Goal: Task Accomplishment & Management: Complete application form

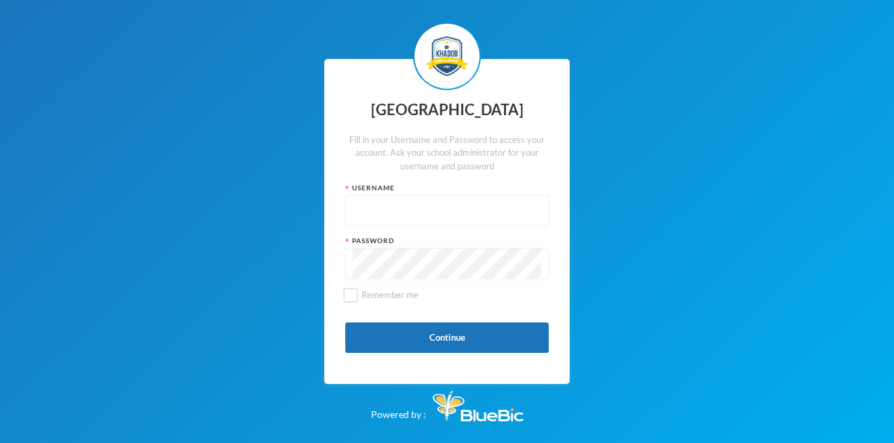
click at [450, 207] on input "text" at bounding box center [447, 211] width 189 height 31
type input "kccp0031"
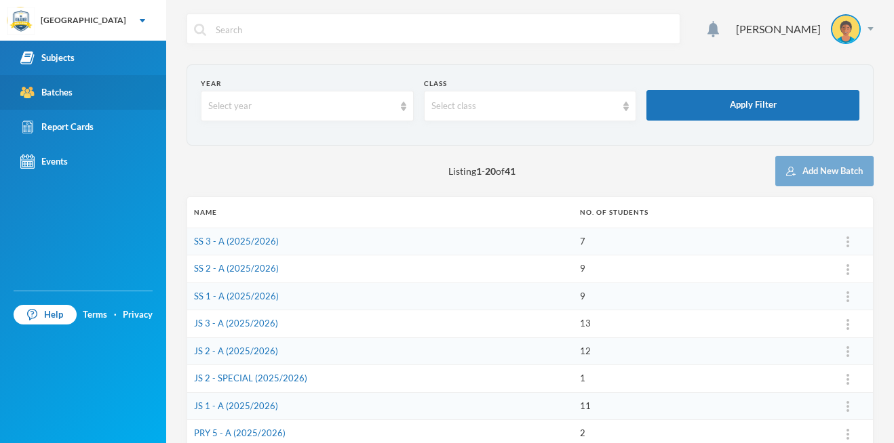
click at [112, 97] on link "Batches" at bounding box center [83, 92] width 166 height 35
click at [80, 94] on link "Batches" at bounding box center [83, 92] width 166 height 35
click at [59, 96] on div "Batches" at bounding box center [46, 92] width 52 height 14
click at [39, 88] on div "Batches" at bounding box center [46, 92] width 52 height 14
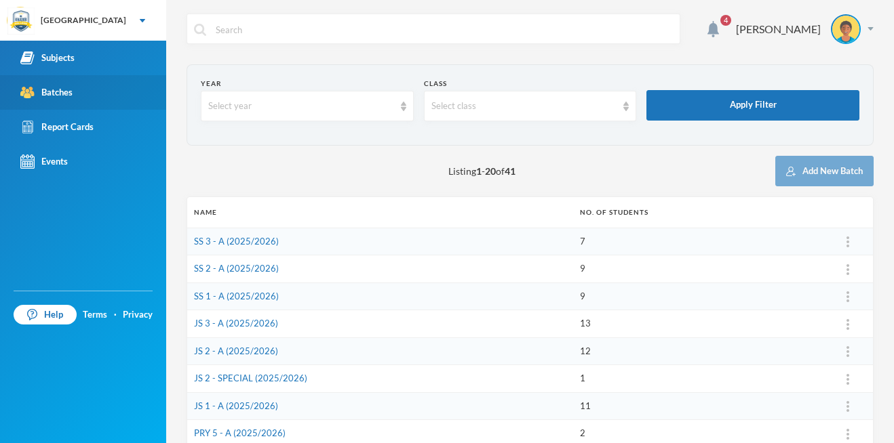
click at [40, 86] on div "Batches" at bounding box center [46, 92] width 52 height 14
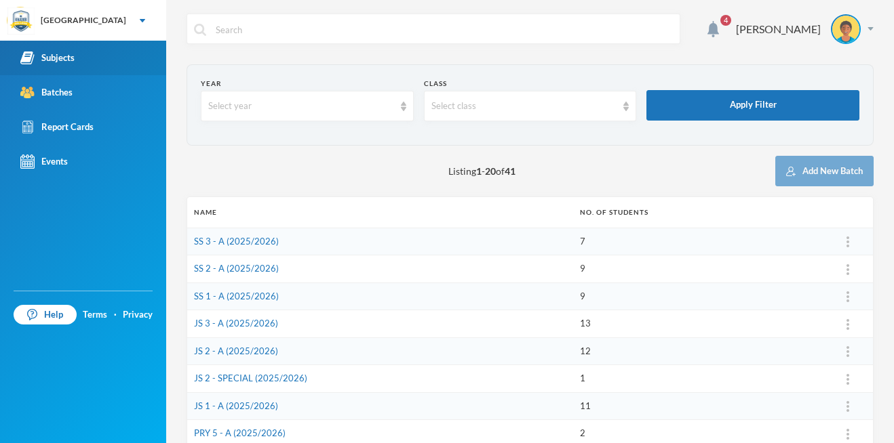
click at [61, 61] on div "Subjects" at bounding box center [47, 58] width 54 height 14
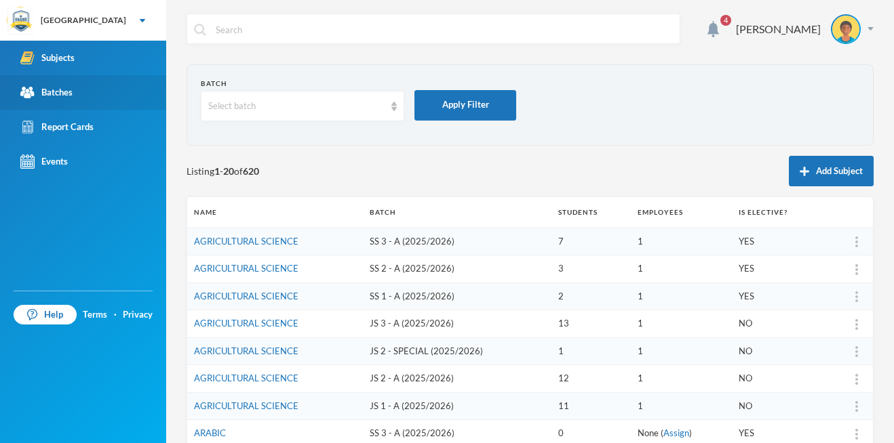
click at [56, 94] on div "Batches" at bounding box center [46, 92] width 52 height 14
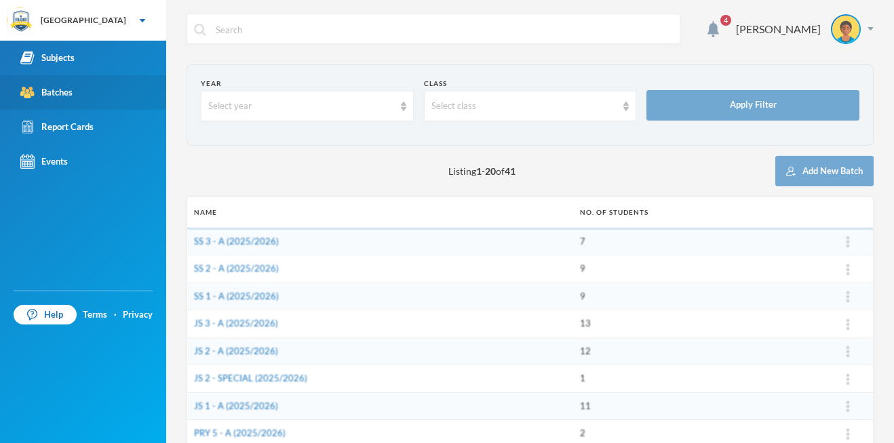
click at [56, 94] on div "Batches" at bounding box center [46, 92] width 52 height 14
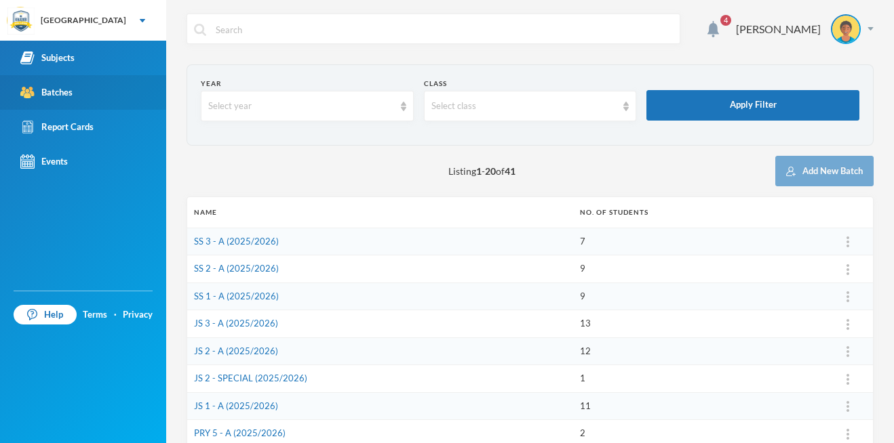
click at [55, 100] on link "Batches" at bounding box center [83, 92] width 166 height 35
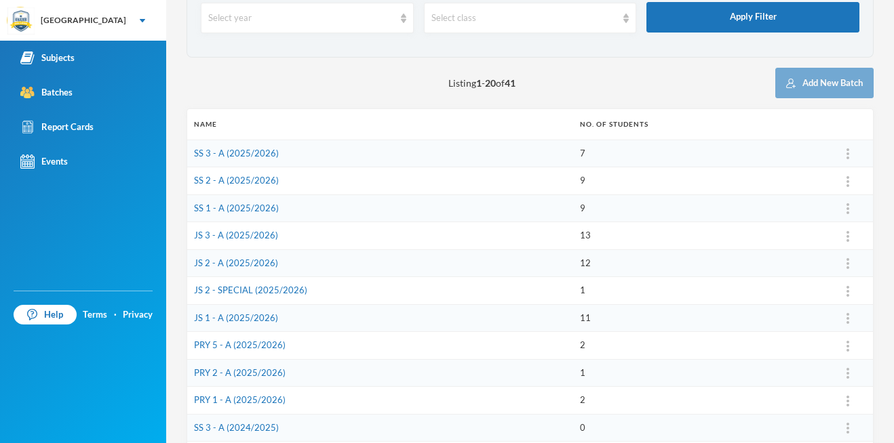
scroll to position [85, 0]
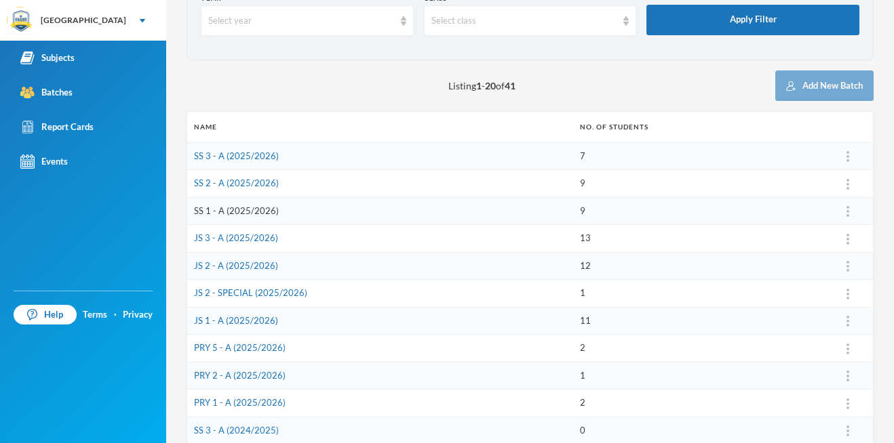
click at [227, 210] on link "SS 1 - A (2025/2026)" at bounding box center [236, 210] width 85 height 11
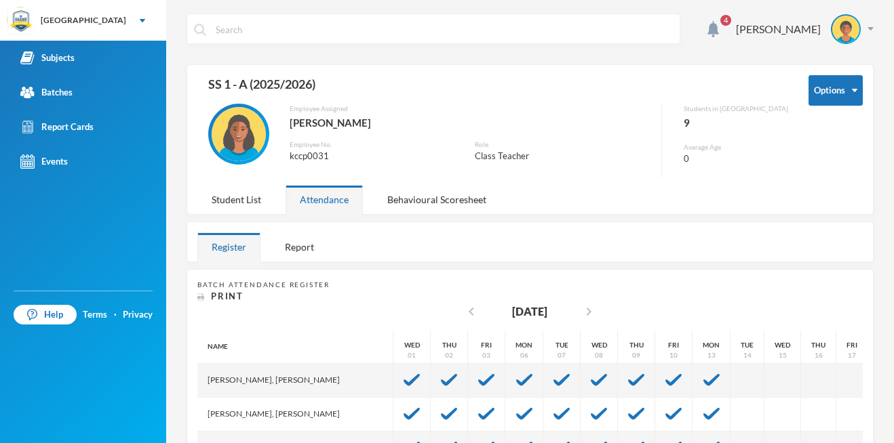
drag, startPoint x: 274, startPoint y: 235, endPoint x: 649, endPoint y: 273, distance: 376.8
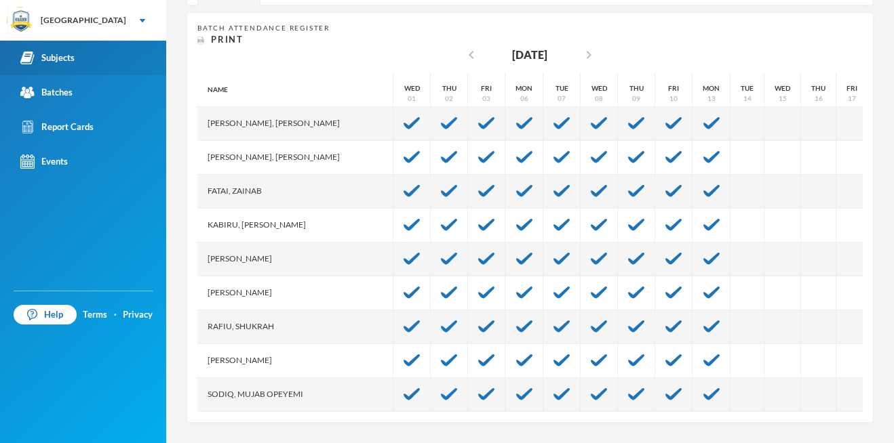
click at [77, 58] on link "Subjects" at bounding box center [83, 58] width 166 height 35
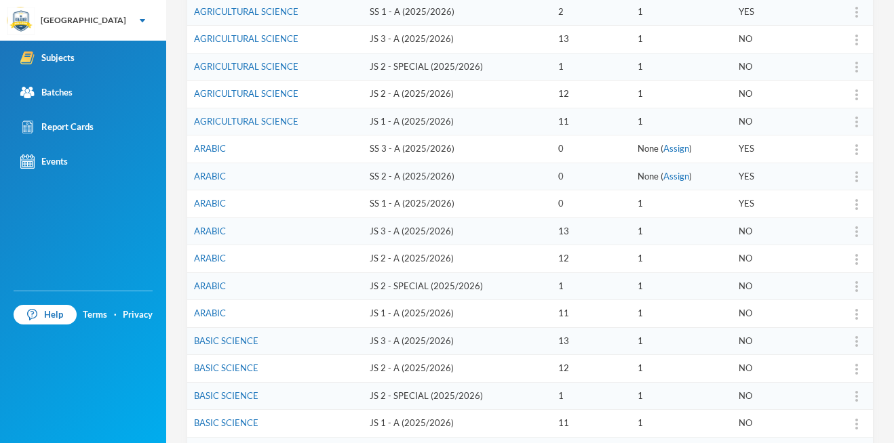
scroll to position [418, 0]
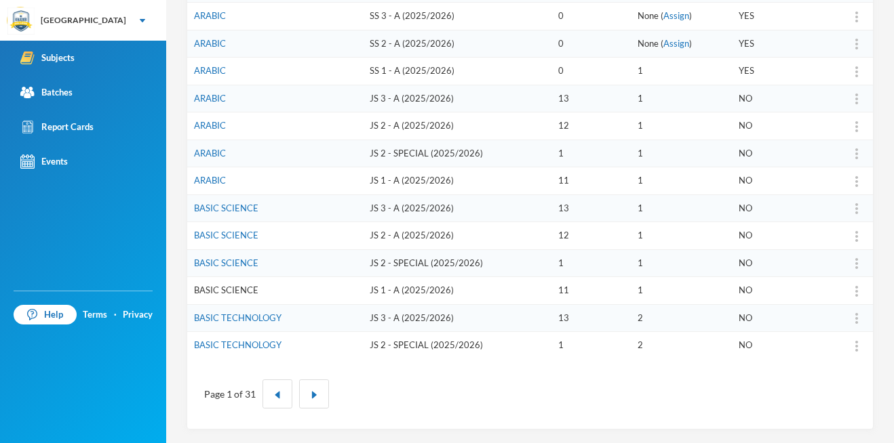
click at [231, 292] on link "BASIC SCIENCE" at bounding box center [226, 290] width 64 height 11
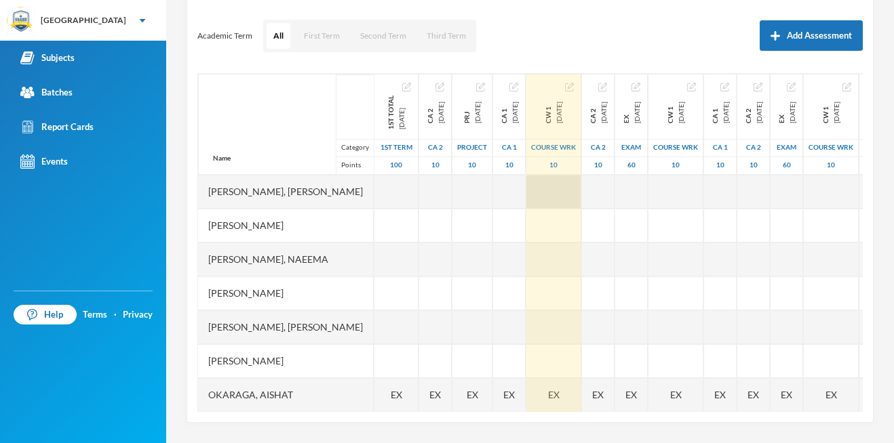
click at [581, 191] on div at bounding box center [553, 192] width 55 height 34
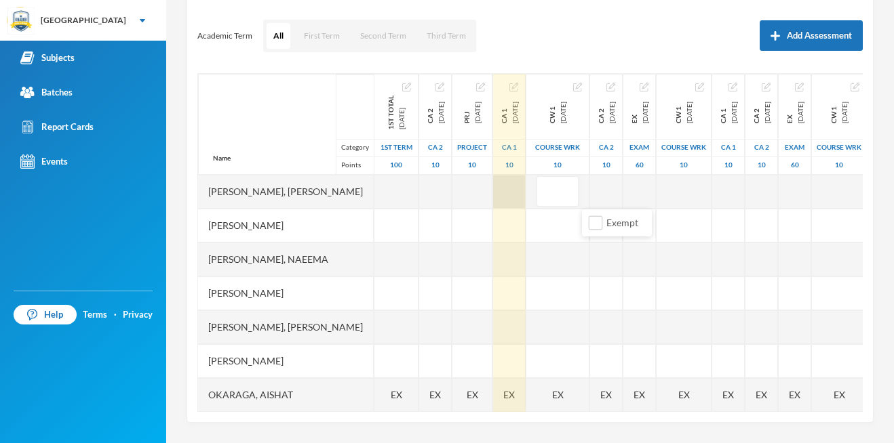
click at [525, 185] on div at bounding box center [509, 192] width 33 height 34
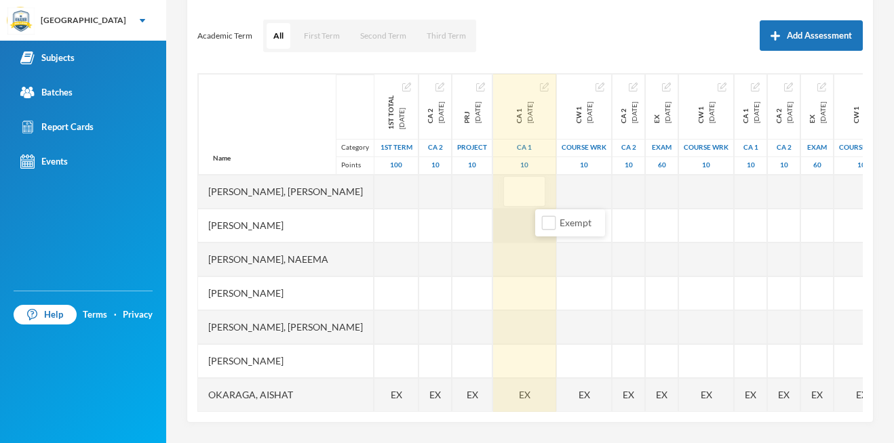
type input "6"
click at [551, 258] on div at bounding box center [524, 260] width 63 height 34
click at [551, 229] on div at bounding box center [524, 226] width 63 height 34
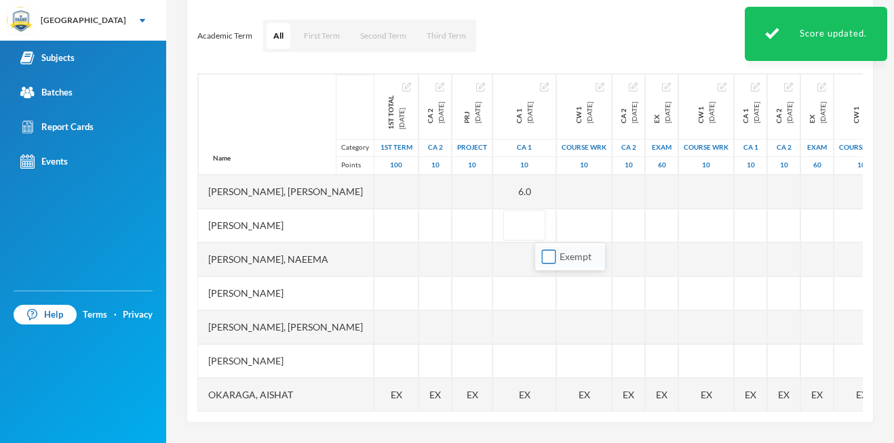
type input "6"
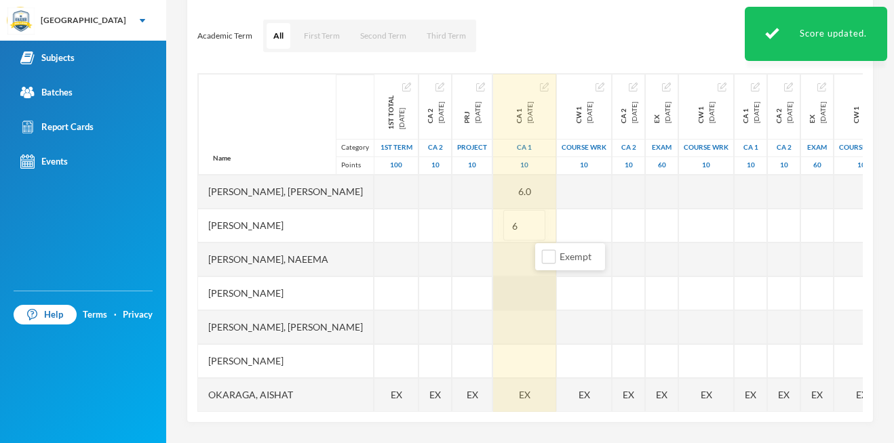
click at [546, 282] on div at bounding box center [524, 294] width 63 height 34
click at [551, 256] on div "CA 1 [DATE] CA 1 10 6.0 6 EX" at bounding box center [525, 310] width 64 height 475
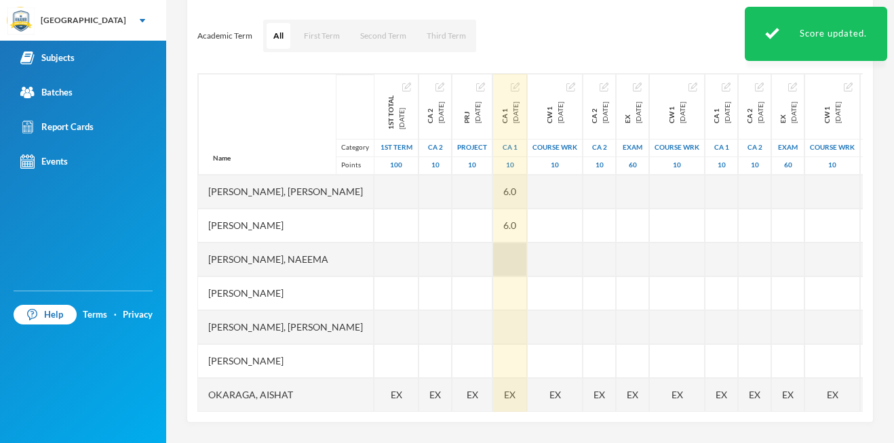
click at [527, 254] on div at bounding box center [510, 260] width 34 height 34
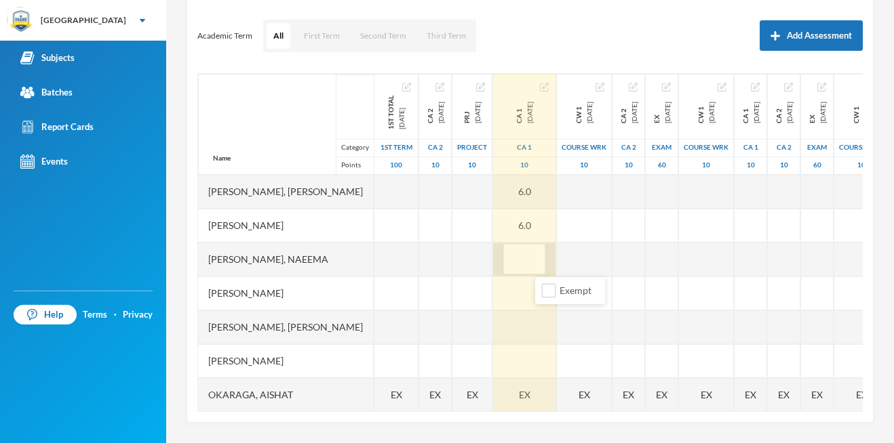
type input "7"
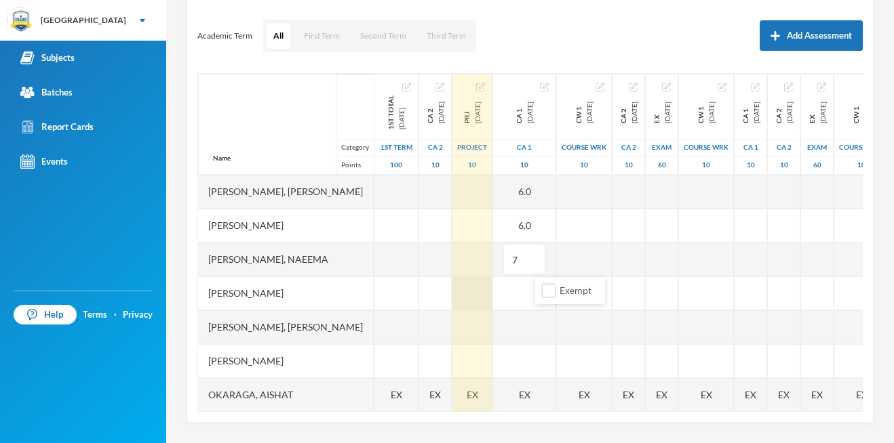
click at [492, 309] on div at bounding box center [472, 294] width 40 height 34
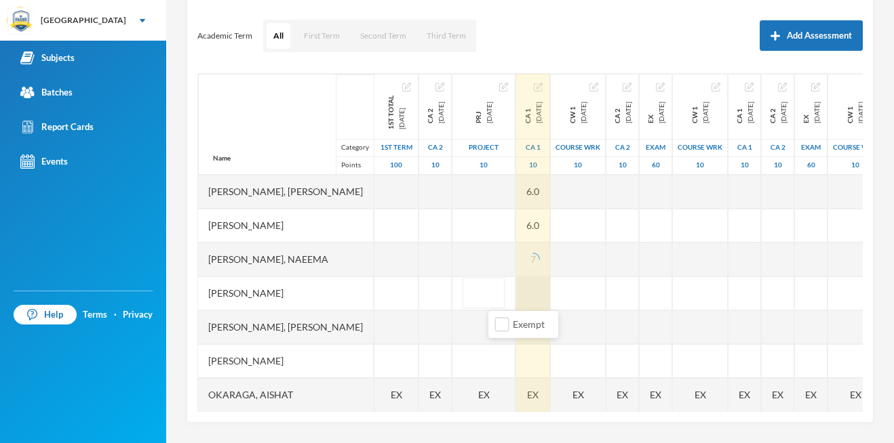
click at [550, 294] on div at bounding box center [533, 294] width 34 height 34
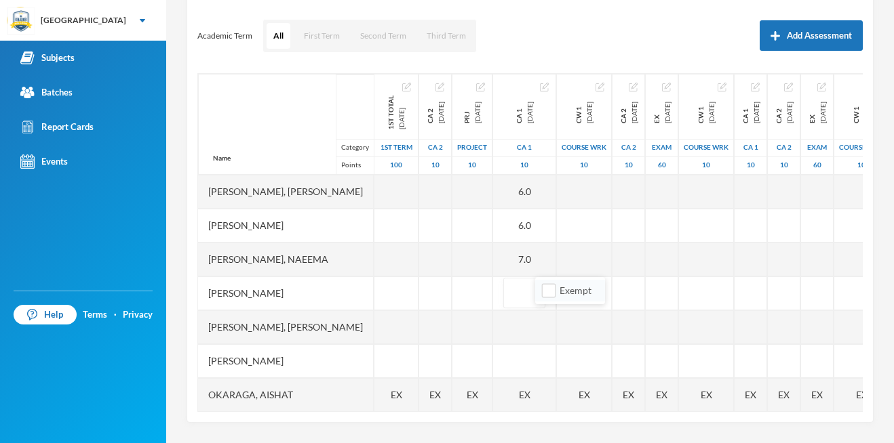
type input "7"
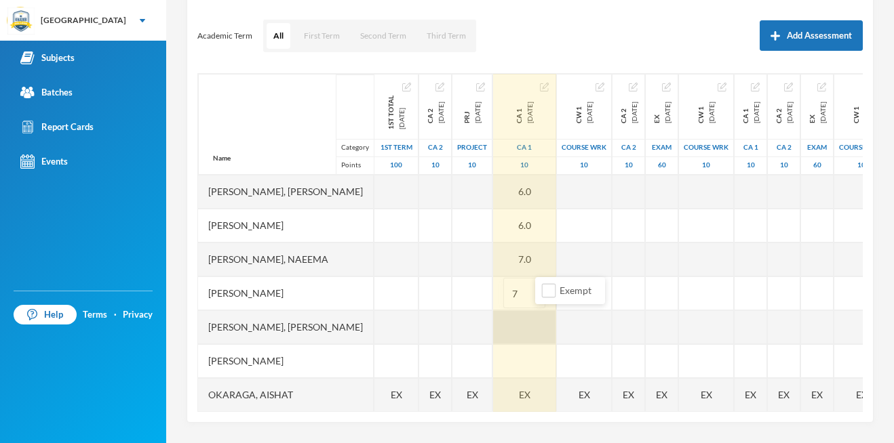
click at [556, 318] on div at bounding box center [524, 328] width 63 height 34
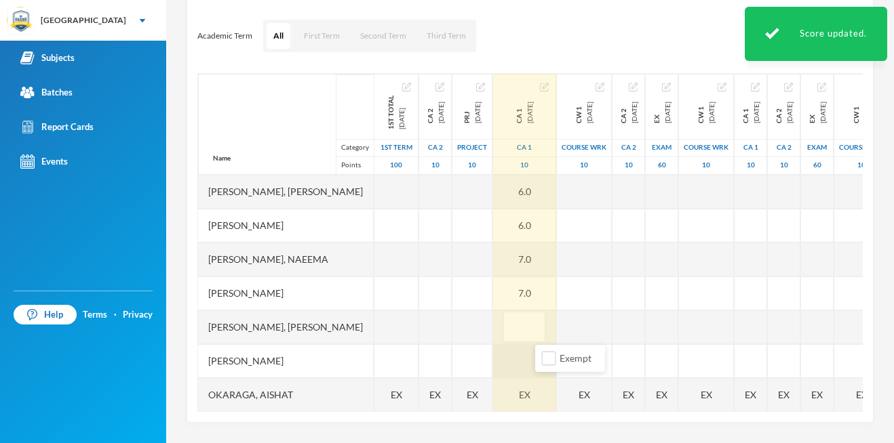
type input "5"
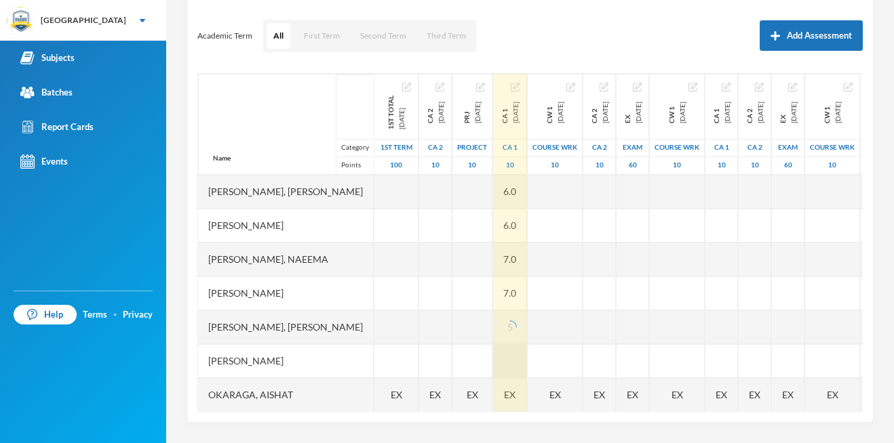
click at [528, 368] on div "CA 1 [DATE] CA 1 10 6.0 6.0 7.0 7.0 5 EX" at bounding box center [510, 310] width 35 height 475
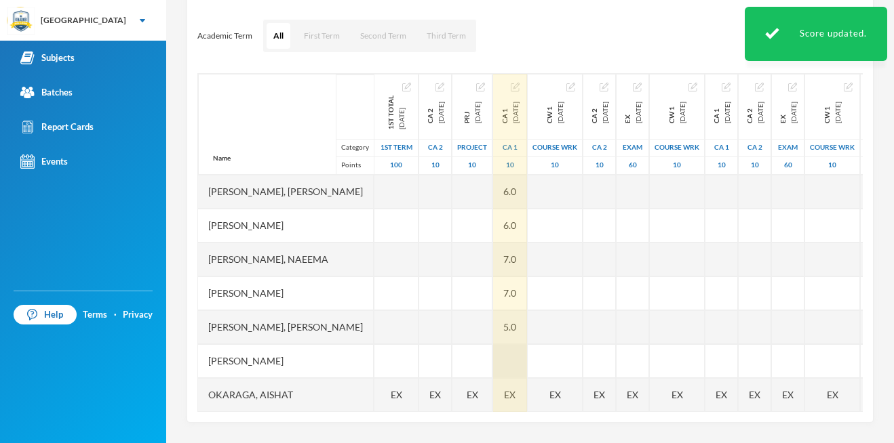
click at [527, 363] on div at bounding box center [510, 361] width 34 height 34
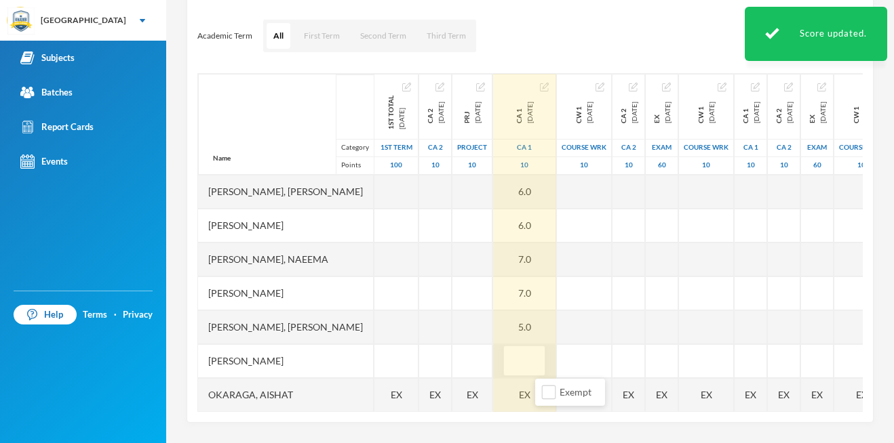
type input "5"
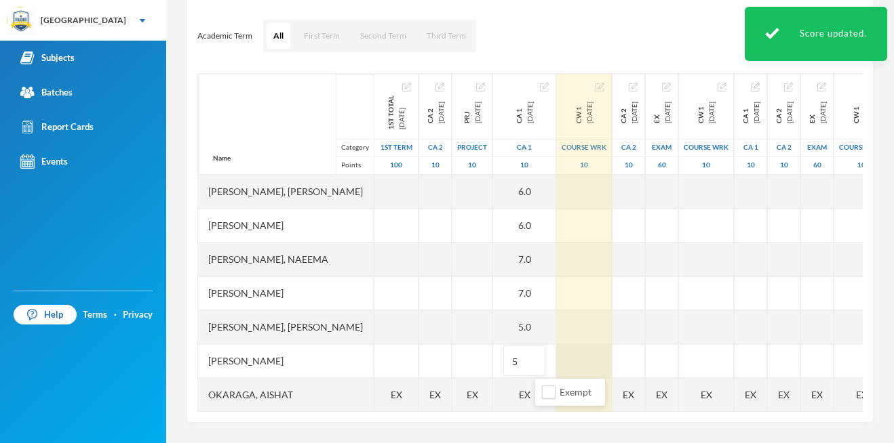
click at [635, 357] on div "Name Category Points Adebayo, [PERSON_NAME], [PERSON_NAME], [PERSON_NAME], [PER…" at bounding box center [529, 242] width 665 height 339
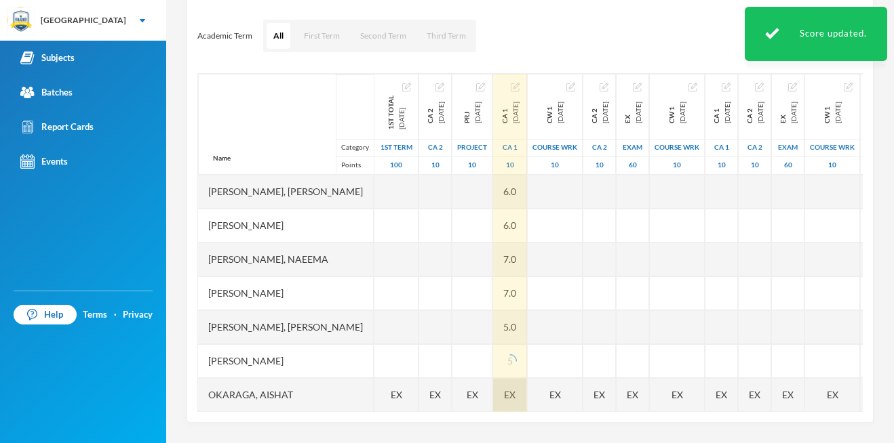
click at [515, 390] on span "EX" at bounding box center [510, 395] width 12 height 14
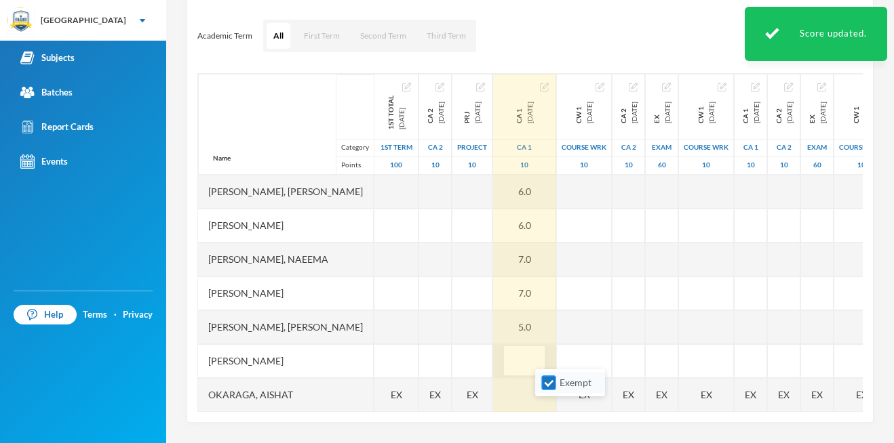
scroll to position [9, 0]
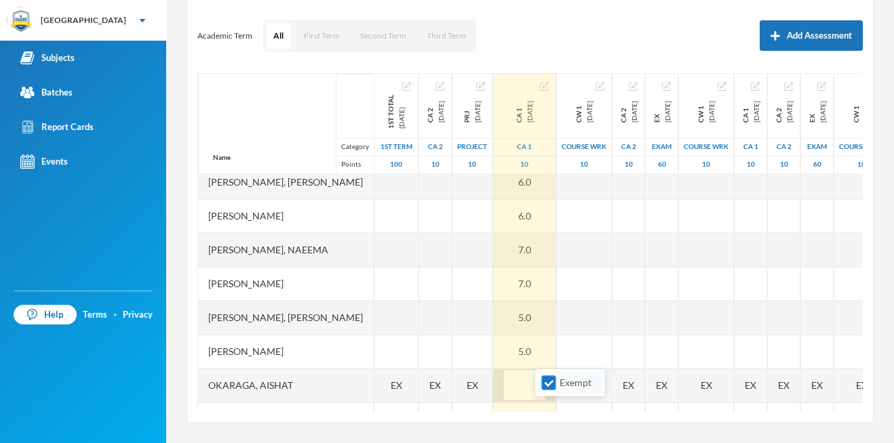
click at [547, 378] on input "Exempt" at bounding box center [549, 383] width 14 height 14
checkbox input "false"
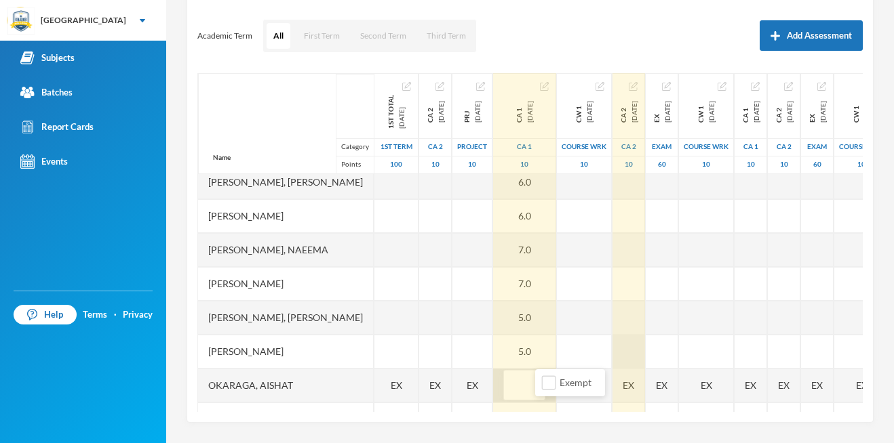
click at [632, 347] on div "Name Category Points Adebayo, [PERSON_NAME], [PERSON_NAME], [PERSON_NAME], [PER…" at bounding box center [529, 242] width 665 height 339
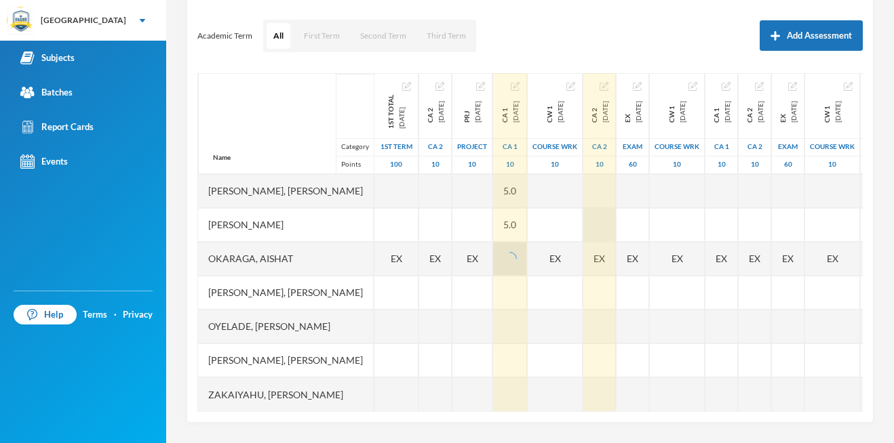
scroll to position [146, 0]
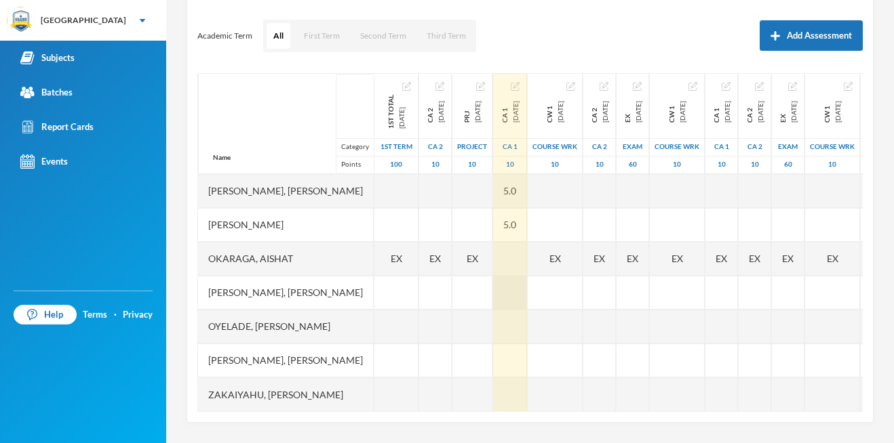
click at [527, 290] on div at bounding box center [510, 293] width 34 height 34
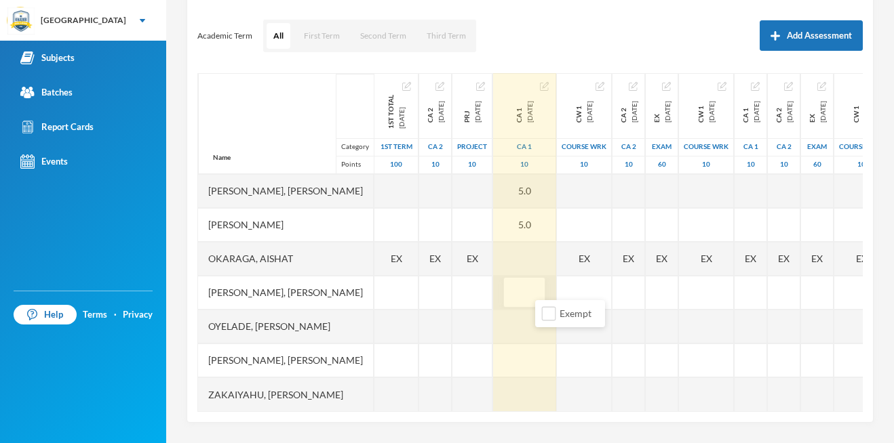
type input "7"
click at [556, 356] on div at bounding box center [524, 361] width 63 height 34
click at [557, 326] on div "CA 1 [DATE] CA 1 10 6.0 6.0 7.0 7.0 5.0 5.0 7" at bounding box center [525, 174] width 64 height 475
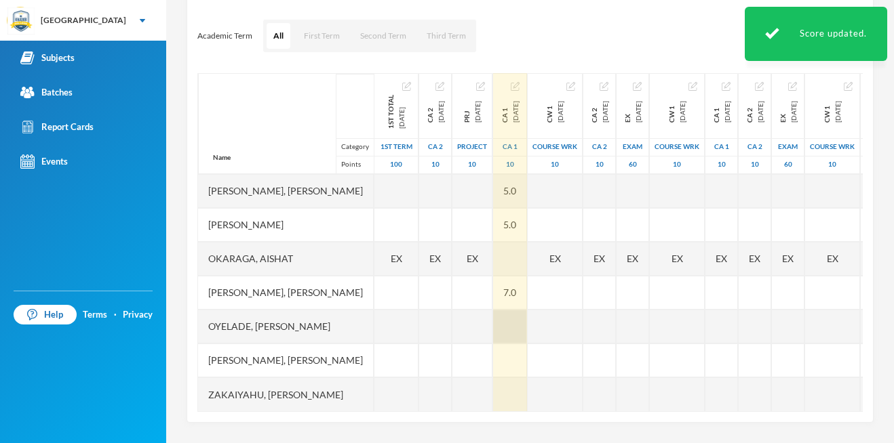
click at [527, 325] on div at bounding box center [510, 327] width 34 height 34
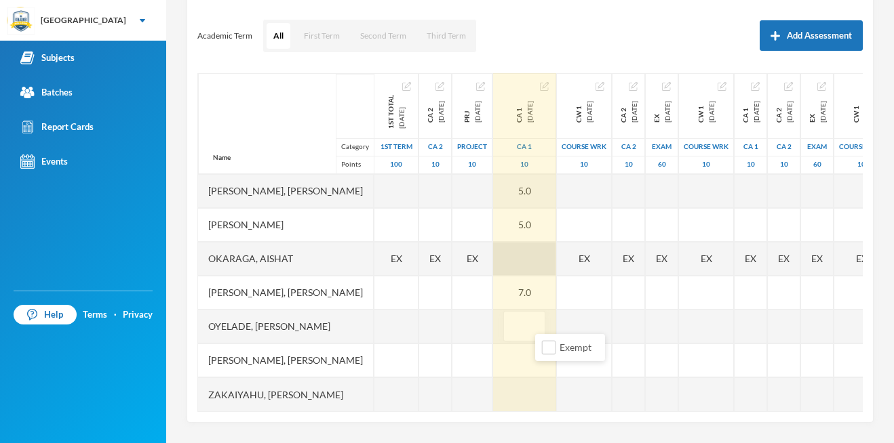
click at [554, 254] on div at bounding box center [524, 259] width 63 height 34
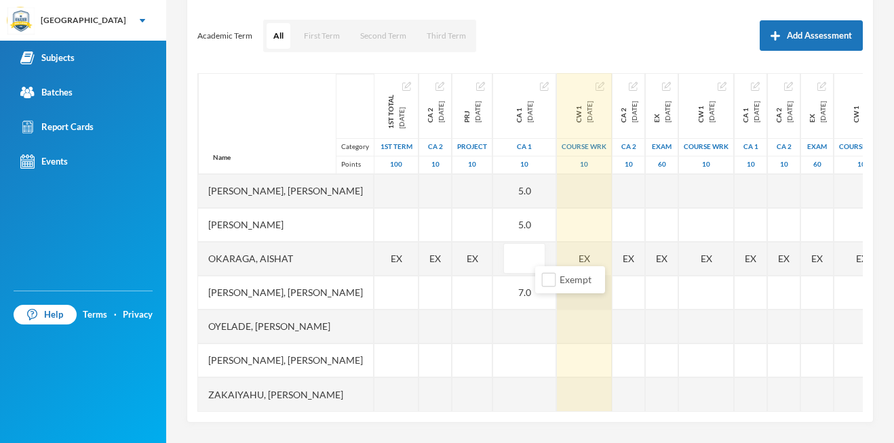
type input "4"
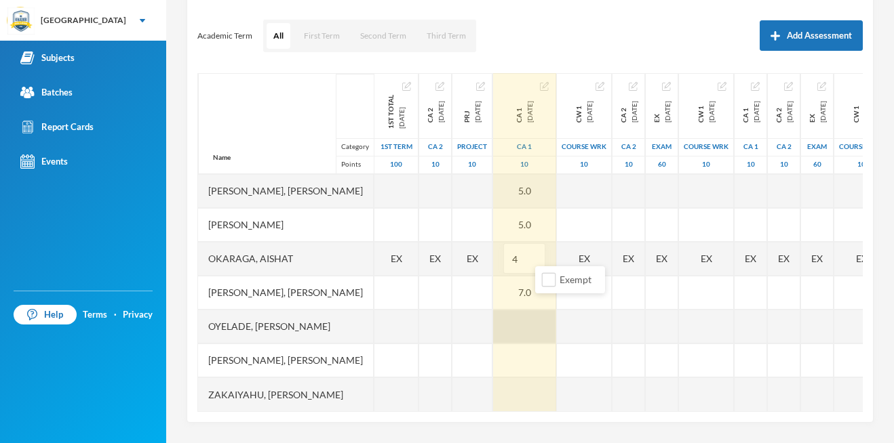
click at [556, 321] on div at bounding box center [524, 327] width 63 height 34
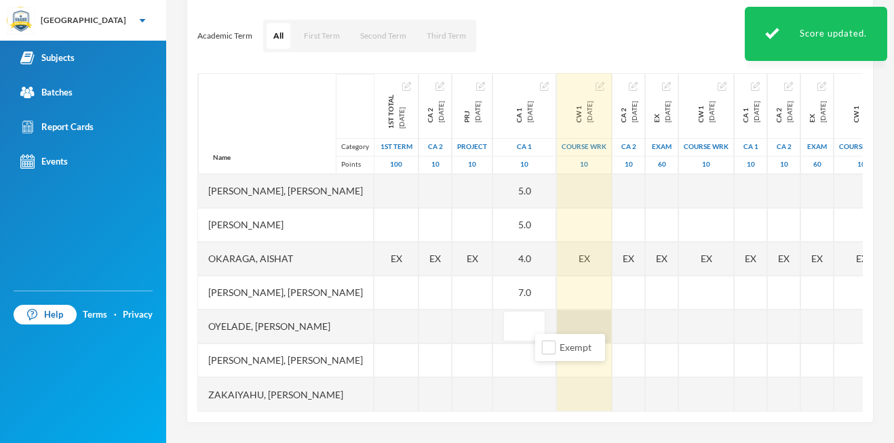
type input "3"
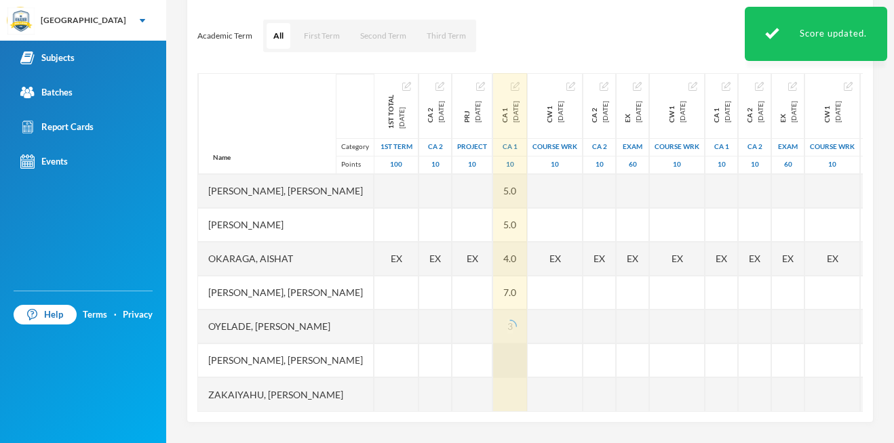
click at [527, 357] on div at bounding box center [510, 361] width 34 height 34
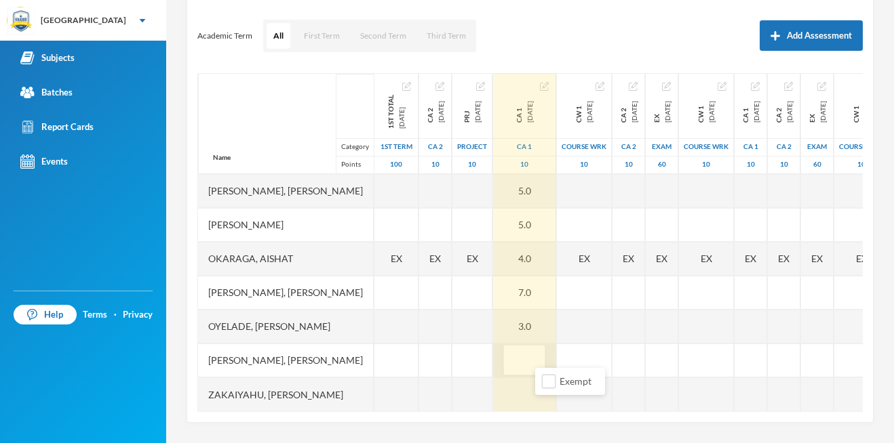
type input "3"
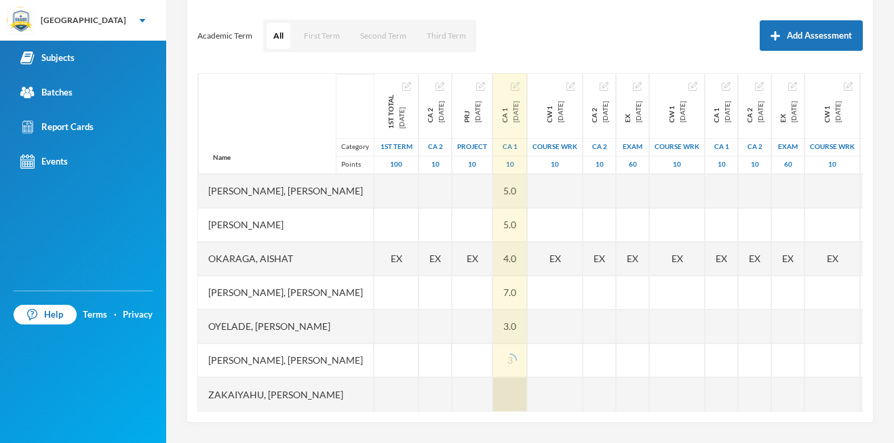
click at [527, 393] on div at bounding box center [510, 395] width 34 height 34
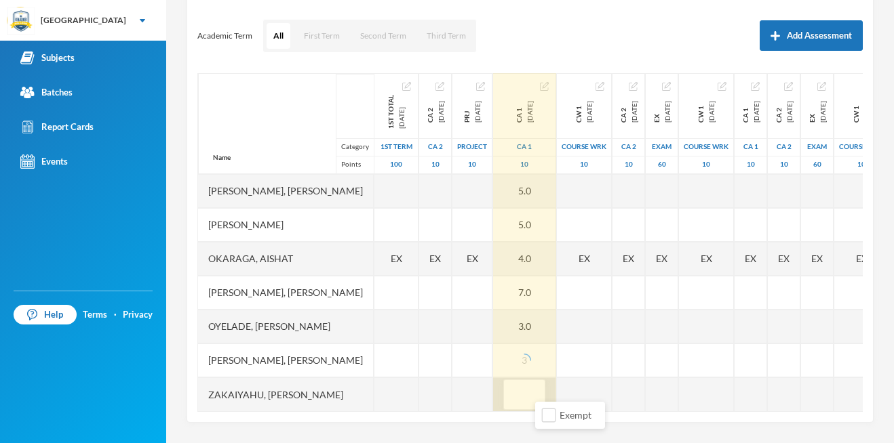
type input "6"
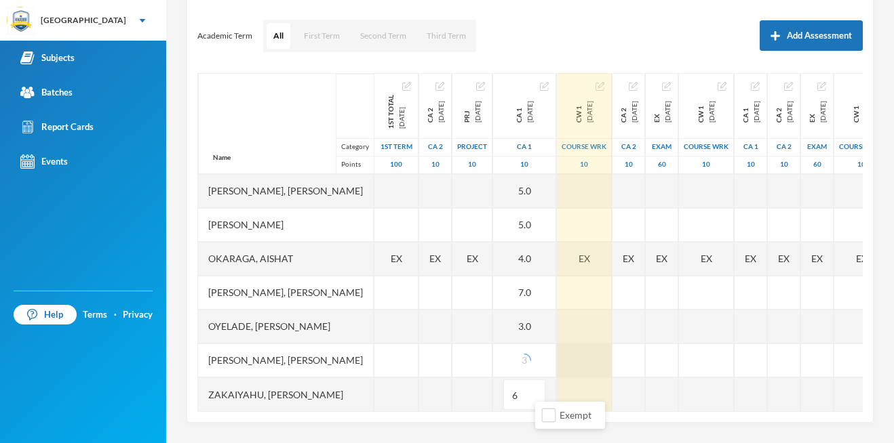
click at [612, 357] on div at bounding box center [584, 361] width 55 height 34
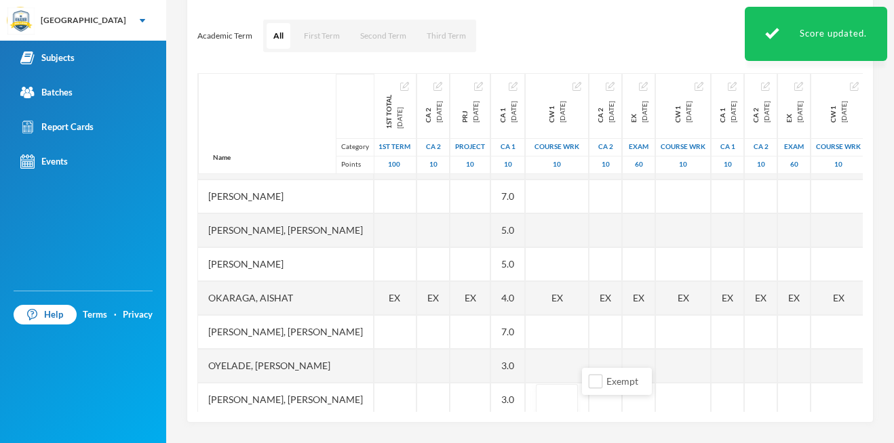
scroll to position [97, 0]
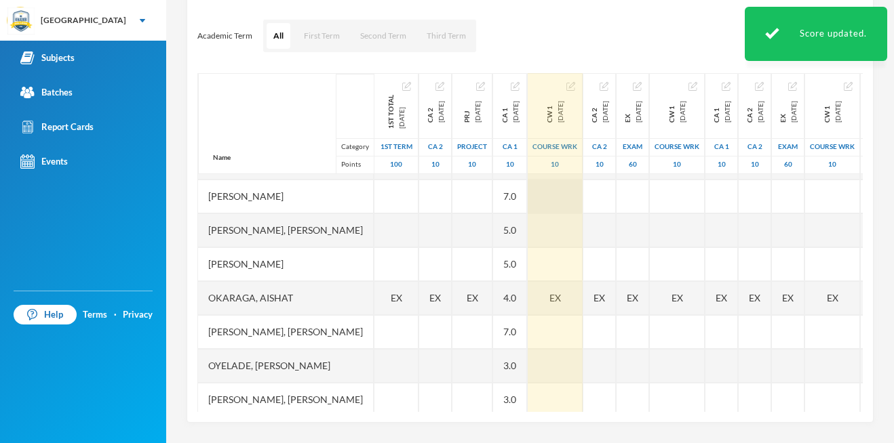
click at [582, 191] on div at bounding box center [555, 197] width 55 height 34
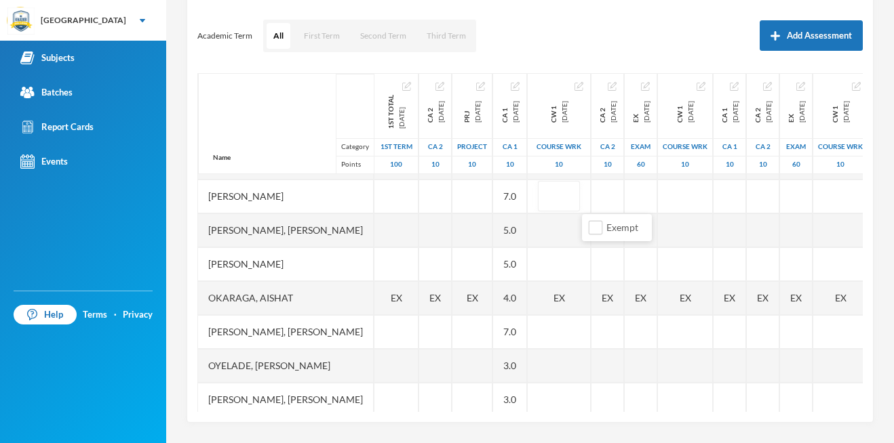
click at [260, 139] on div "Name Category Points" at bounding box center [286, 123] width 176 height 101
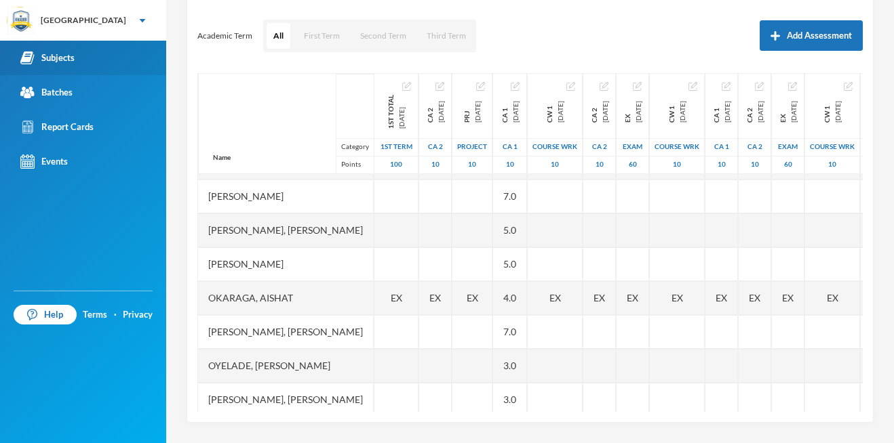
click at [105, 71] on link "Subjects" at bounding box center [83, 58] width 166 height 35
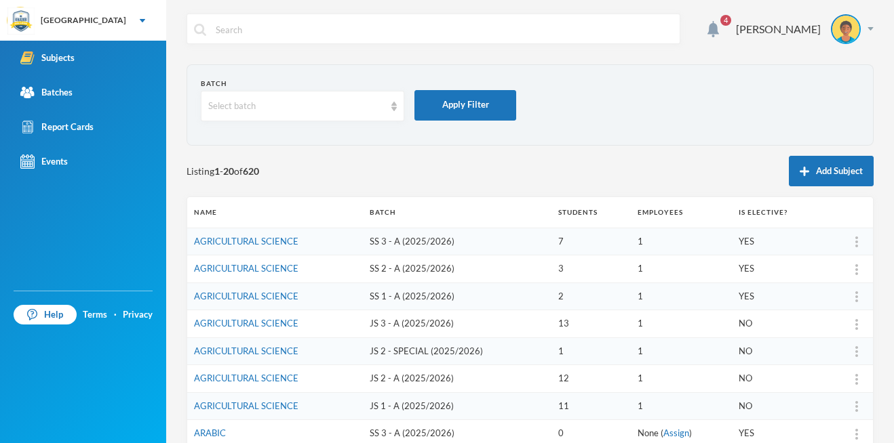
drag, startPoint x: 280, startPoint y: 209, endPoint x: 248, endPoint y: 216, distance: 32.7
click at [248, 216] on th "Name" at bounding box center [275, 212] width 176 height 31
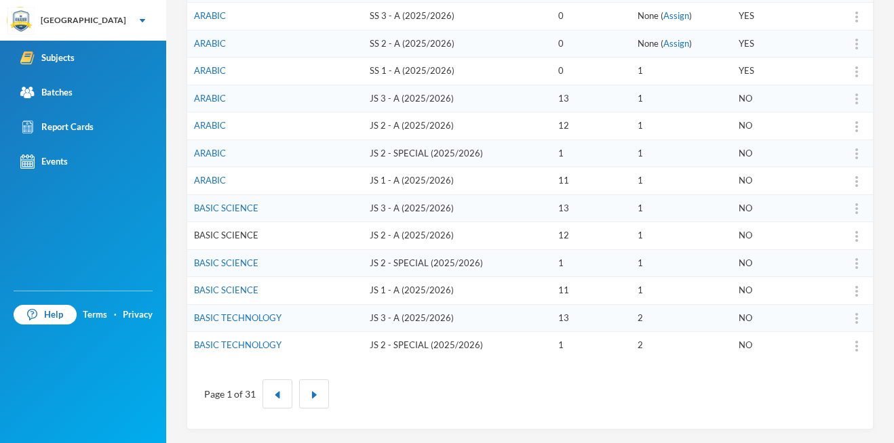
click at [213, 234] on link "BASIC SCIENCE" at bounding box center [226, 235] width 64 height 11
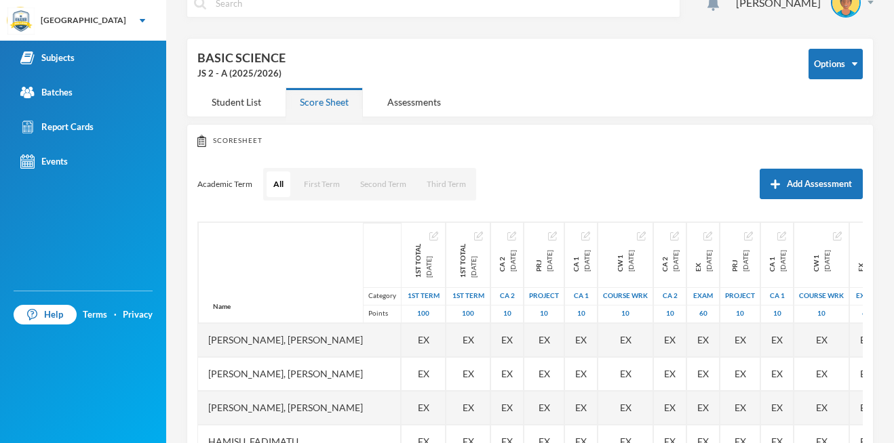
drag, startPoint x: 269, startPoint y: 245, endPoint x: 275, endPoint y: 227, distance: 18.4
click at [275, 227] on div "Name Category Points" at bounding box center [299, 272] width 203 height 101
click at [534, 192] on div "Academic Term All First Term Second Term Third Term Add Assessment" at bounding box center [529, 184] width 665 height 34
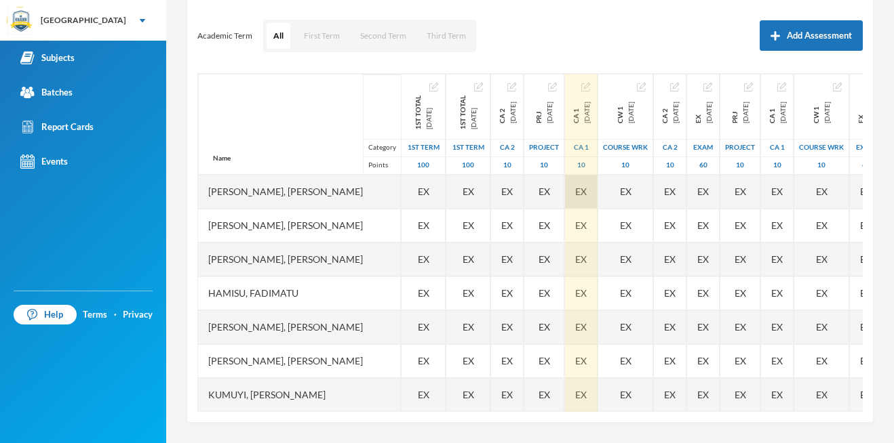
click at [597, 193] on div "EX" at bounding box center [581, 192] width 33 height 34
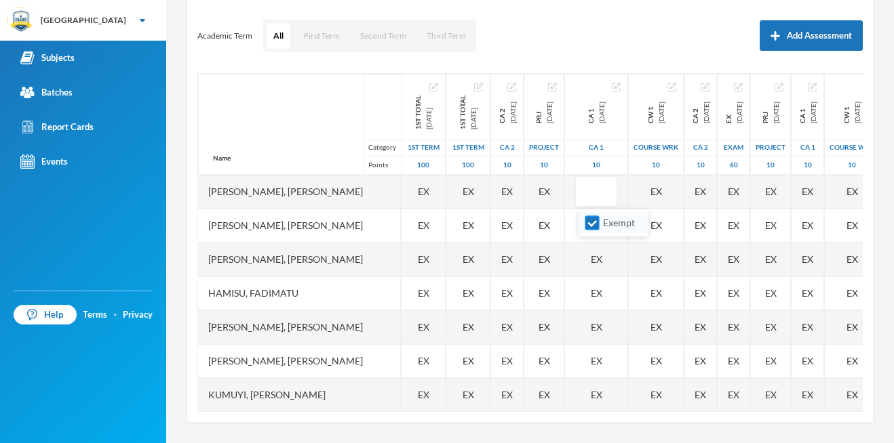
click at [590, 218] on input "Exempt" at bounding box center [592, 223] width 14 height 14
checkbox input "false"
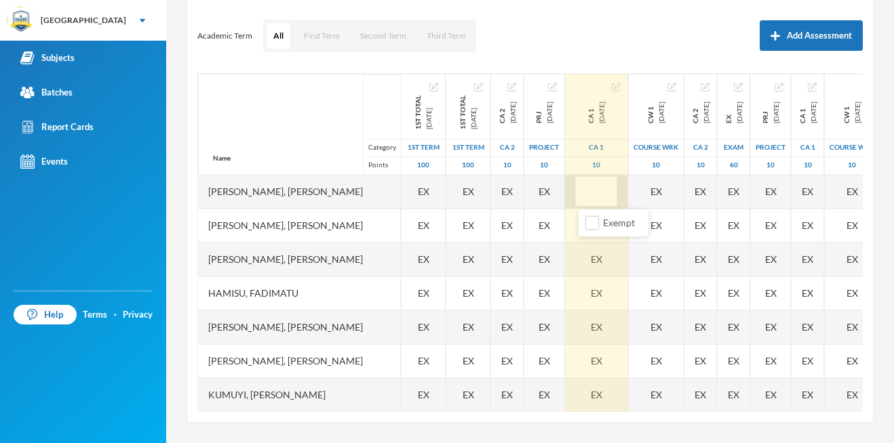
click at [588, 195] on input "text" at bounding box center [595, 192] width 27 height 31
type input "7.5"
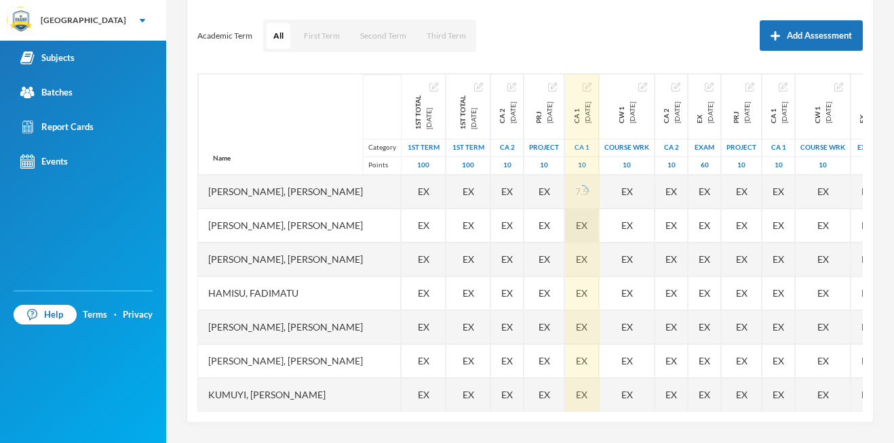
click at [591, 229] on div "CA 1 [DATE] CA 1 10 7.5 EX EX EX EX EX EX EX EX EX EX EX" at bounding box center [582, 327] width 35 height 509
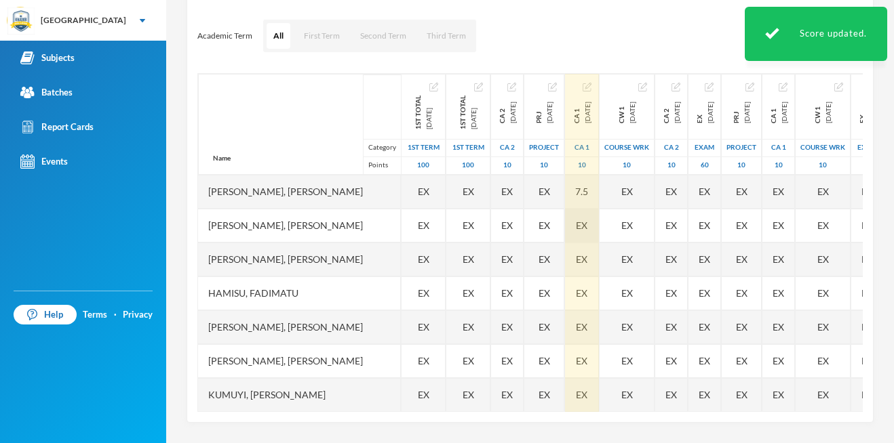
click at [587, 227] on span "EX" at bounding box center [582, 225] width 12 height 14
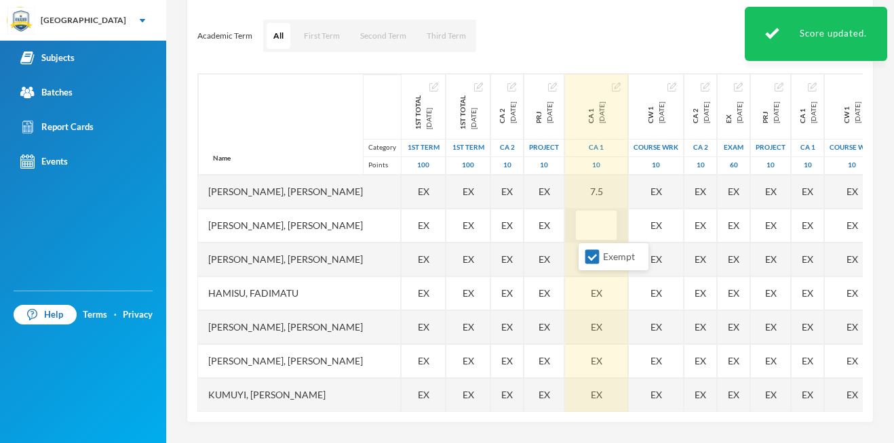
click at [595, 227] on input "text" at bounding box center [595, 226] width 27 height 31
click at [586, 257] on li "Exempt" at bounding box center [613, 257] width 70 height 22
click at [593, 258] on input "Exempt" at bounding box center [592, 257] width 14 height 14
checkbox input "false"
click at [598, 231] on input "text" at bounding box center [595, 226] width 27 height 31
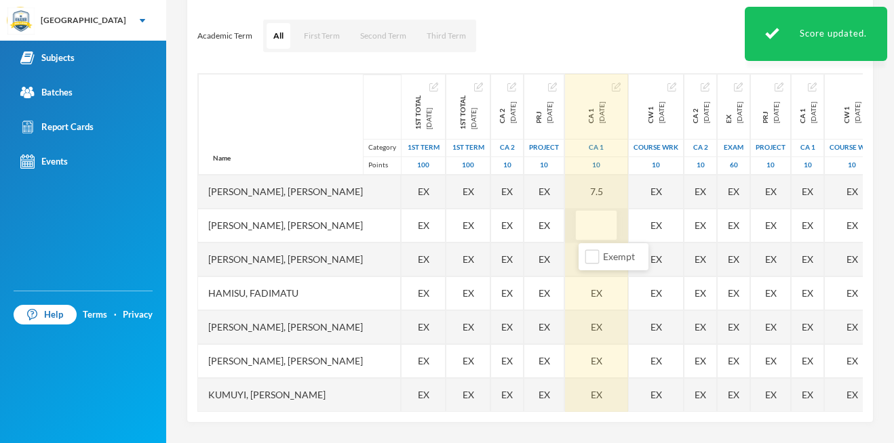
type input "5"
type input "7.5"
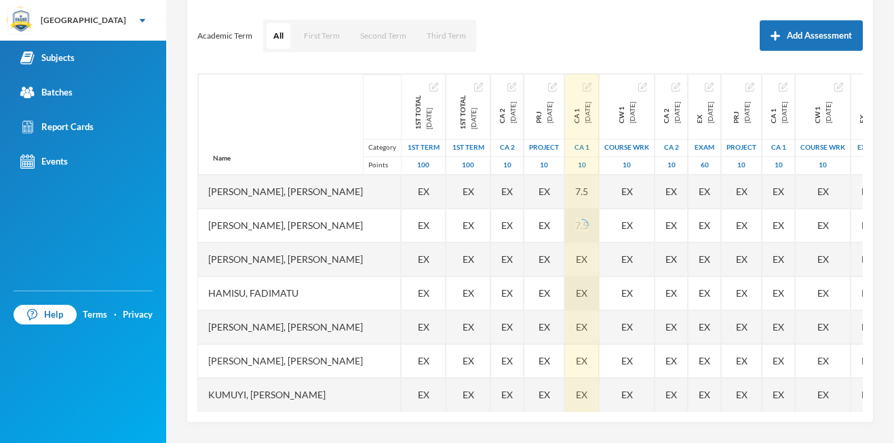
click at [593, 287] on div "EX" at bounding box center [582, 294] width 34 height 34
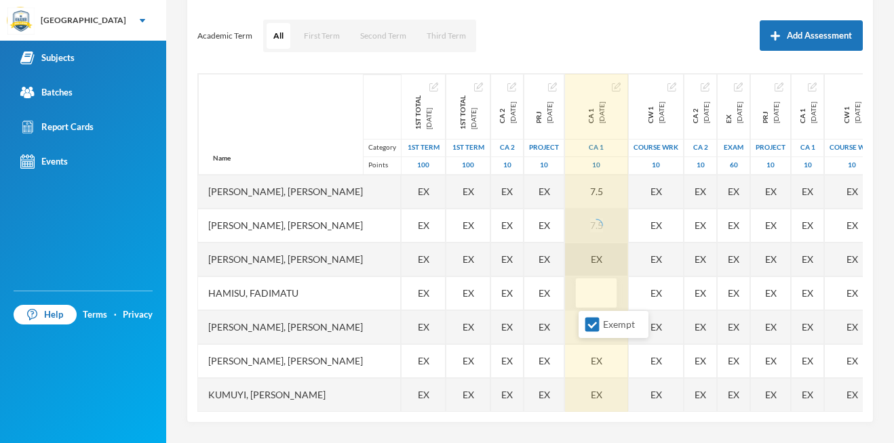
click at [595, 265] on span "EX" at bounding box center [597, 259] width 12 height 14
click at [584, 292] on li "Exempt" at bounding box center [613, 291] width 70 height 22
click at [597, 260] on input "text" at bounding box center [595, 260] width 27 height 31
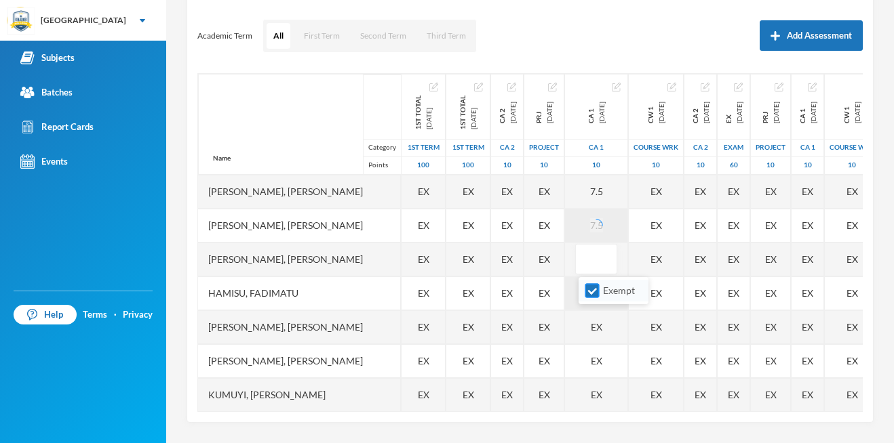
click at [597, 288] on input "Exempt" at bounding box center [592, 291] width 14 height 14
checkbox input "false"
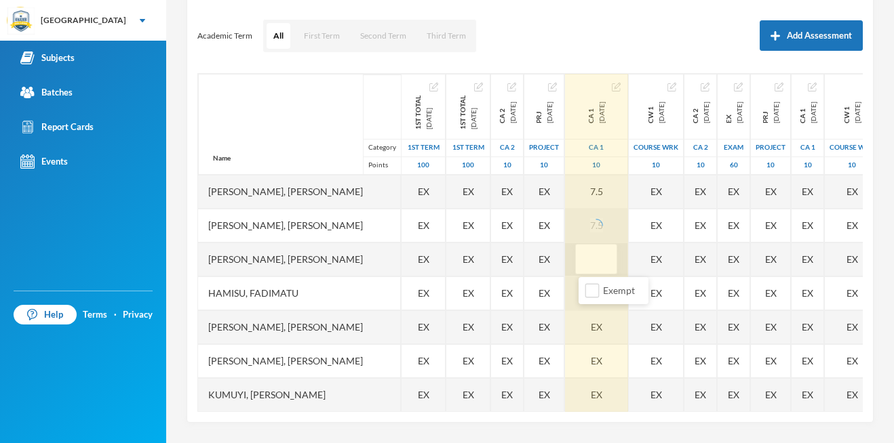
click at [598, 262] on input "text" at bounding box center [595, 260] width 27 height 31
type input "9"
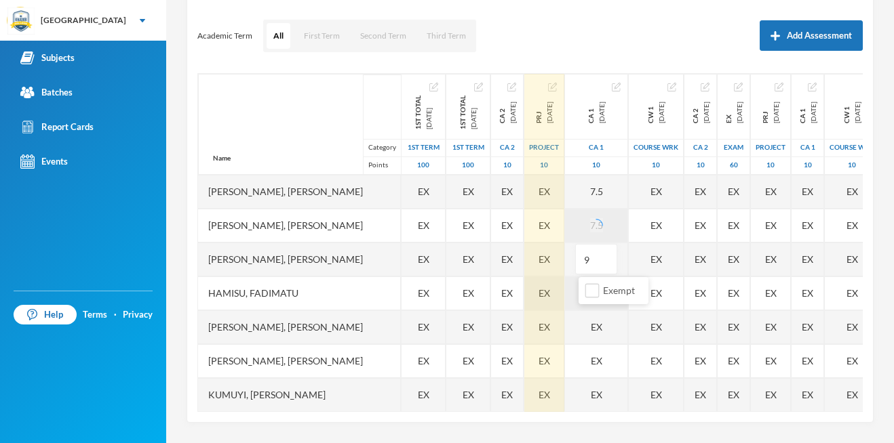
click at [524, 294] on div "Name Category Points [PERSON_NAME], [PERSON_NAME], [PERSON_NAME], [PERSON_NAME]…" at bounding box center [529, 242] width 665 height 339
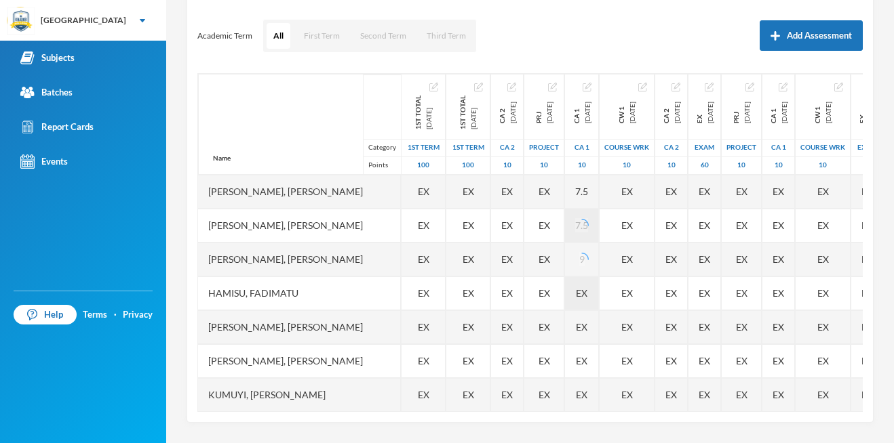
click at [587, 292] on span "EX" at bounding box center [582, 293] width 12 height 14
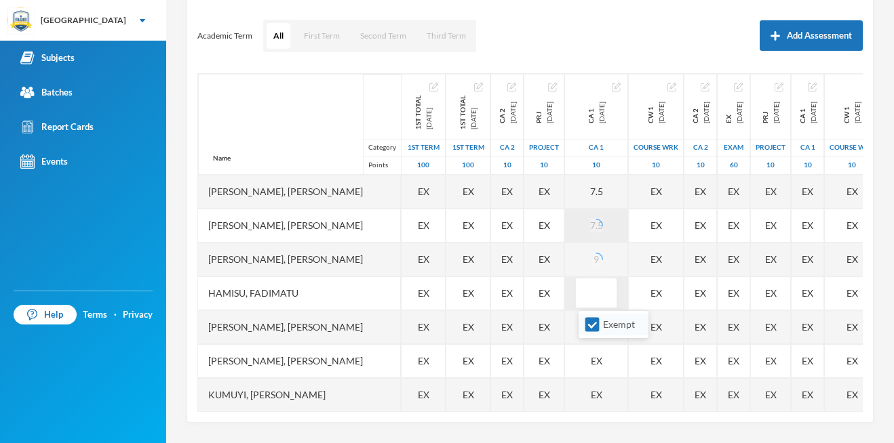
click at [591, 318] on input "Exempt" at bounding box center [592, 325] width 14 height 14
checkbox input "false"
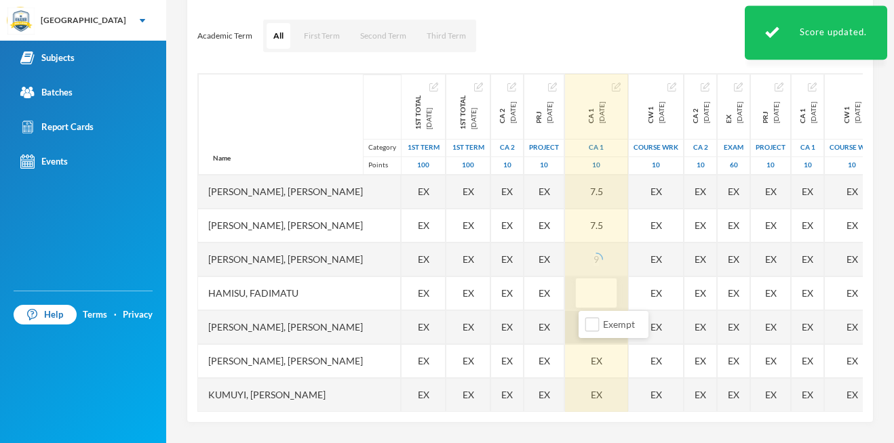
click at [593, 291] on input "text" at bounding box center [595, 294] width 27 height 31
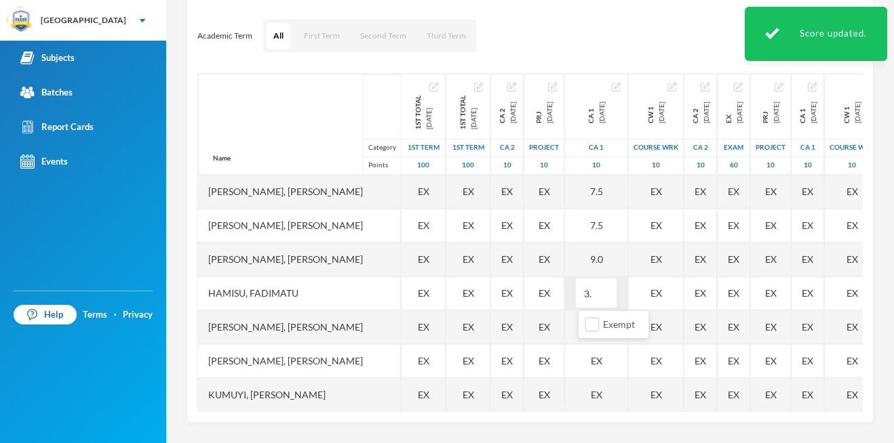
type input "3.5"
click at [602, 357] on div "EX" at bounding box center [596, 361] width 63 height 34
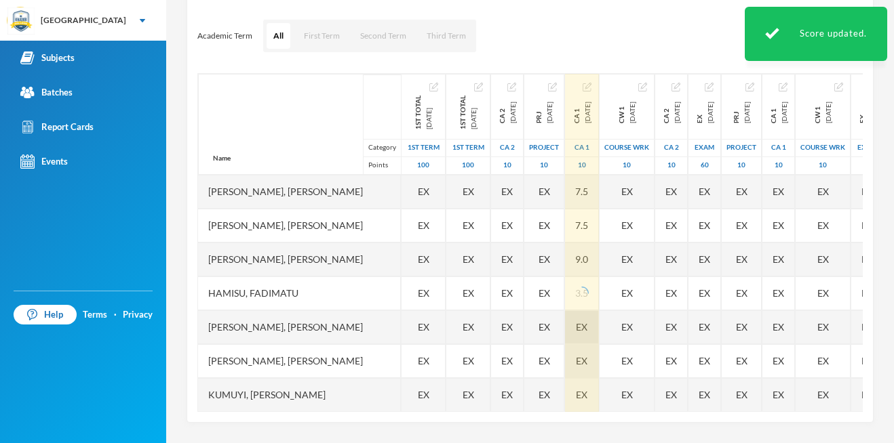
click at [599, 329] on div "EX" at bounding box center [582, 328] width 34 height 34
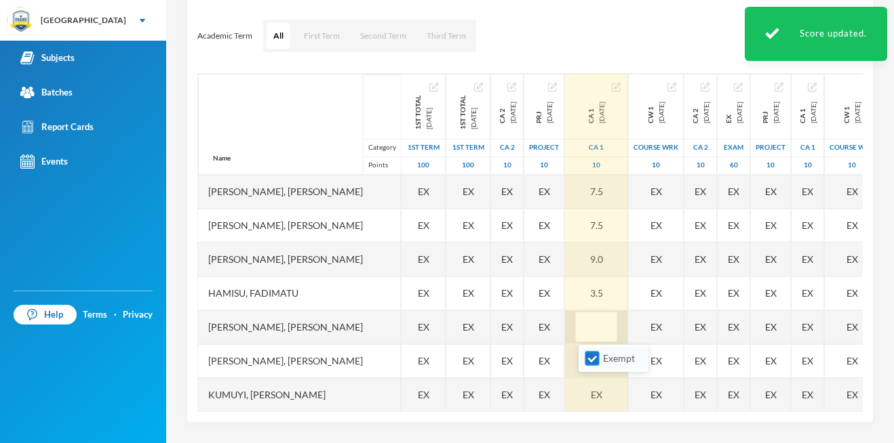
click at [593, 359] on input "Exempt" at bounding box center [592, 359] width 14 height 14
checkbox input "false"
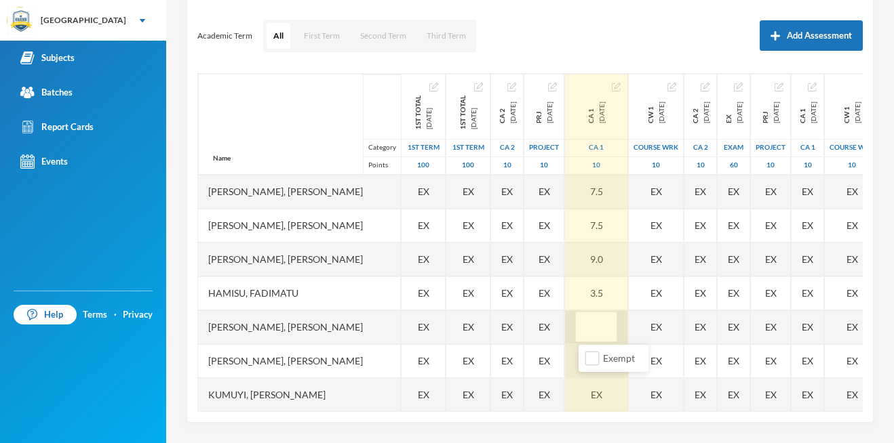
click at [610, 329] on input "text" at bounding box center [595, 328] width 27 height 31
type input "8"
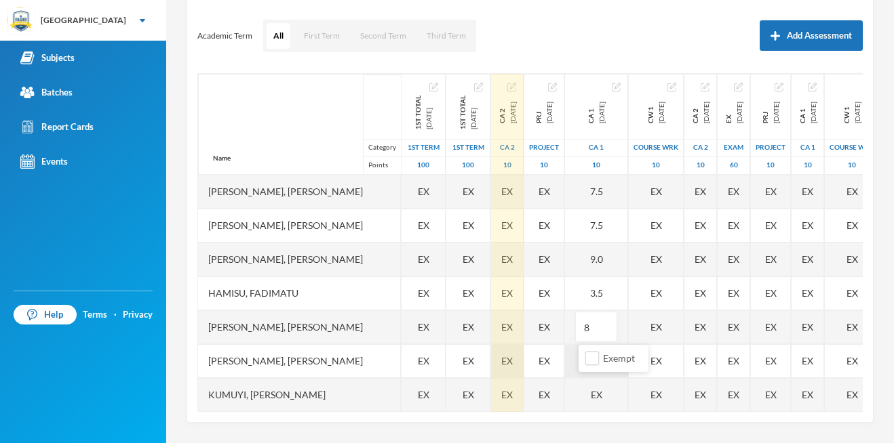
click at [498, 374] on div "EX" at bounding box center [507, 361] width 33 height 34
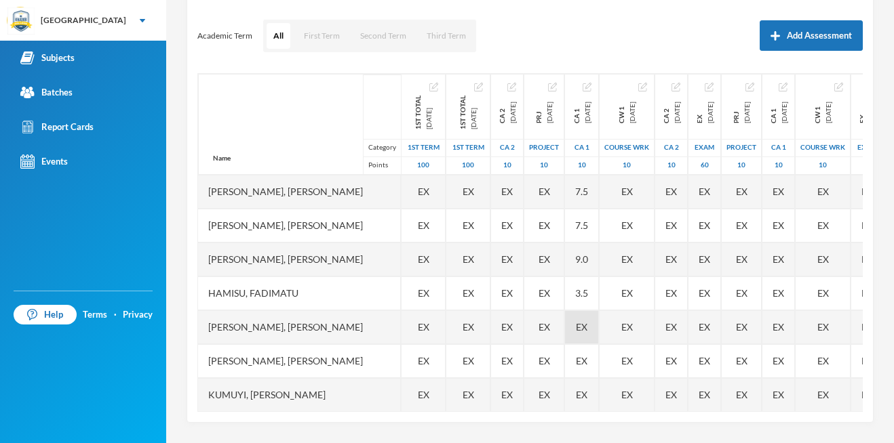
click at [599, 359] on div "CA 1 [DATE] CA 1 10 7.5 7.5 9.0 3.5 EX EX EX EX EX EX EX" at bounding box center [582, 310] width 35 height 475
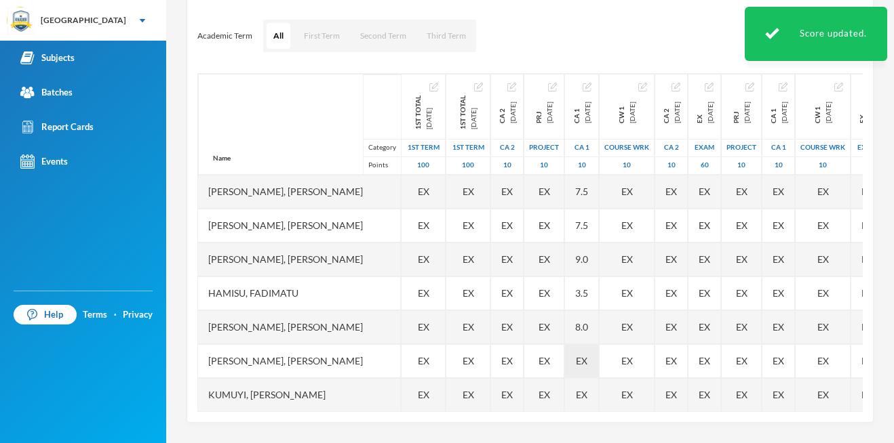
click at [587, 363] on span "EX" at bounding box center [582, 361] width 12 height 14
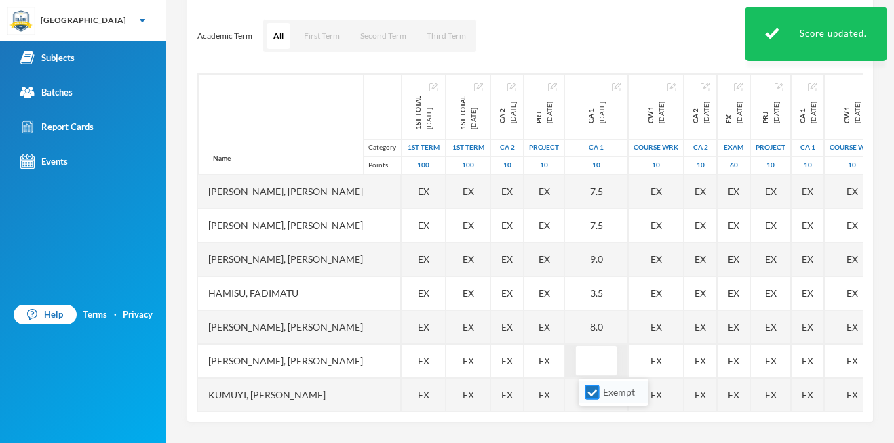
click at [589, 392] on input "Exempt" at bounding box center [592, 393] width 14 height 14
checkbox input "false"
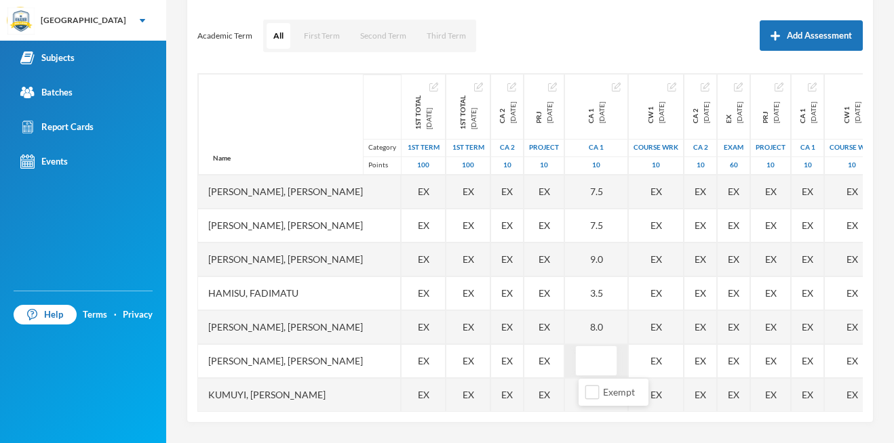
click at [599, 361] on input "text" at bounding box center [595, 361] width 27 height 31
type input "9"
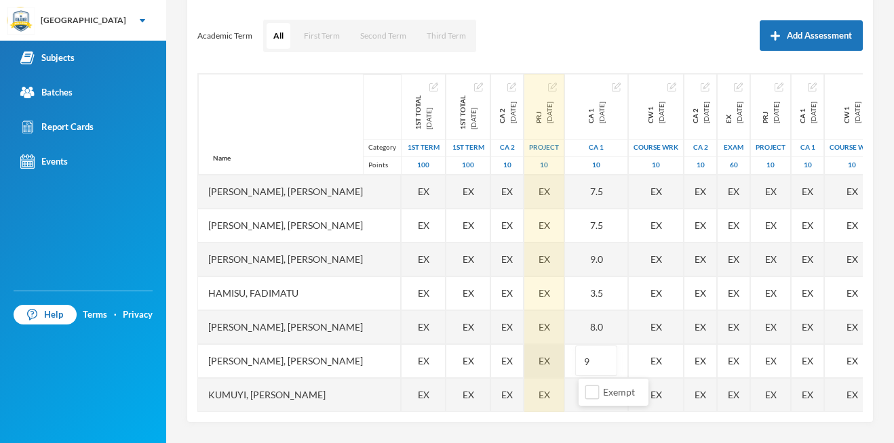
click at [555, 376] on div "EX" at bounding box center [544, 361] width 40 height 34
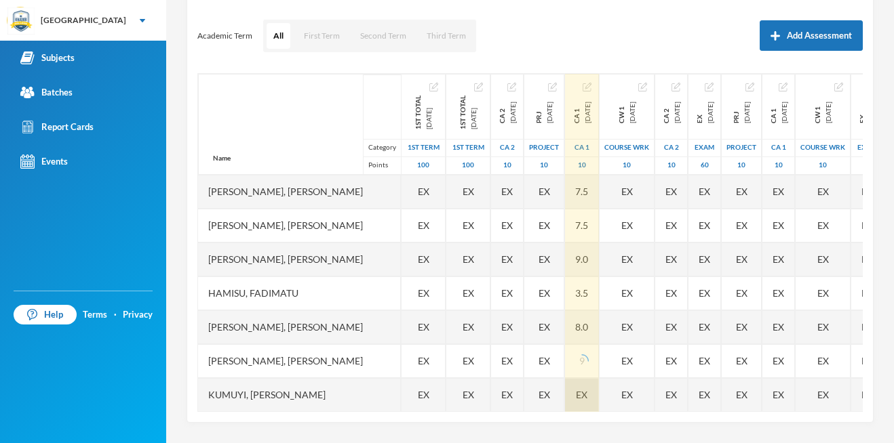
click at [622, 383] on div "Name Category Points [PERSON_NAME], [PERSON_NAME], [PERSON_NAME], [PERSON_NAME]…" at bounding box center [529, 242] width 665 height 339
click at [587, 388] on span "EX" at bounding box center [582, 395] width 12 height 14
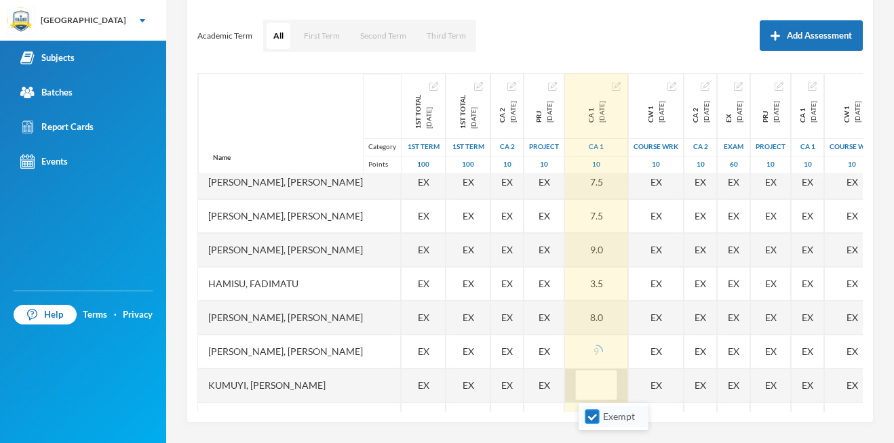
click at [592, 416] on input "Exempt" at bounding box center [592, 417] width 14 height 14
checkbox input "false"
click at [597, 393] on input "text" at bounding box center [595, 386] width 27 height 31
type input "5.5"
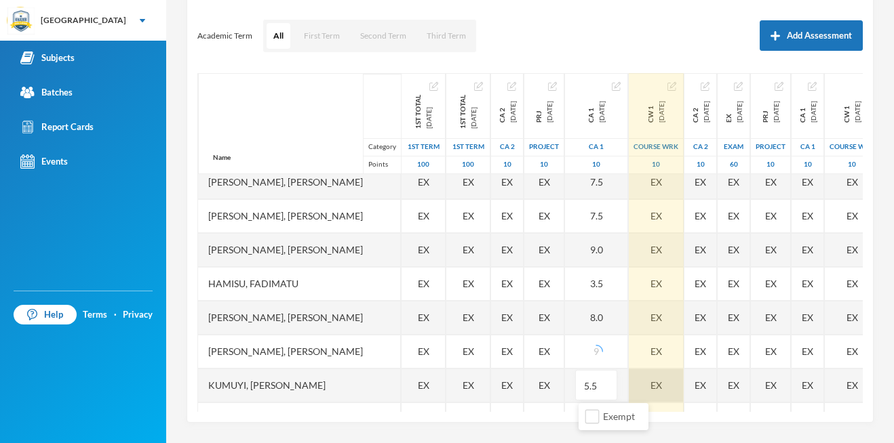
click at [662, 373] on div "EX" at bounding box center [656, 386] width 55 height 34
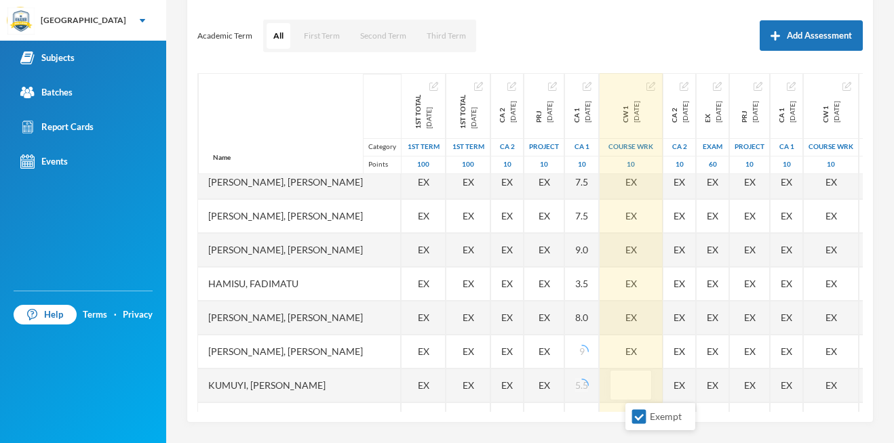
scroll to position [180, 0]
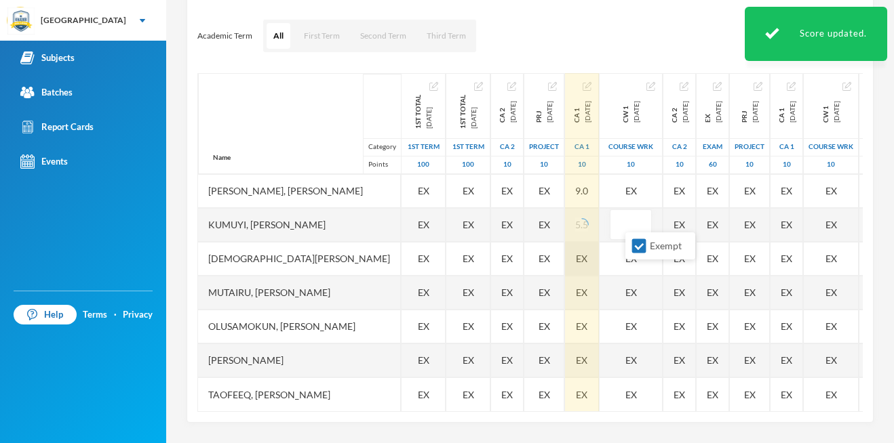
click at [587, 252] on span "EX" at bounding box center [582, 259] width 12 height 14
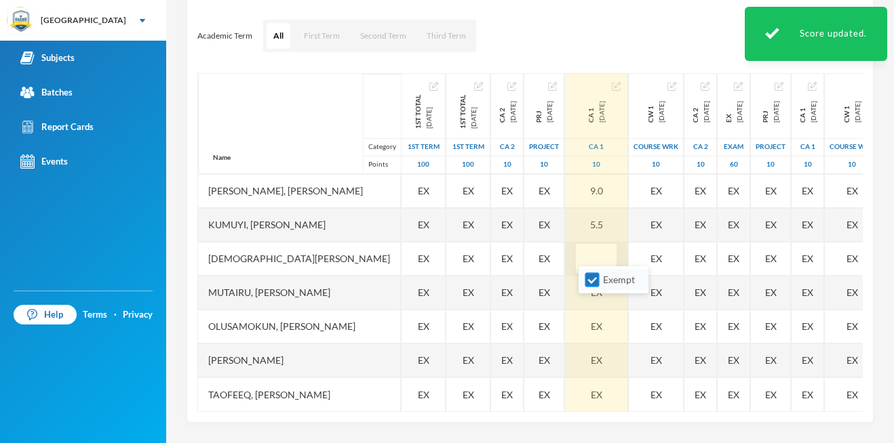
click at [593, 281] on input "Exempt" at bounding box center [592, 280] width 14 height 14
checkbox input "false"
click at [591, 310] on div "EX" at bounding box center [596, 327] width 63 height 34
click at [595, 285] on span "EX" at bounding box center [597, 292] width 12 height 14
click at [591, 314] on input "Exempt" at bounding box center [592, 314] width 14 height 14
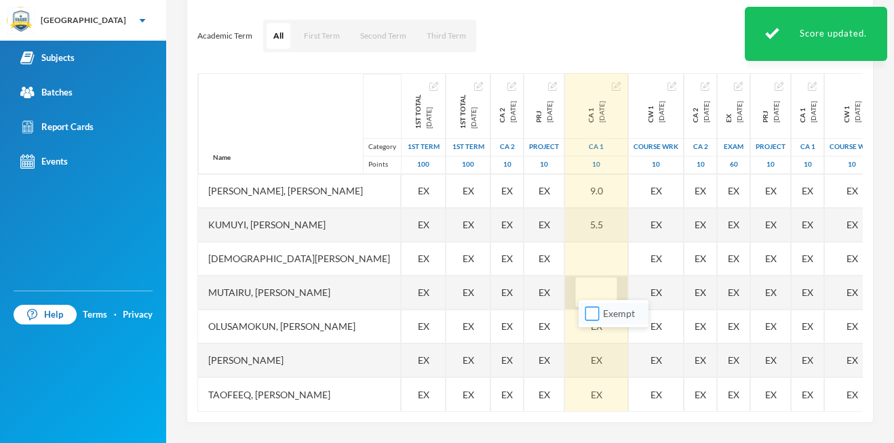
click at [594, 320] on input "Exempt" at bounding box center [592, 314] width 14 height 14
click at [595, 315] on input "Exempt" at bounding box center [592, 314] width 14 height 14
checkbox input "false"
click at [597, 344] on div "EX" at bounding box center [596, 361] width 63 height 34
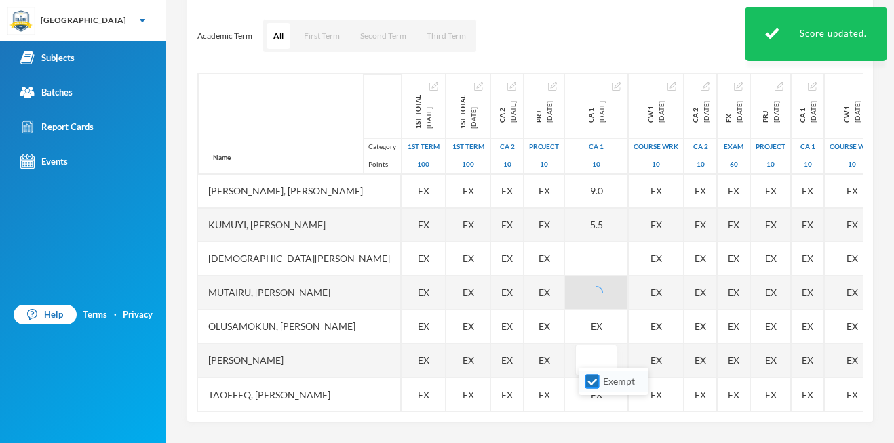
drag, startPoint x: 593, startPoint y: 382, endPoint x: 599, endPoint y: 278, distance: 103.9
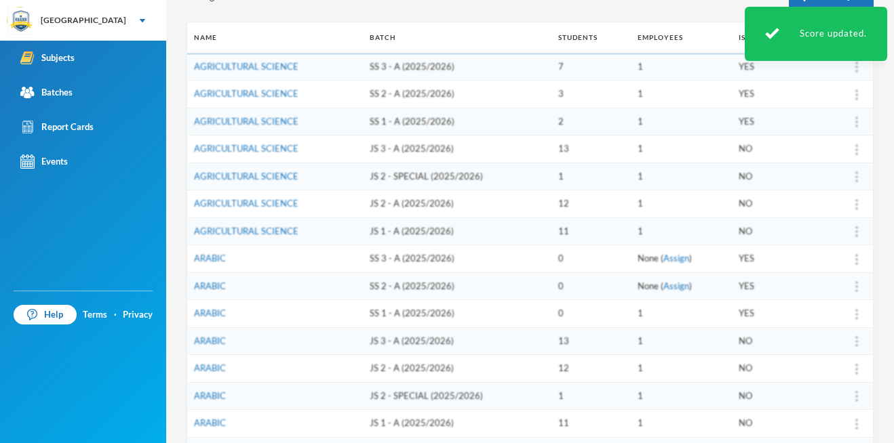
click at [591, 248] on td "0" at bounding box center [590, 259] width 79 height 28
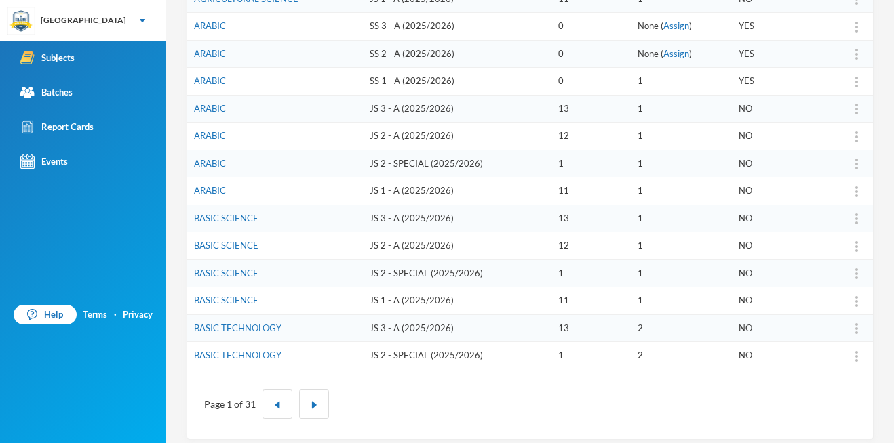
scroll to position [418, 0]
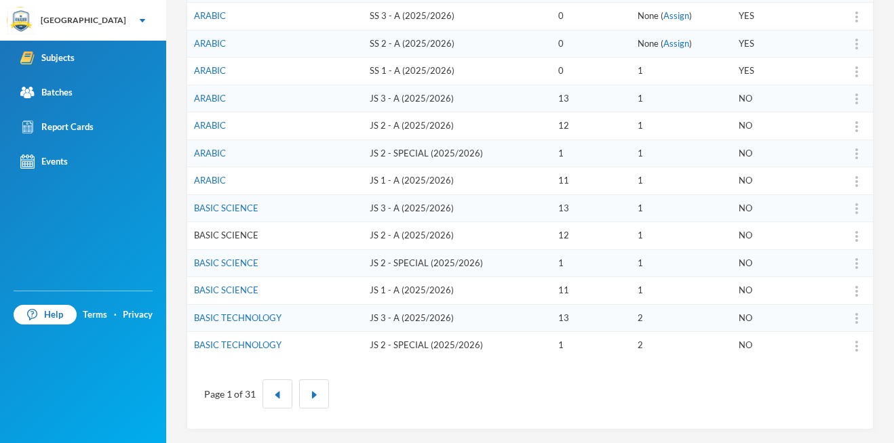
click at [224, 237] on link "BASIC SCIENCE" at bounding box center [226, 235] width 64 height 11
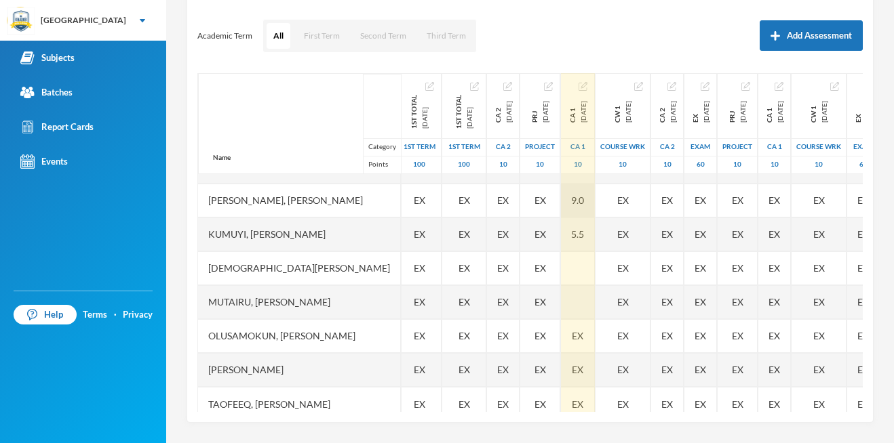
scroll to position [180, 0]
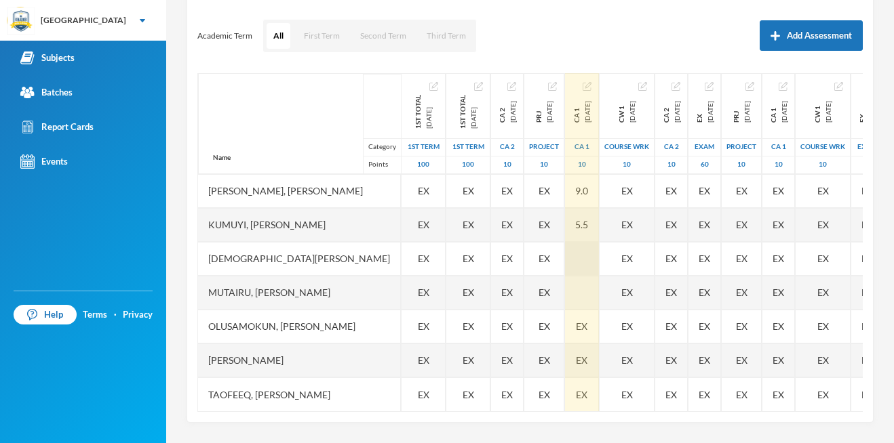
click at [582, 253] on div at bounding box center [582, 259] width 34 height 34
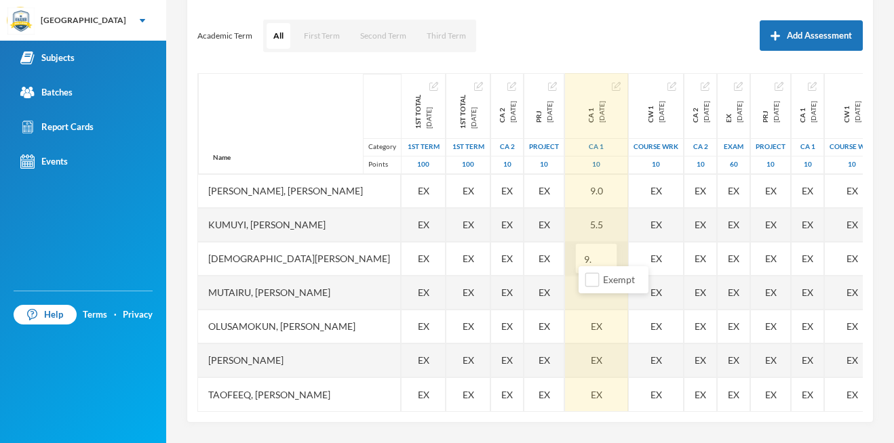
type input "9.5"
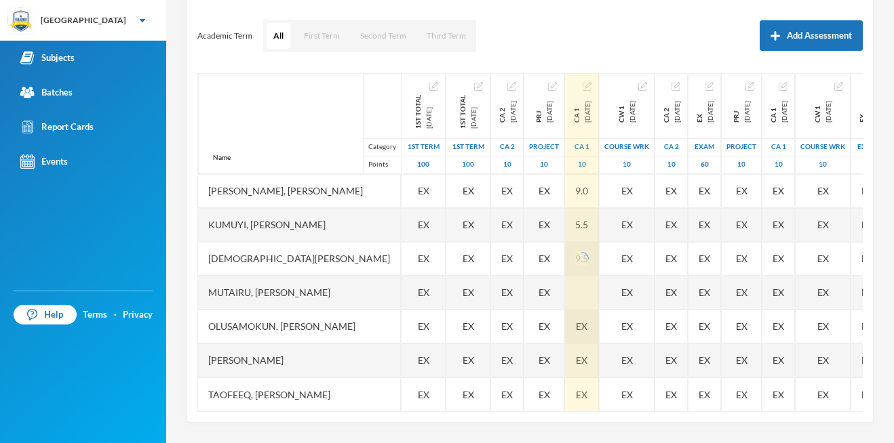
click at [592, 311] on div "EX" at bounding box center [582, 327] width 34 height 34
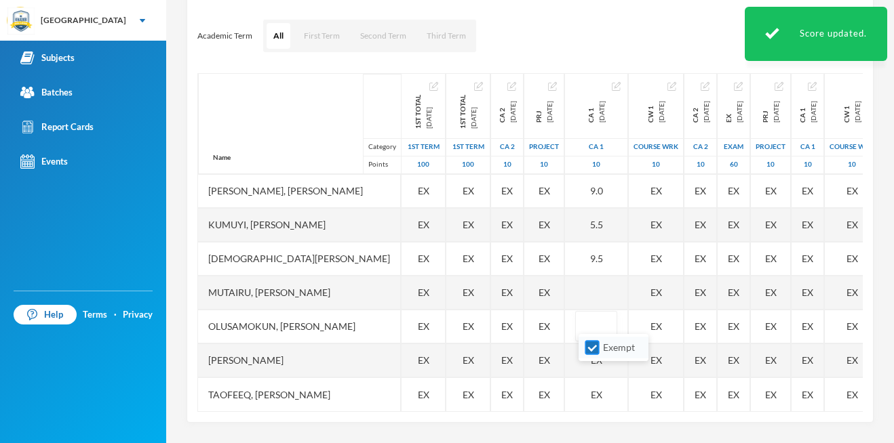
click at [595, 349] on input "Exempt" at bounding box center [592, 348] width 14 height 14
checkbox input "false"
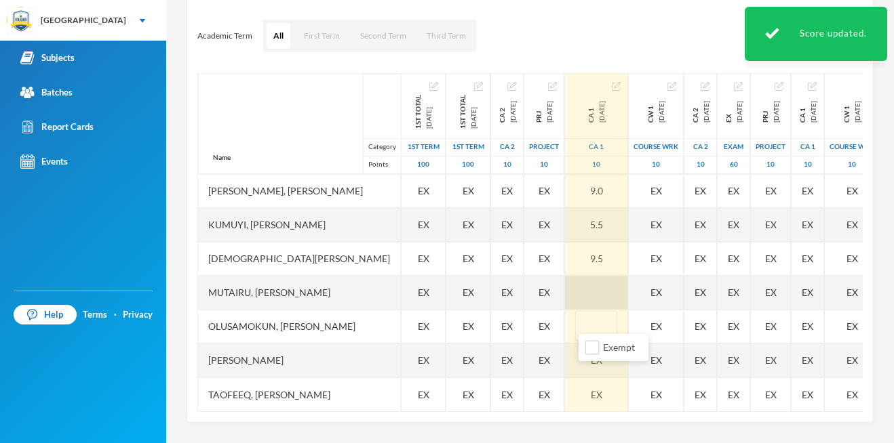
click at [591, 282] on div at bounding box center [596, 293] width 63 height 34
type input "2.5"
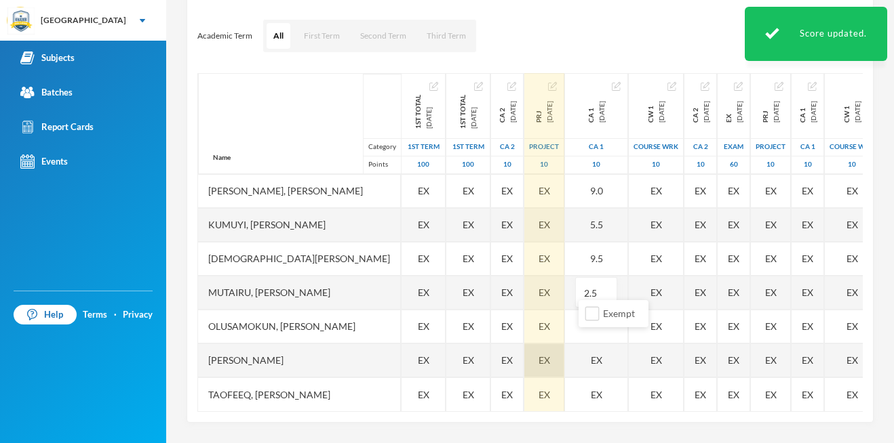
click at [531, 351] on div "EX" at bounding box center [544, 361] width 40 height 34
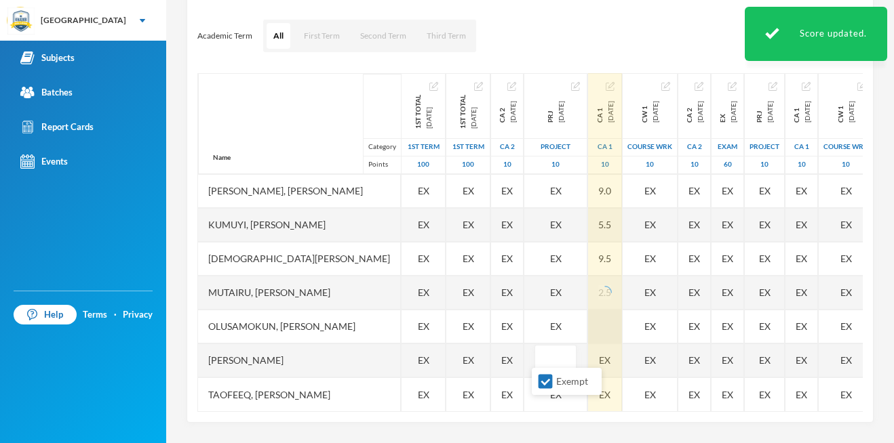
click at [615, 328] on div "Name Category Points [PERSON_NAME], [PERSON_NAME], [PERSON_NAME], [PERSON_NAME]…" at bounding box center [529, 242] width 665 height 339
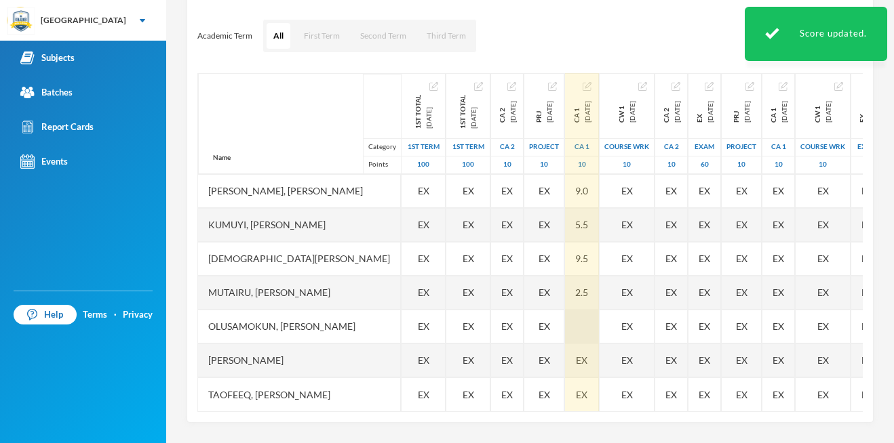
click at [599, 325] on div at bounding box center [582, 327] width 34 height 34
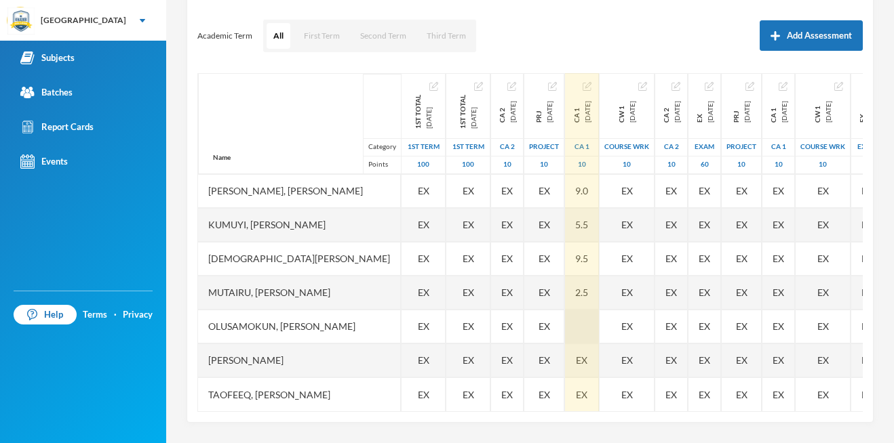
click at [593, 317] on div at bounding box center [582, 327] width 34 height 34
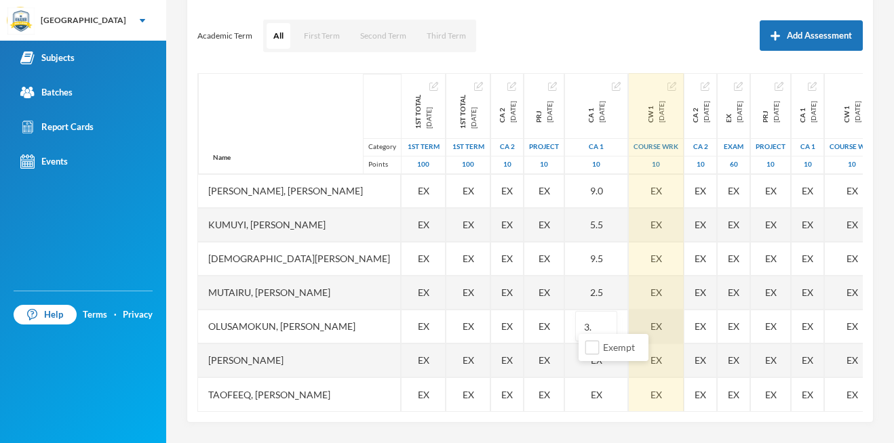
type input "3.5"
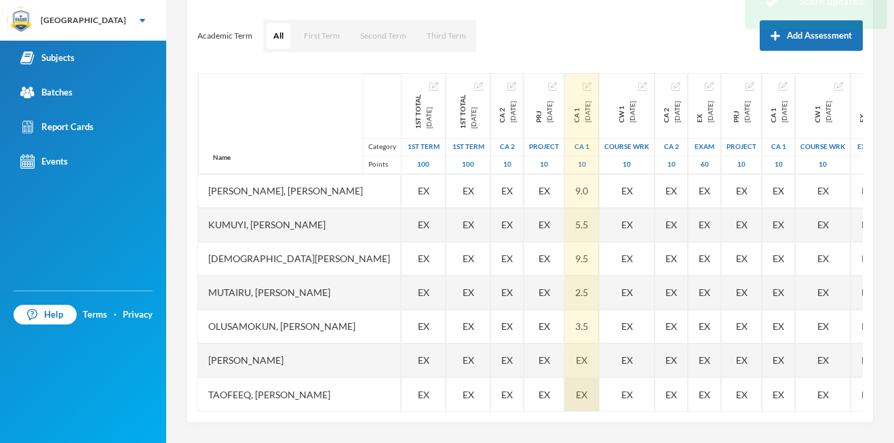
click at [599, 344] on div "EX" at bounding box center [582, 361] width 34 height 34
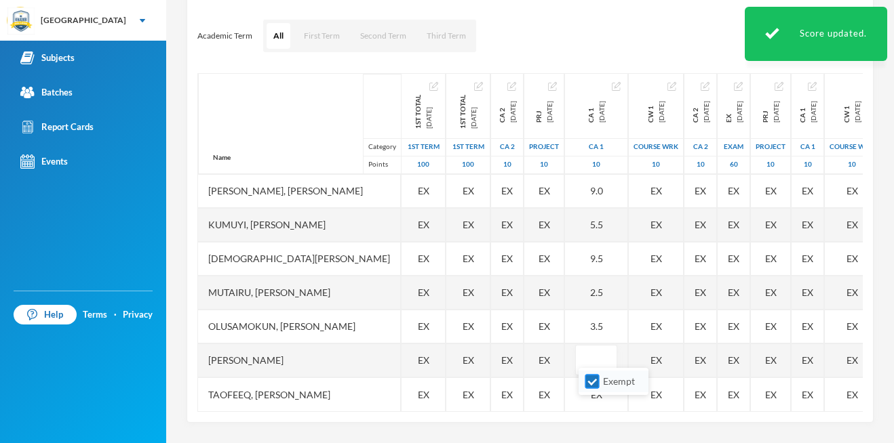
click at [594, 384] on input "Exempt" at bounding box center [592, 382] width 14 height 14
checkbox input "false"
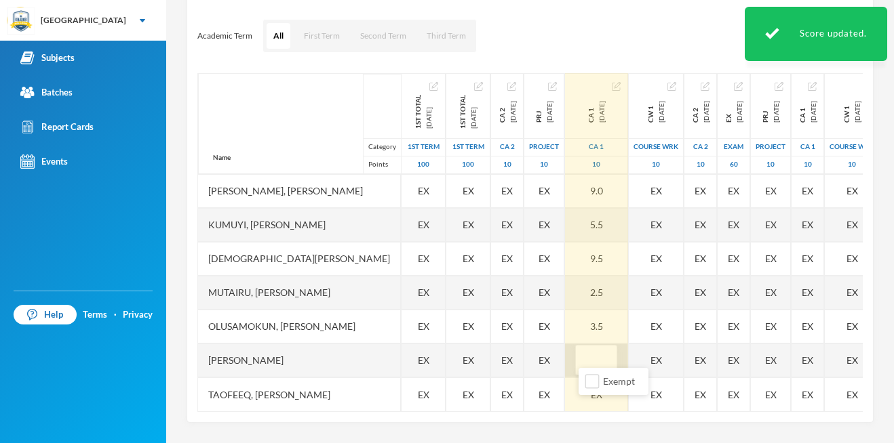
click at [597, 354] on input "text" at bounding box center [595, 361] width 27 height 31
type input "6.5"
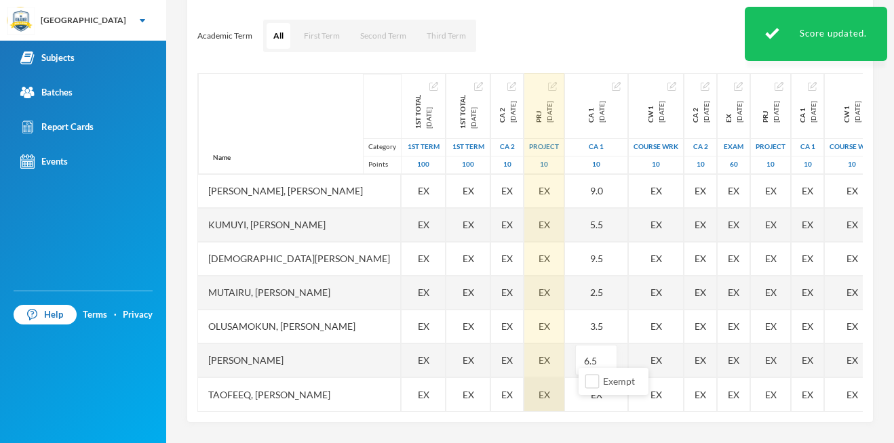
click at [548, 388] on span "EX" at bounding box center [544, 395] width 12 height 14
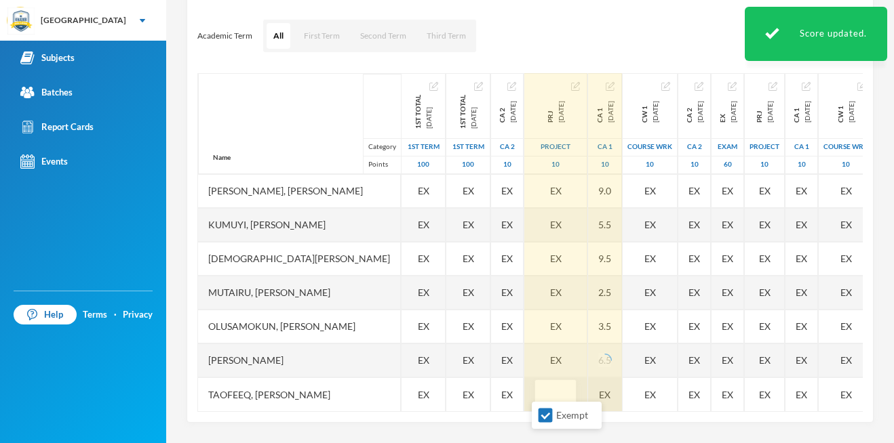
click at [610, 378] on div "Name Category Points [PERSON_NAME], [PERSON_NAME], [PERSON_NAME], [PERSON_NAME]…" at bounding box center [529, 242] width 665 height 339
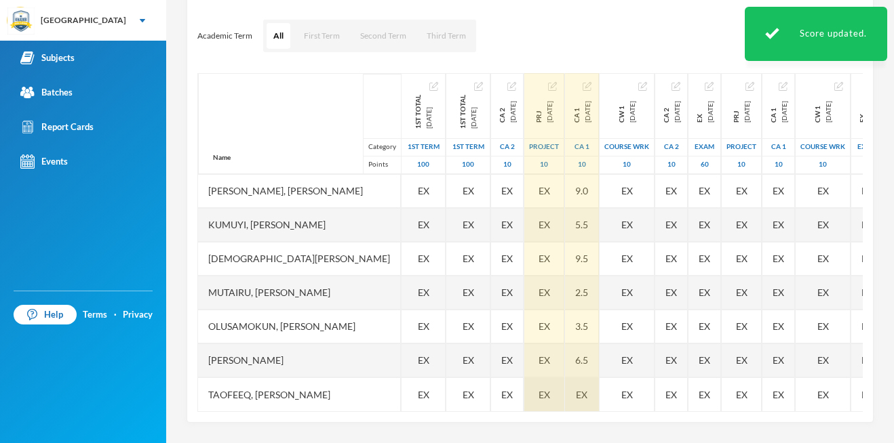
click at [587, 388] on span "EX" at bounding box center [582, 395] width 12 height 14
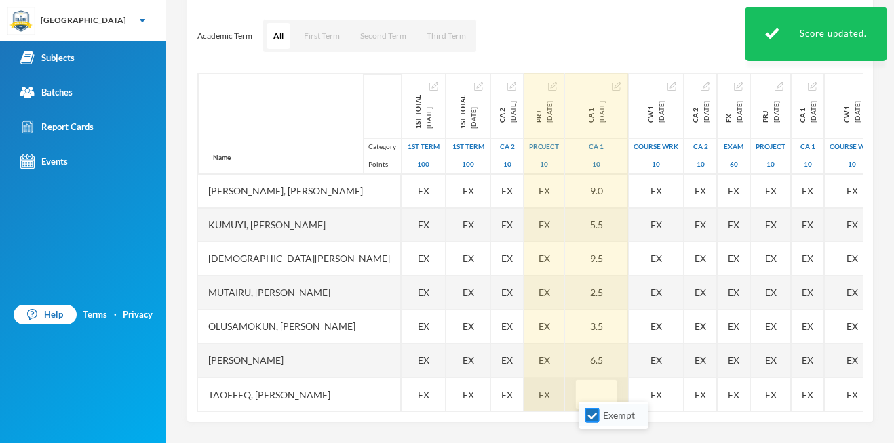
click at [591, 418] on input "Exempt" at bounding box center [592, 416] width 14 height 14
checkbox input "false"
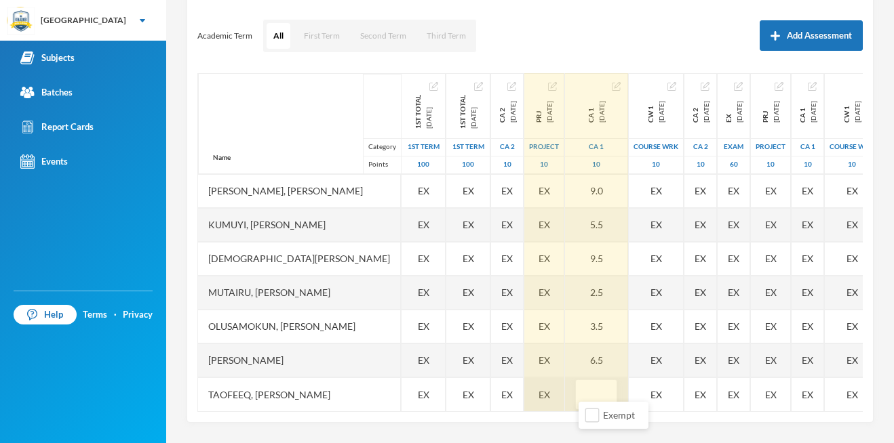
click at [551, 416] on div "Scoresheet Academic Term All First Term Second Term Third Term Add Assessment N…" at bounding box center [529, 200] width 687 height 448
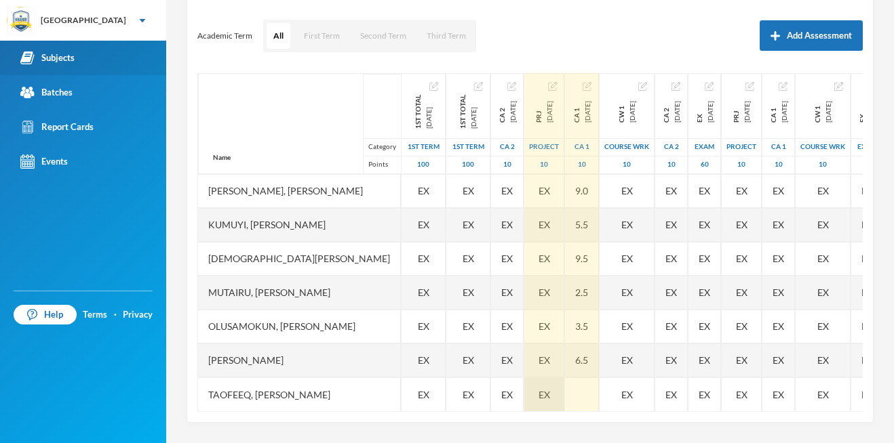
click at [58, 58] on div "Subjects" at bounding box center [47, 58] width 54 height 14
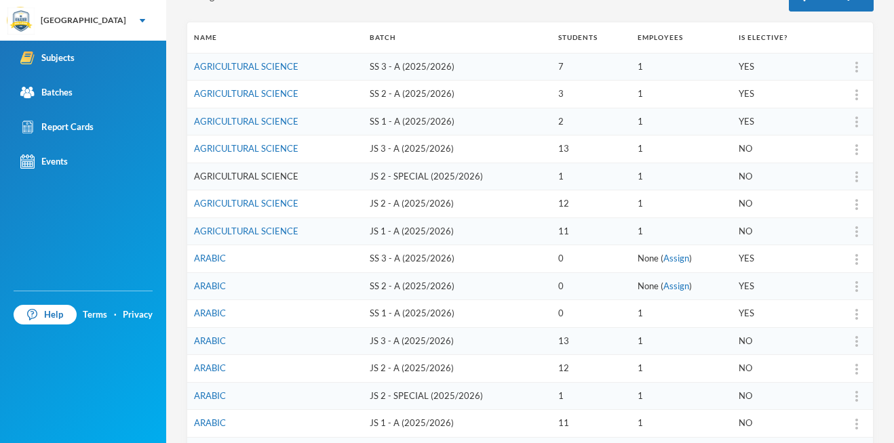
click at [239, 171] on link "AGRICULTURAL SCIENCE" at bounding box center [246, 176] width 104 height 11
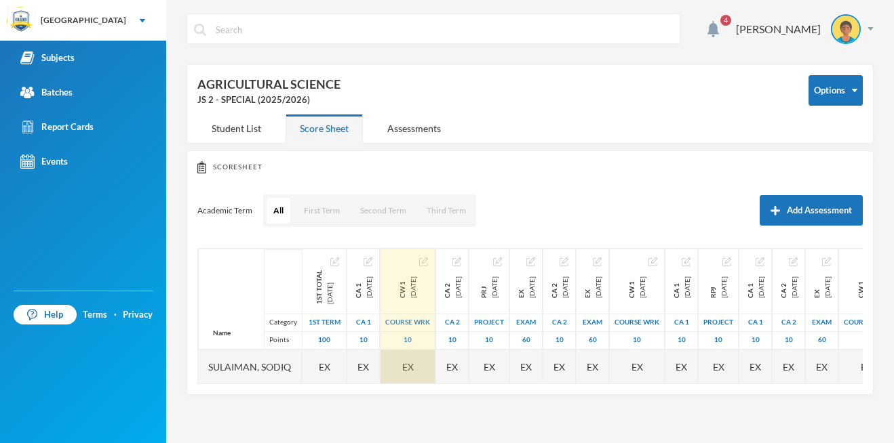
click at [414, 367] on span "EX" at bounding box center [408, 367] width 12 height 14
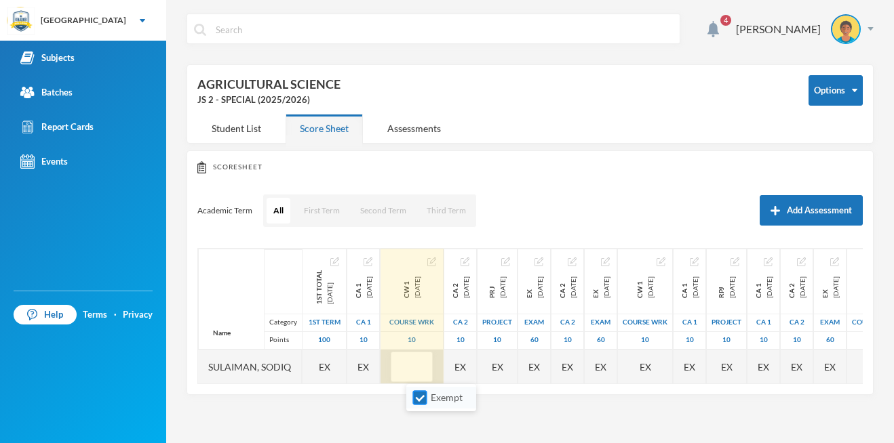
click at [414, 404] on input "Exempt" at bounding box center [420, 398] width 14 height 14
checkbox input "false"
click at [422, 359] on input "text" at bounding box center [411, 368] width 27 height 31
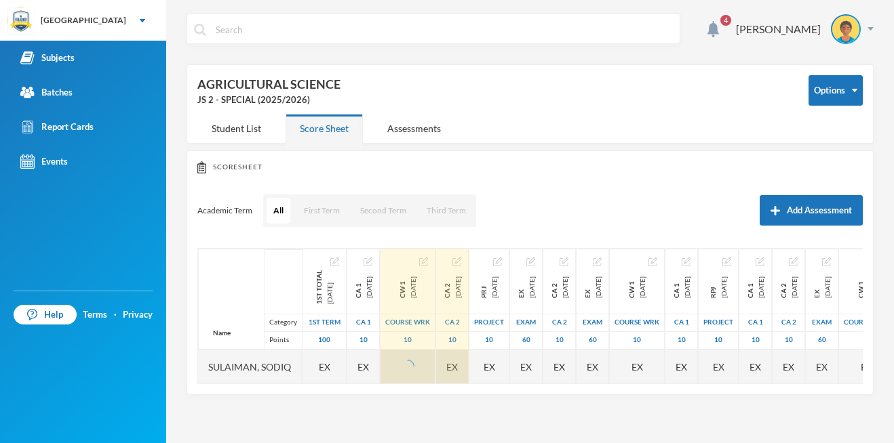
click at [467, 372] on div "EX" at bounding box center [452, 367] width 33 height 34
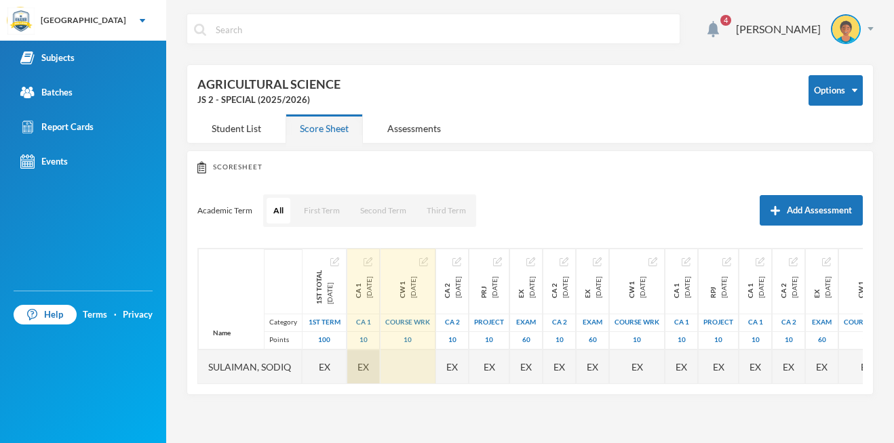
click at [370, 359] on div "EX" at bounding box center [363, 367] width 33 height 34
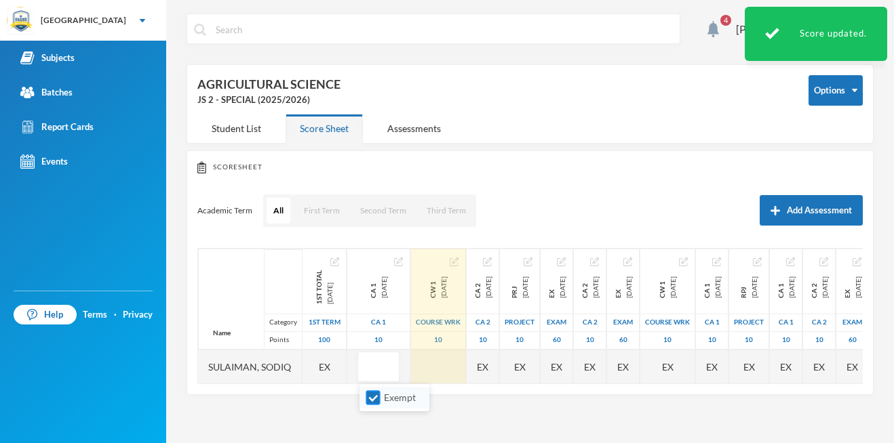
click at [372, 397] on input "Exempt" at bounding box center [373, 398] width 14 height 14
checkbox input "false"
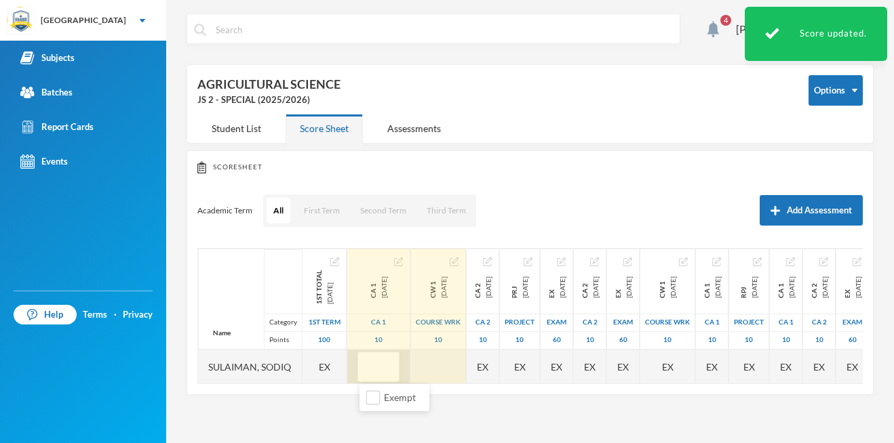
click at [370, 363] on input "text" at bounding box center [378, 368] width 27 height 31
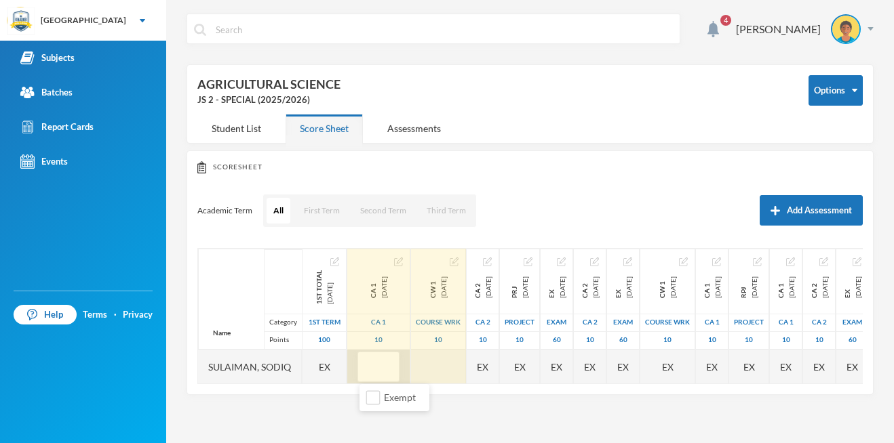
type input "2"
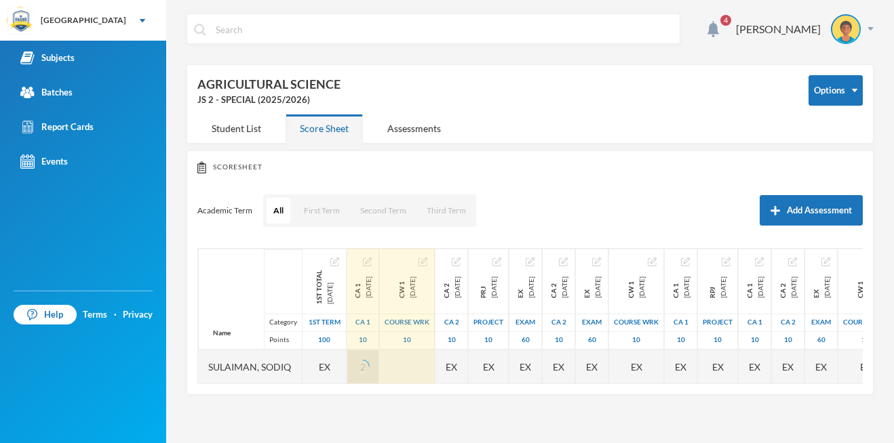
click at [213, 227] on div "Scoresheet Academic Term All First Term Second Term Third Term Add Assessment N…" at bounding box center [529, 273] width 687 height 245
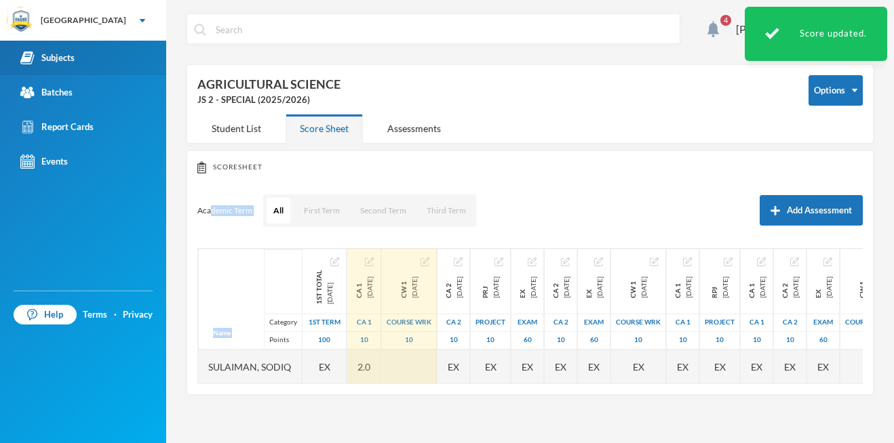
click at [57, 60] on div "Subjects" at bounding box center [47, 58] width 54 height 14
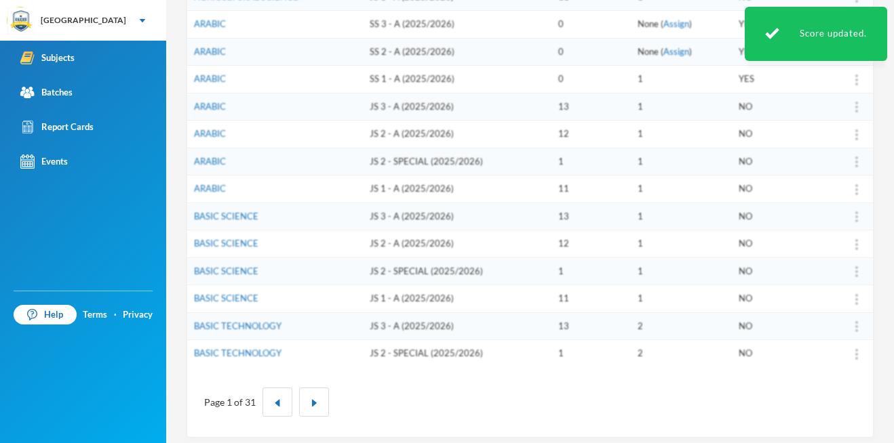
scroll to position [418, 0]
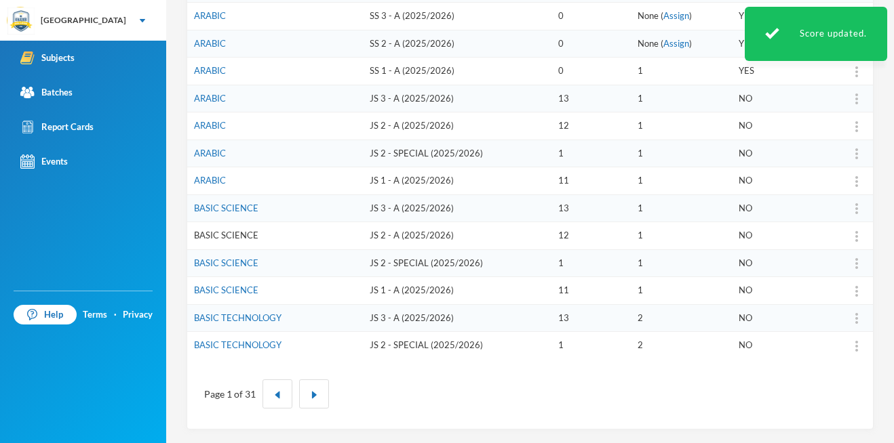
click at [225, 231] on link "BASIC SCIENCE" at bounding box center [226, 235] width 64 height 11
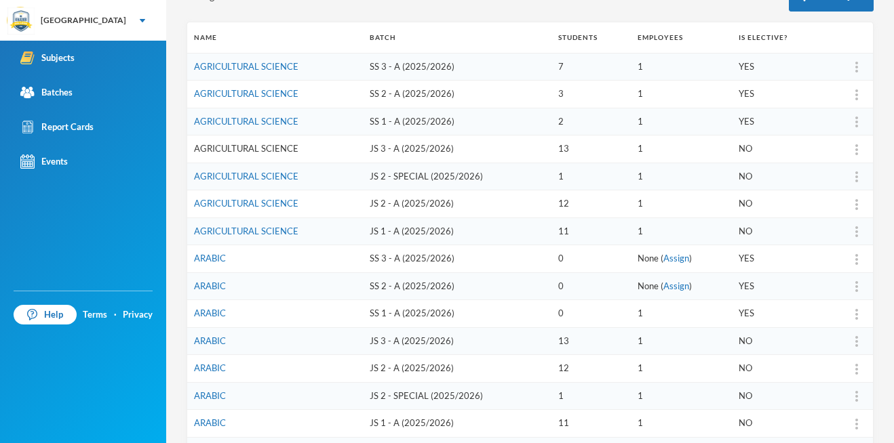
click at [241, 146] on link "AGRICULTURAL SCIENCE" at bounding box center [246, 148] width 104 height 11
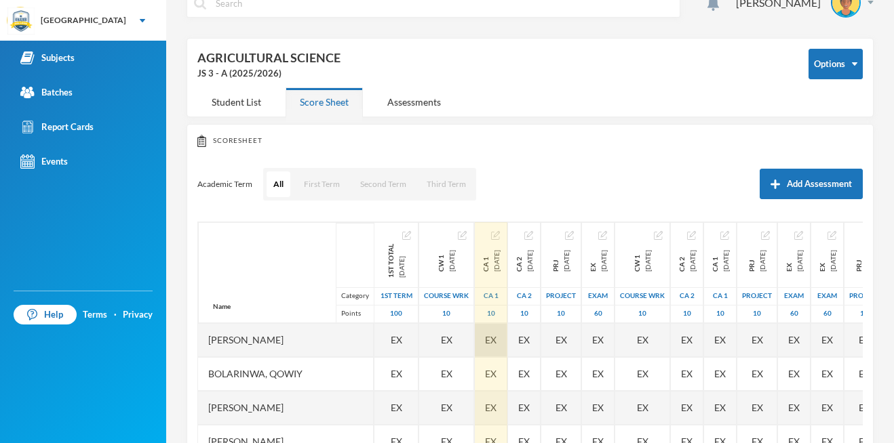
click at [506, 331] on div "EX" at bounding box center [491, 340] width 33 height 34
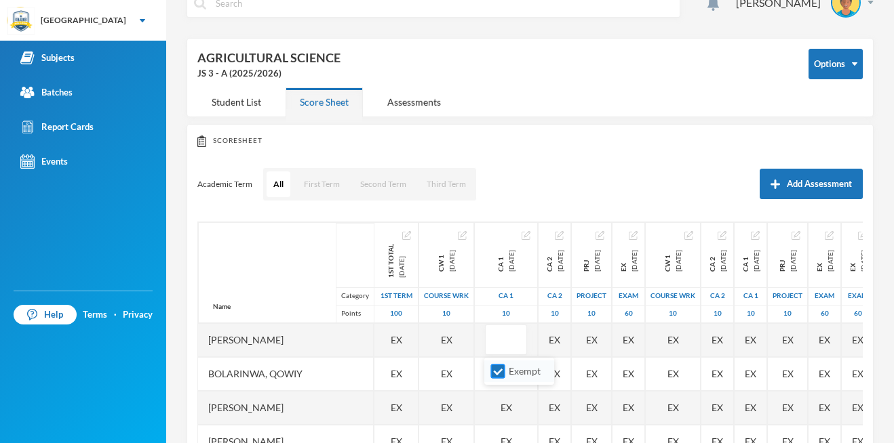
click at [501, 365] on input "Exempt" at bounding box center [498, 372] width 14 height 14
checkbox input "false"
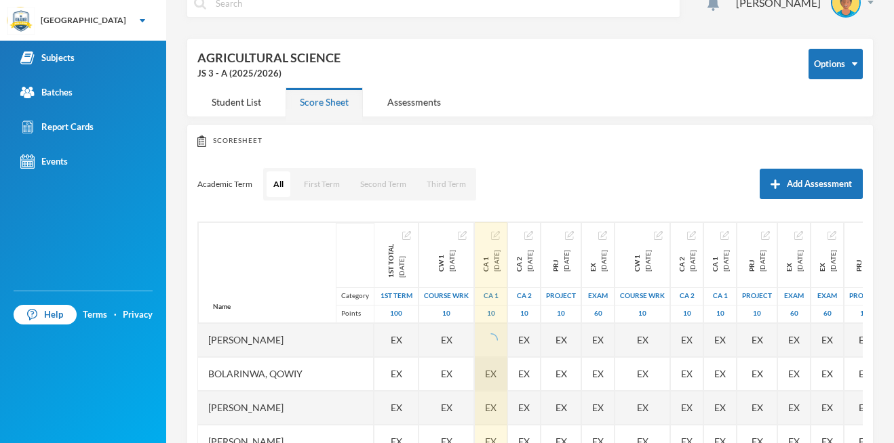
click at [496, 379] on span "EX" at bounding box center [491, 374] width 12 height 14
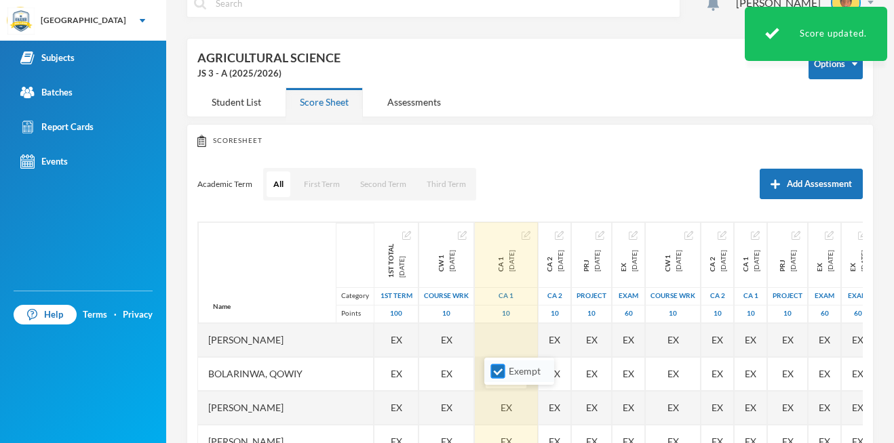
click at [495, 375] on input "Exempt" at bounding box center [498, 372] width 14 height 14
checkbox input "false"
click at [505, 402] on div "EX" at bounding box center [506, 408] width 63 height 34
click at [493, 378] on input "Exempt" at bounding box center [498, 377] width 14 height 14
checkbox input "false"
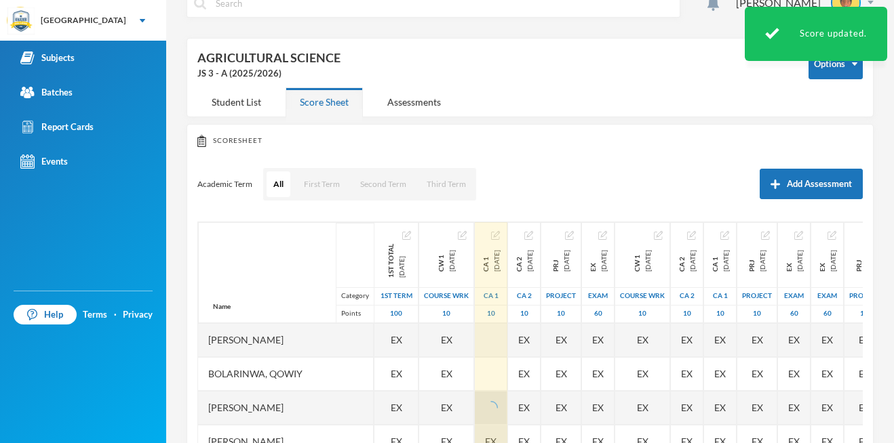
click at [502, 429] on div "EX" at bounding box center [491, 442] width 33 height 34
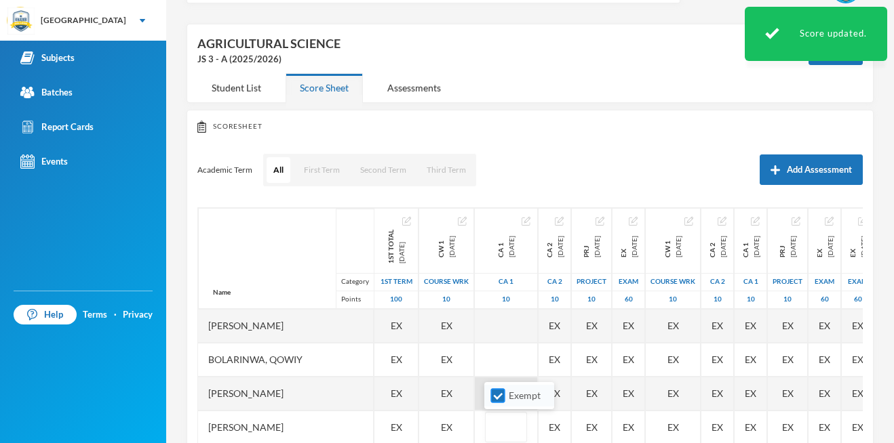
click at [496, 397] on input "Exempt" at bounding box center [498, 396] width 14 height 14
checkbox input "false"
click at [528, 174] on div "Academic Term All First Term Second Term Third Term Add Assessment" at bounding box center [529, 170] width 665 height 34
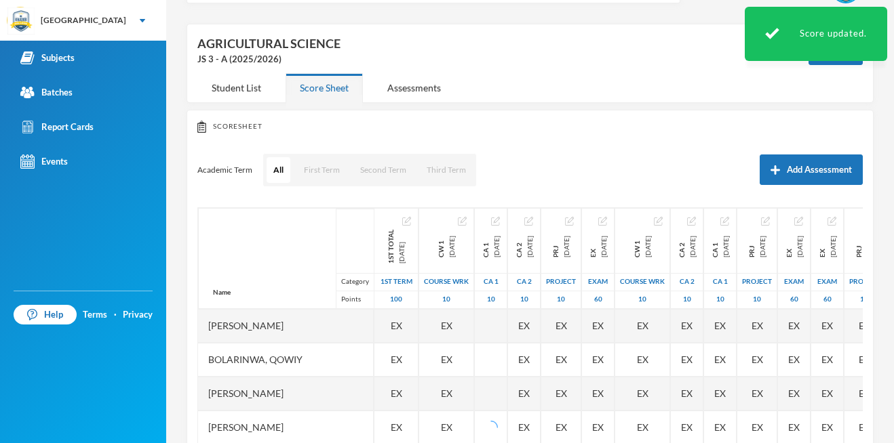
scroll to position [175, 0]
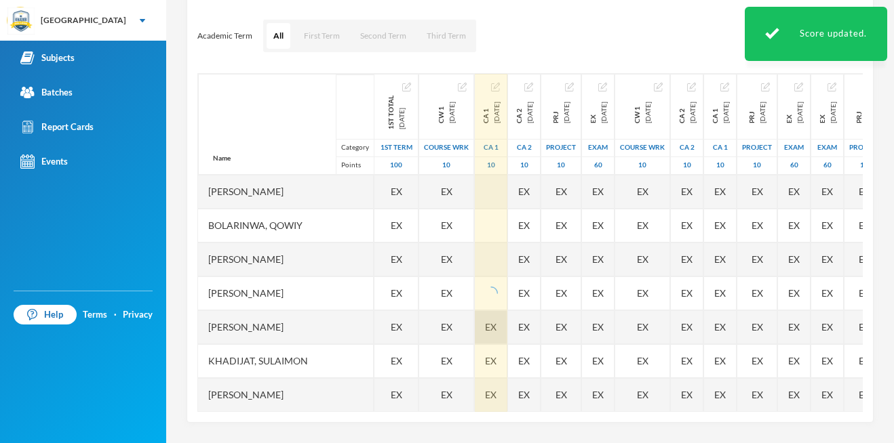
click at [495, 325] on span "EX" at bounding box center [491, 327] width 12 height 14
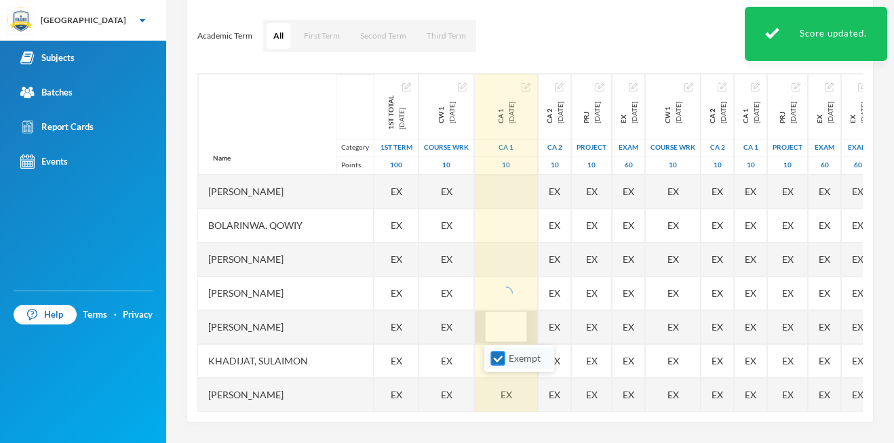
click at [493, 360] on input "Exempt" at bounding box center [498, 359] width 14 height 14
checkbox input "false"
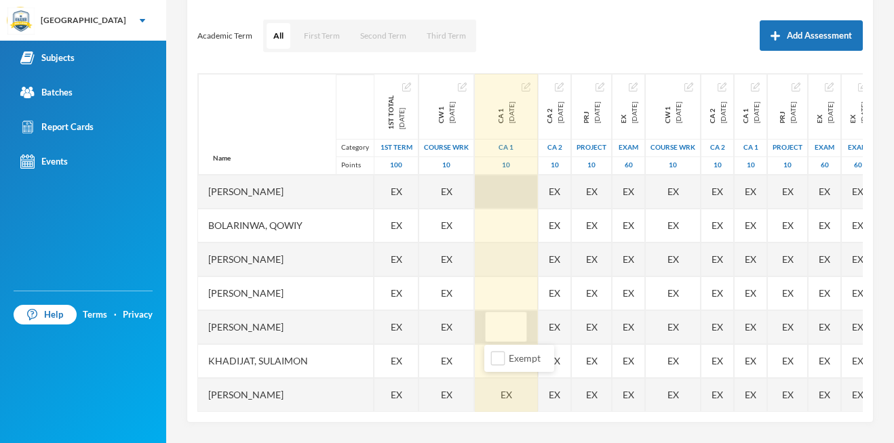
click at [501, 186] on div at bounding box center [506, 192] width 63 height 34
type input "5"
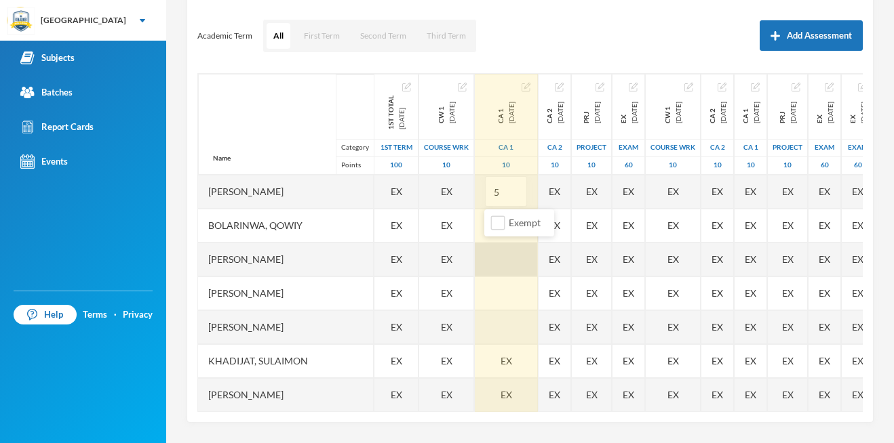
click at [493, 253] on div at bounding box center [506, 260] width 63 height 34
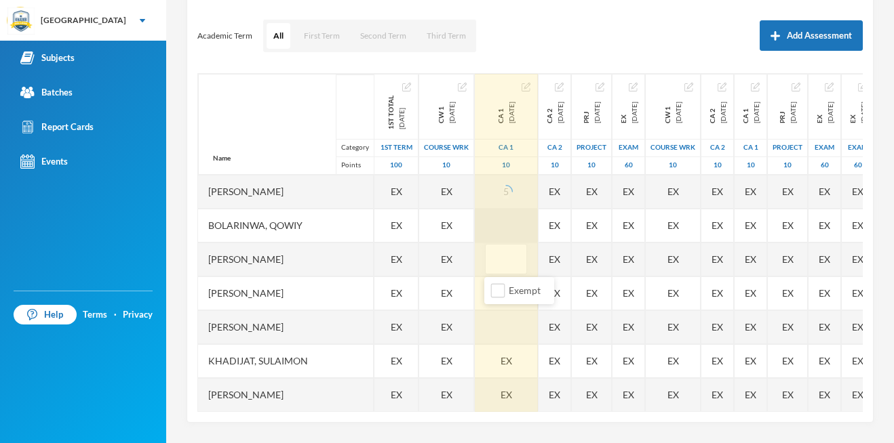
click at [502, 227] on div at bounding box center [506, 226] width 63 height 34
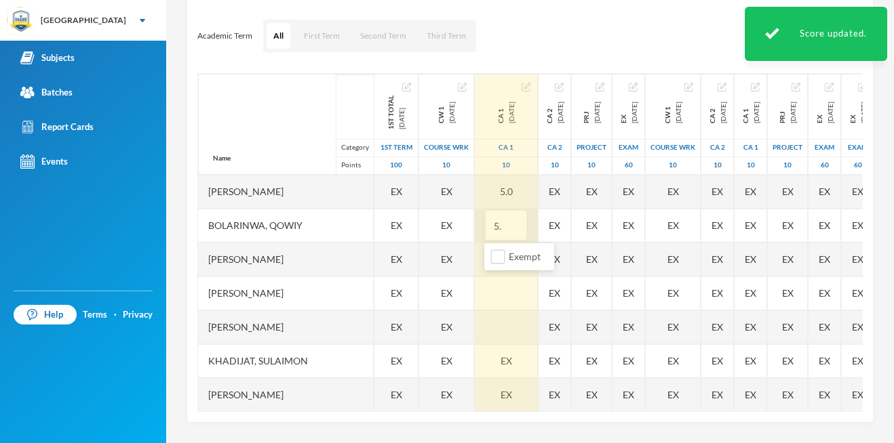
type input "5.5"
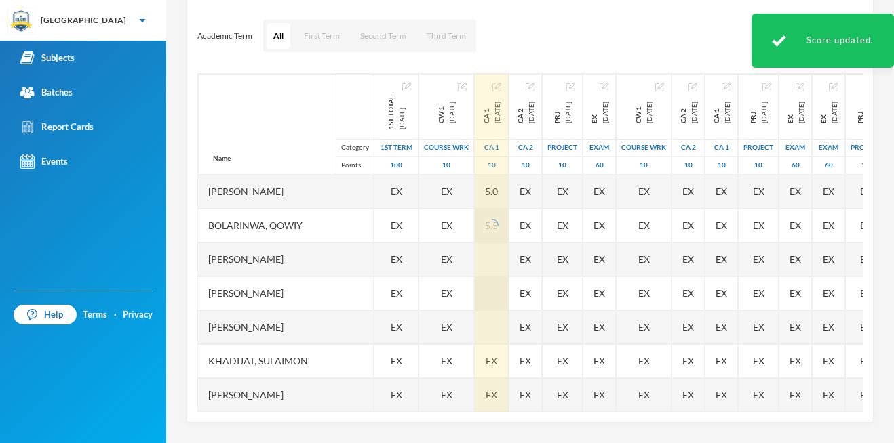
click at [504, 296] on div at bounding box center [492, 294] width 34 height 34
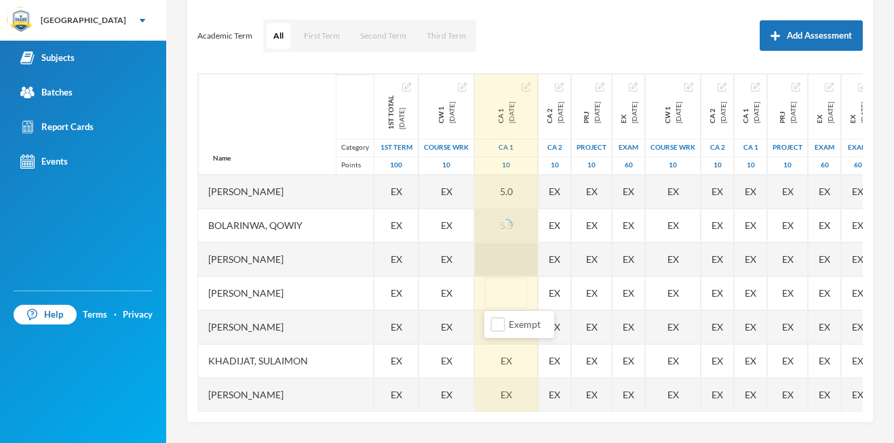
click at [502, 262] on div at bounding box center [506, 260] width 63 height 34
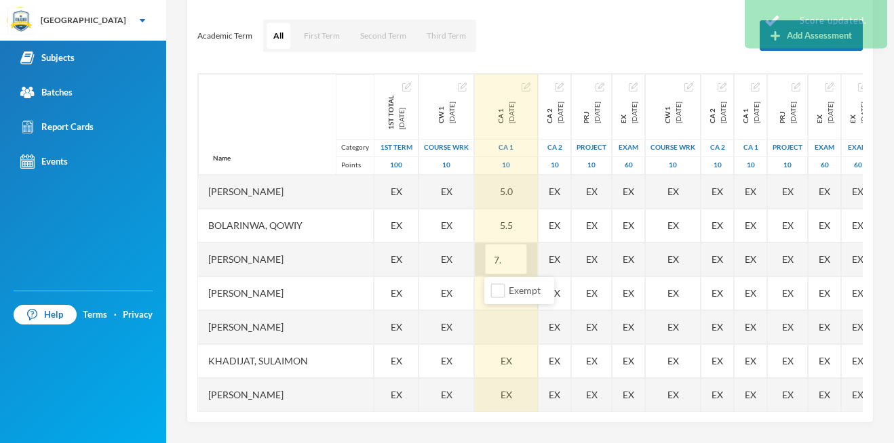
type input "7.5"
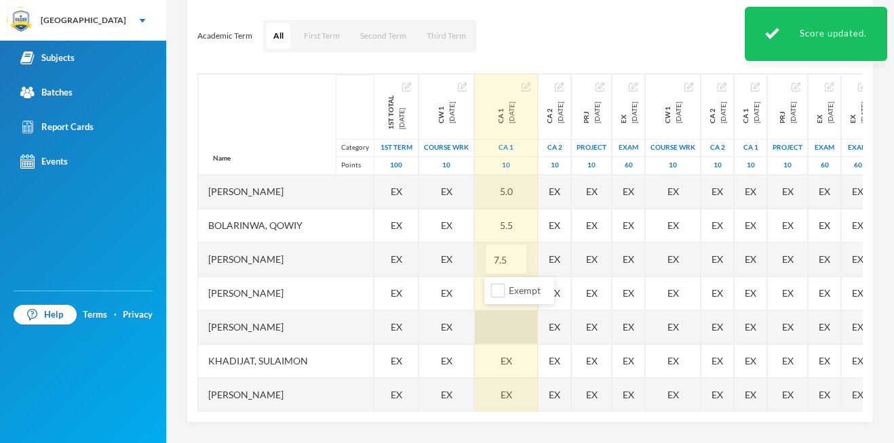
click at [506, 332] on div at bounding box center [506, 328] width 63 height 34
click at [507, 296] on div "CA 1 [DATE] CA 1 10 5.0 5.5 7.5 EX EX EX EX EX EX EX EX" at bounding box center [507, 344] width 64 height 543
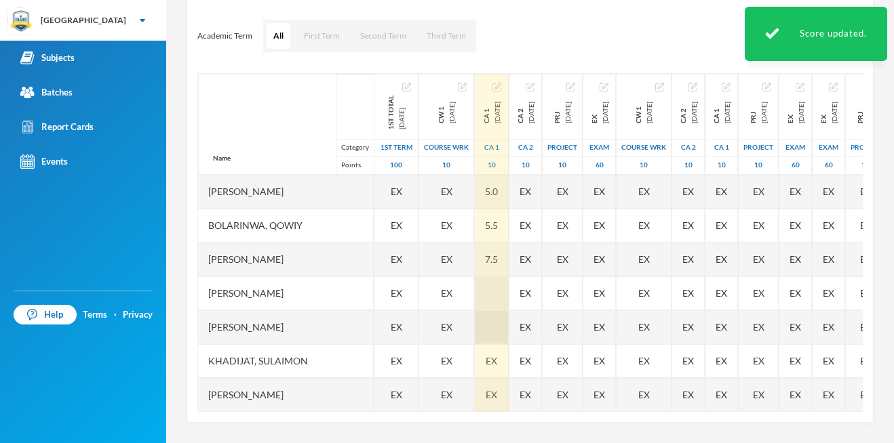
click at [508, 296] on div at bounding box center [492, 294] width 34 height 34
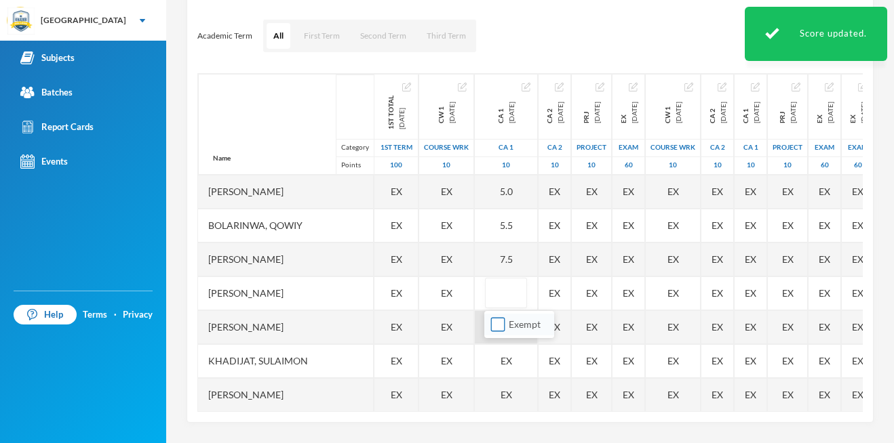
click at [496, 327] on input "Exempt" at bounding box center [498, 325] width 14 height 14
checkbox input "true"
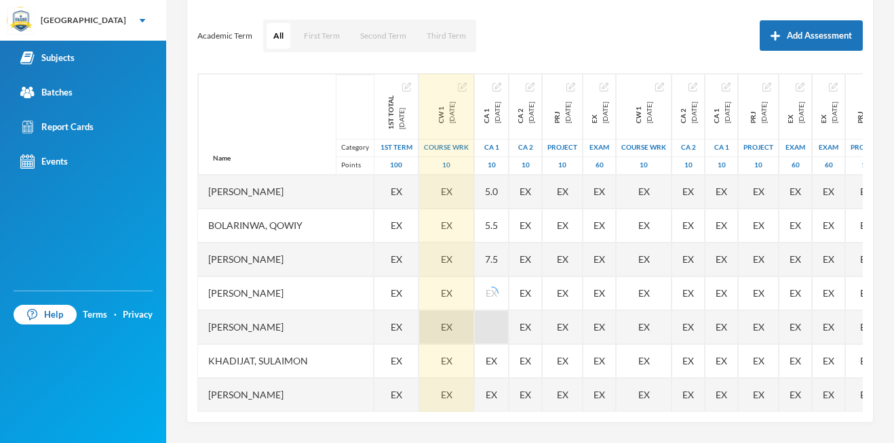
click at [471, 333] on div "EX" at bounding box center [446, 328] width 55 height 34
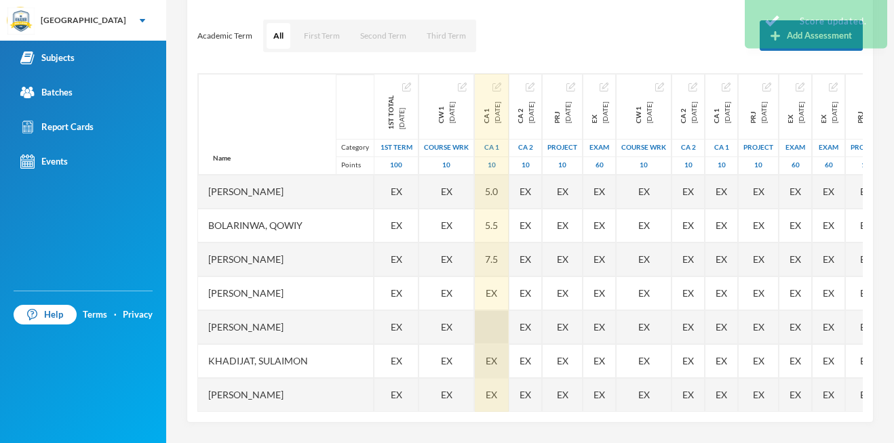
click at [501, 329] on div at bounding box center [492, 328] width 34 height 34
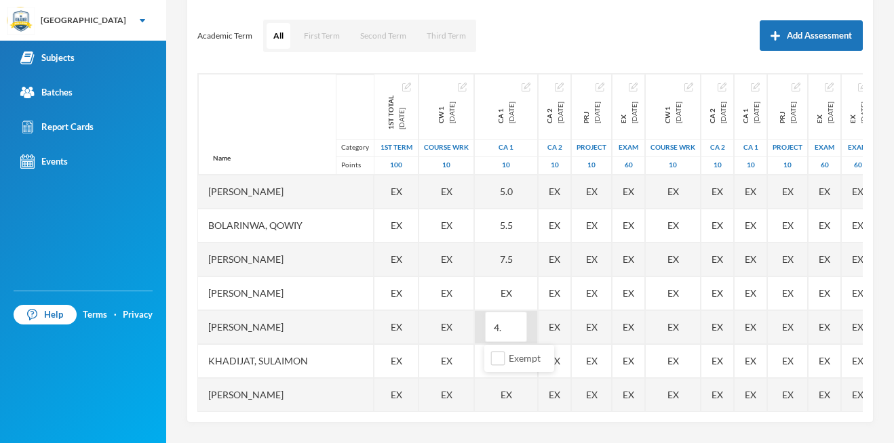
type input "4.5"
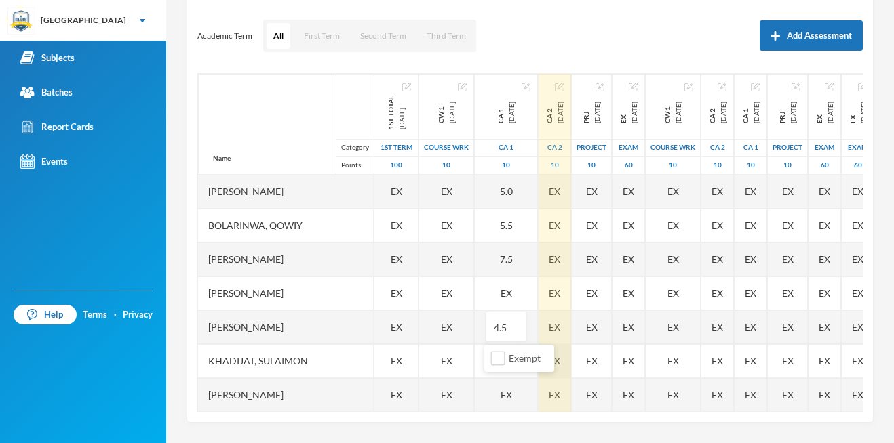
click at [577, 344] on div "Name Category Points [PERSON_NAME], [PERSON_NAME], [PERSON_NAME], [PERSON_NAME]…" at bounding box center [529, 242] width 665 height 339
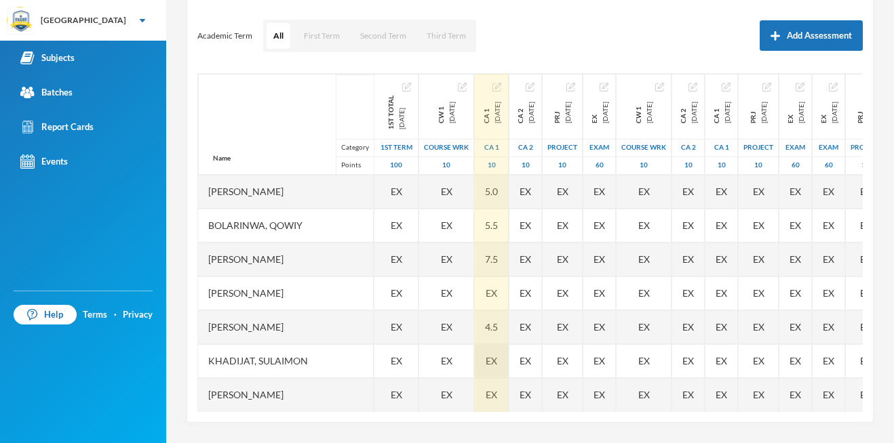
click at [509, 359] on div "EX" at bounding box center [492, 361] width 34 height 34
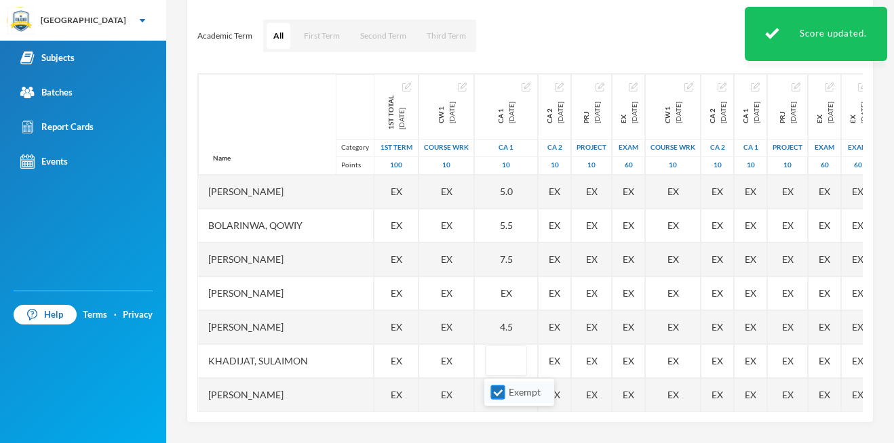
click at [501, 392] on input "Exempt" at bounding box center [498, 393] width 14 height 14
checkbox input "false"
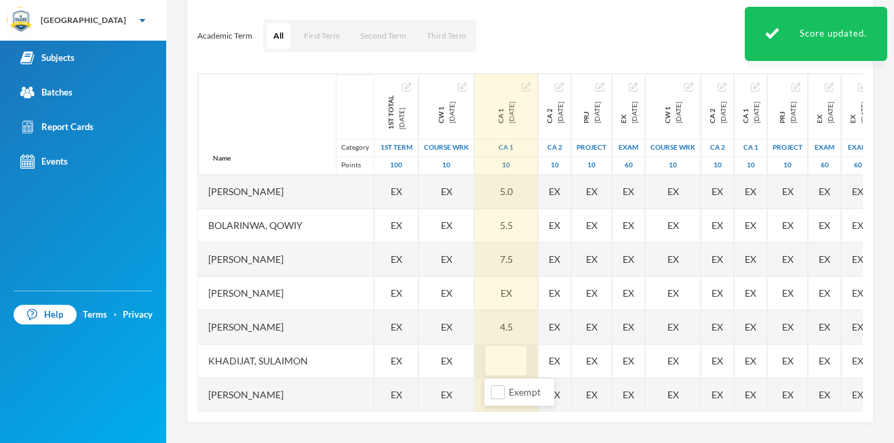
click at [506, 361] on input "text" at bounding box center [505, 361] width 27 height 31
type input "6.5"
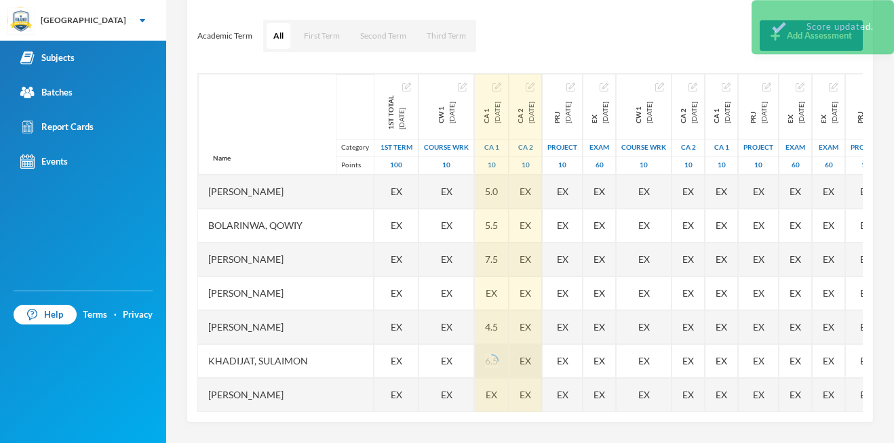
click at [542, 362] on div "EX" at bounding box center [525, 361] width 33 height 34
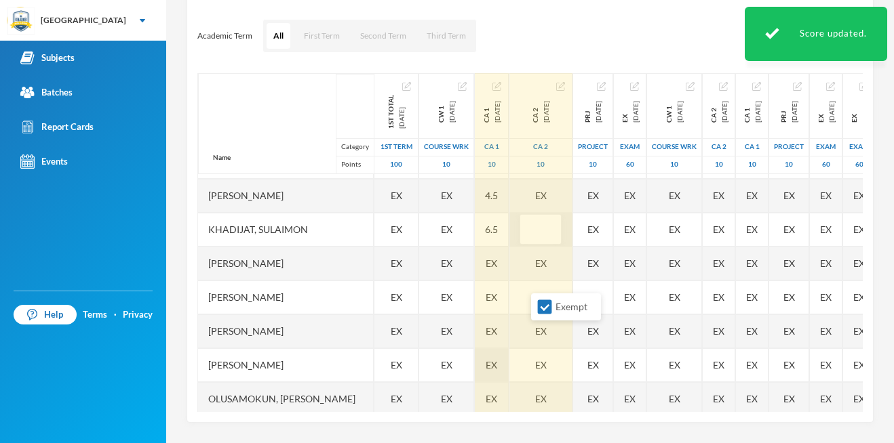
scroll to position [99, 0]
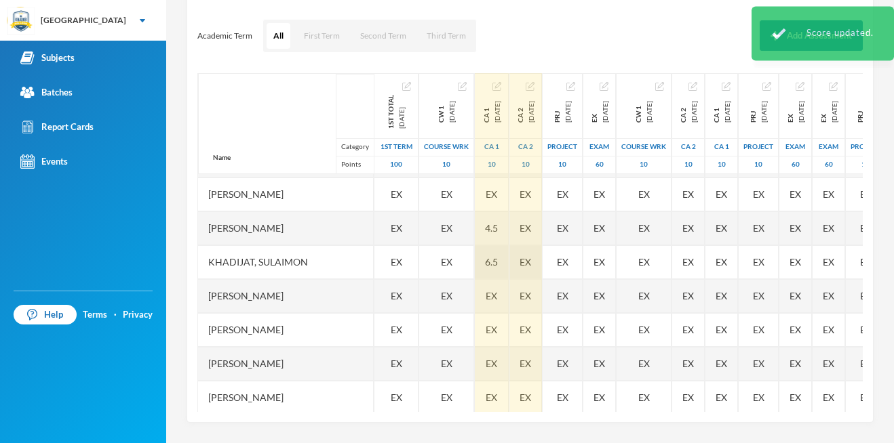
click at [496, 271] on div "6.5" at bounding box center [492, 262] width 34 height 34
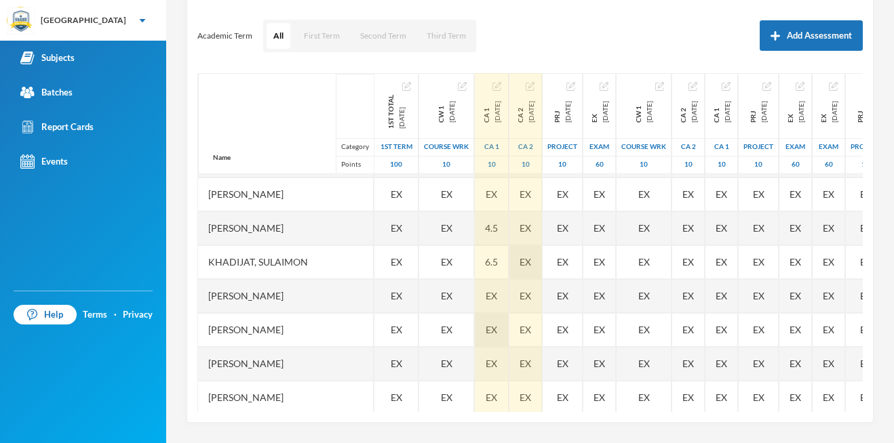
click at [498, 323] on div "EX" at bounding box center [492, 330] width 34 height 34
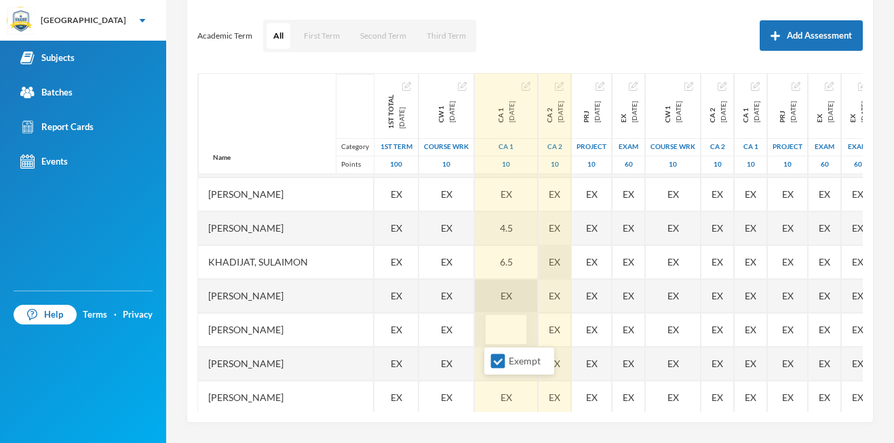
click at [496, 300] on div "EX" at bounding box center [506, 296] width 63 height 34
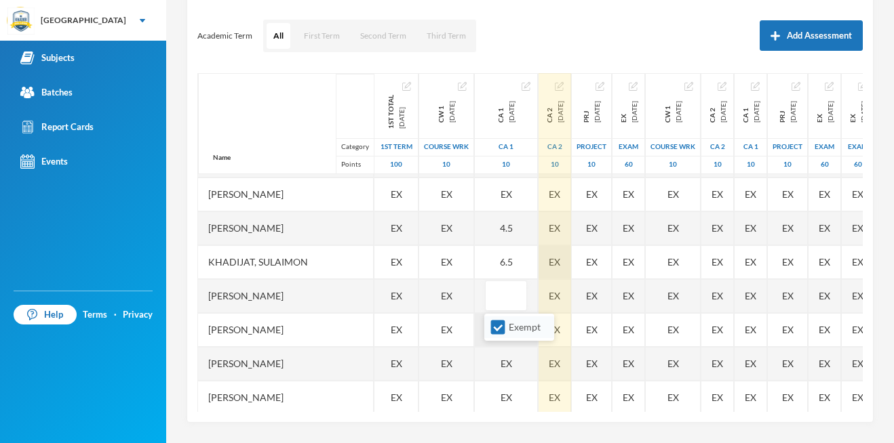
drag, startPoint x: 497, startPoint y: 328, endPoint x: 499, endPoint y: 318, distance: 9.7
click at [497, 327] on input "Exempt" at bounding box center [498, 328] width 14 height 14
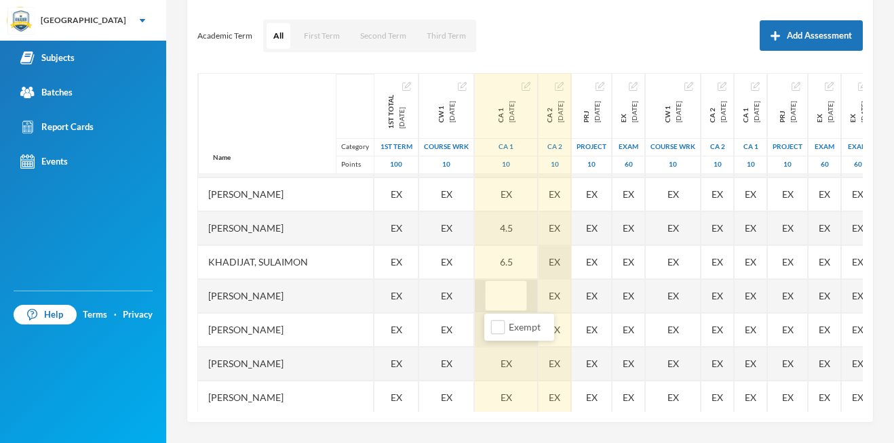
click at [503, 299] on input "text" at bounding box center [505, 296] width 27 height 31
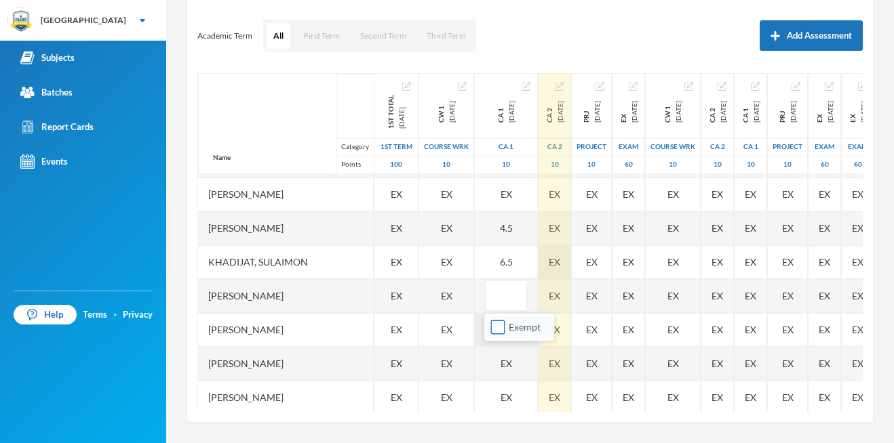
click at [496, 323] on input "Exempt" at bounding box center [498, 328] width 14 height 14
checkbox input "true"
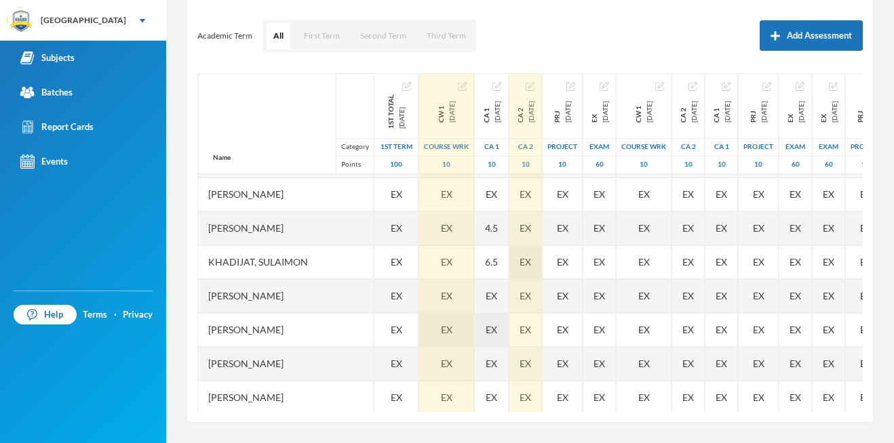
click at [464, 332] on div "EX" at bounding box center [446, 330] width 55 height 34
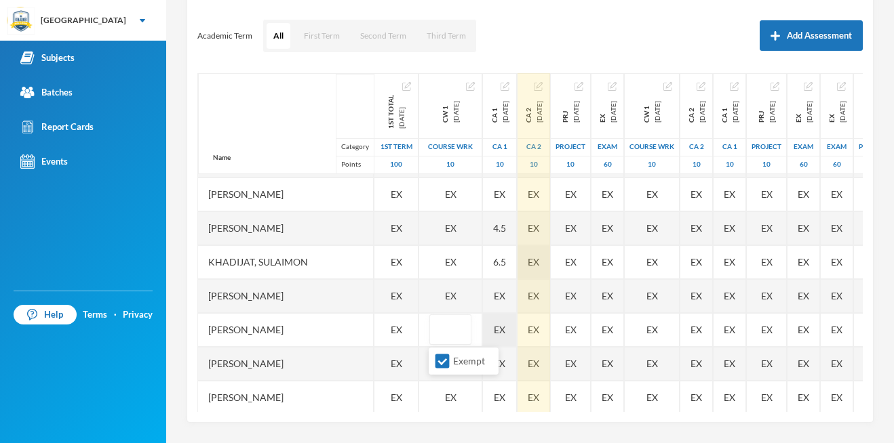
click at [500, 327] on span "EX" at bounding box center [500, 330] width 12 height 14
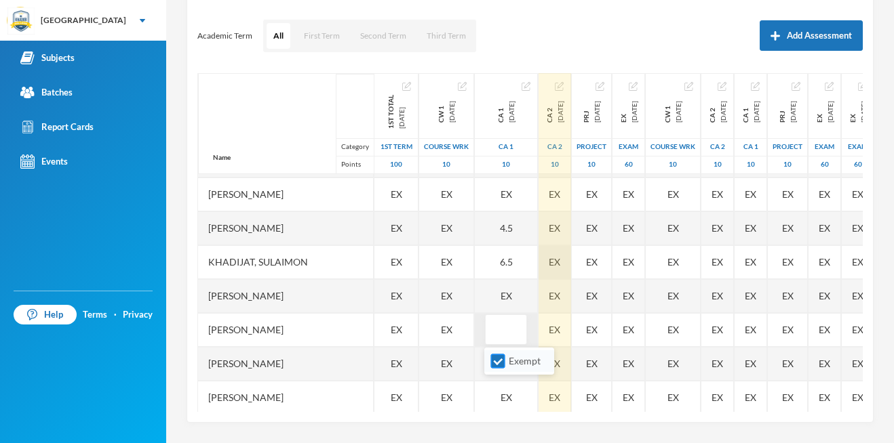
click at [500, 359] on input "Exempt" at bounding box center [498, 362] width 14 height 14
checkbox input "false"
click at [505, 333] on input "text" at bounding box center [505, 330] width 27 height 31
type input "7"
type input "6.5"
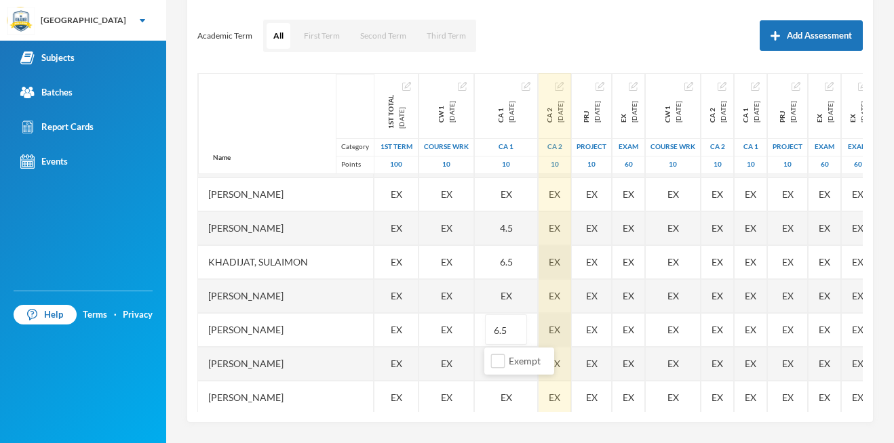
click at [570, 332] on div "Name Category Points [PERSON_NAME], [PERSON_NAME], [PERSON_NAME], [PERSON_NAME]…" at bounding box center [529, 242] width 665 height 339
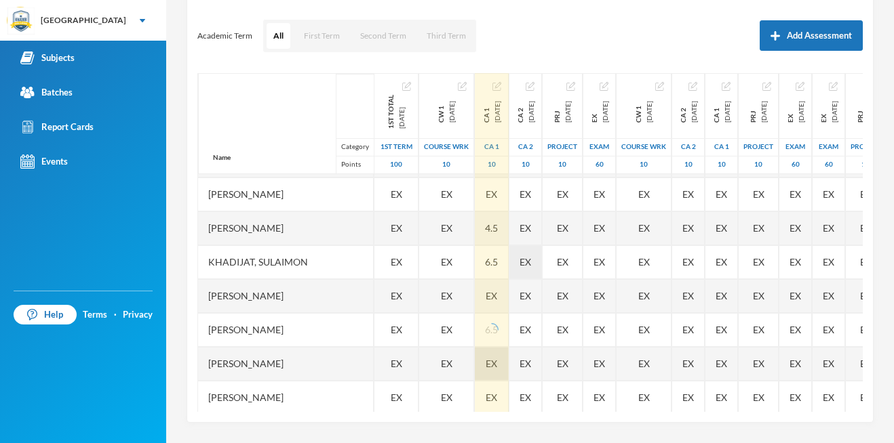
click at [497, 357] on span "EX" at bounding box center [491, 364] width 12 height 14
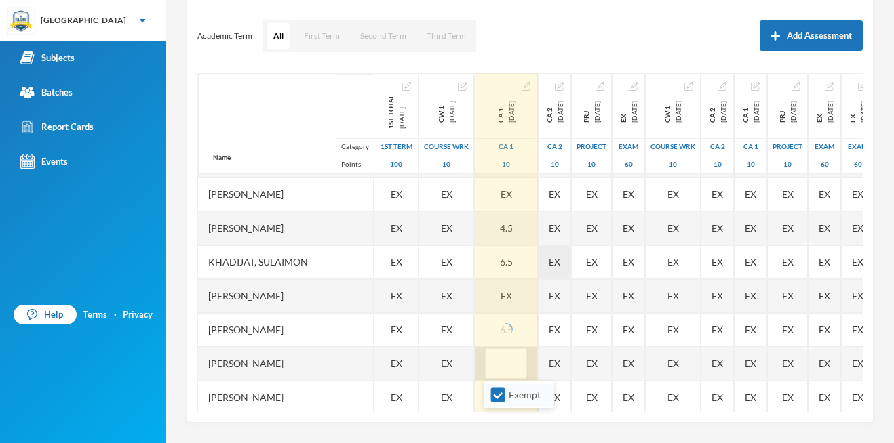
click at [500, 389] on span at bounding box center [498, 396] width 14 height 14
click at [500, 389] on input "Exempt" at bounding box center [498, 396] width 14 height 14
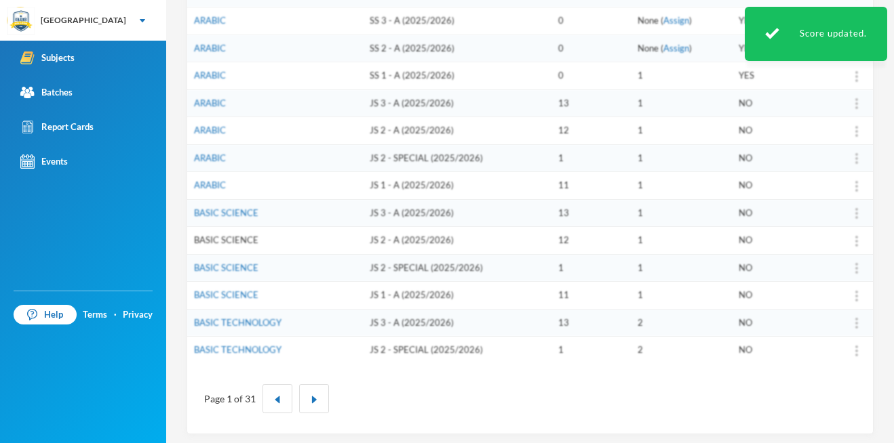
scroll to position [418, 0]
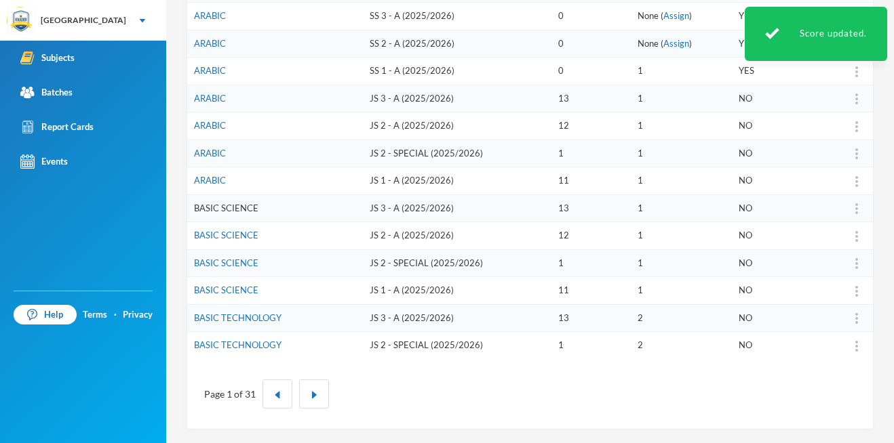
click at [222, 204] on link "BASIC SCIENCE" at bounding box center [226, 208] width 64 height 11
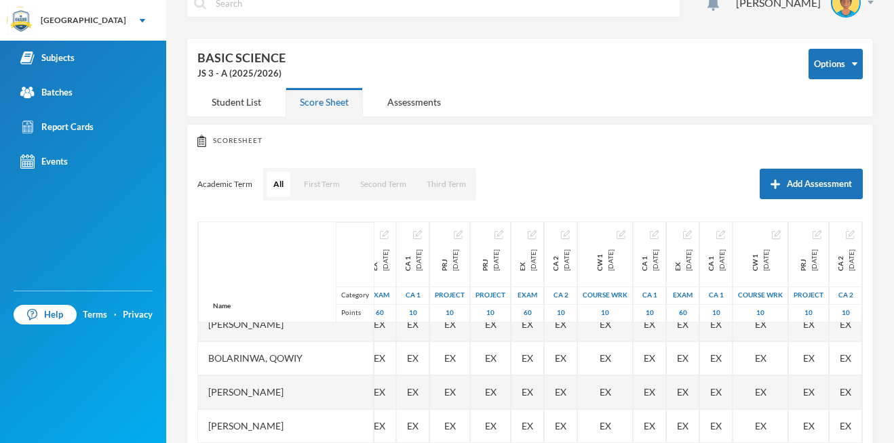
scroll to position [0, 290]
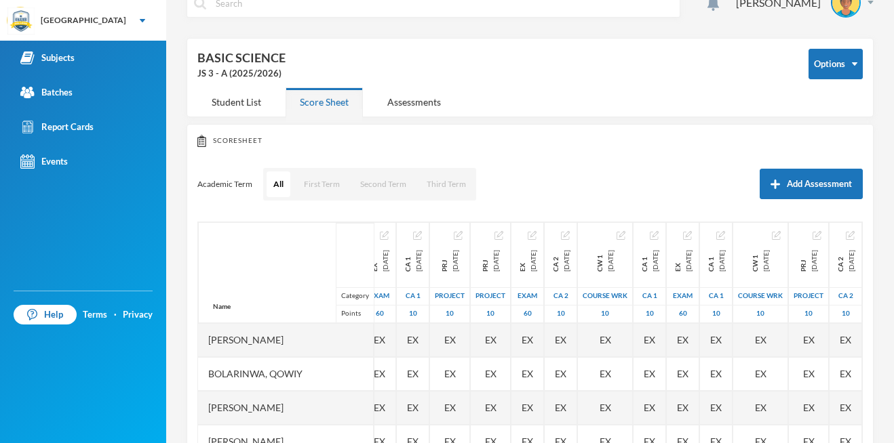
click at [288, 272] on div "Name Category Points" at bounding box center [286, 272] width 176 height 101
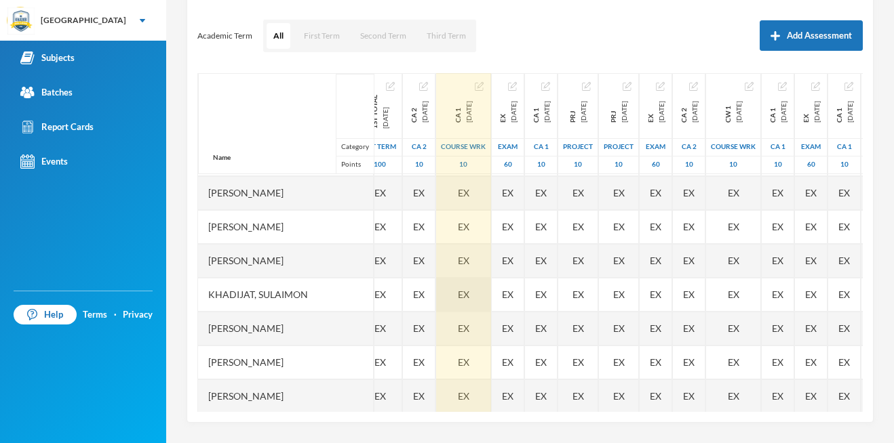
scroll to position [17, 16]
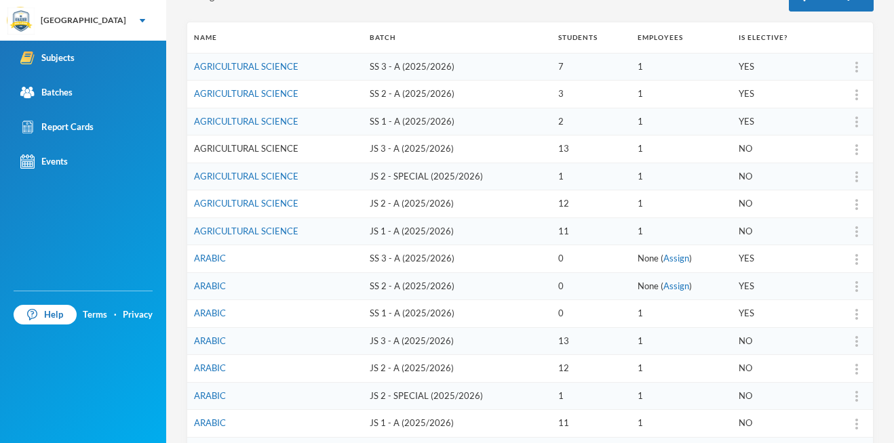
click at [232, 148] on link "AGRICULTURAL SCIENCE" at bounding box center [246, 148] width 104 height 11
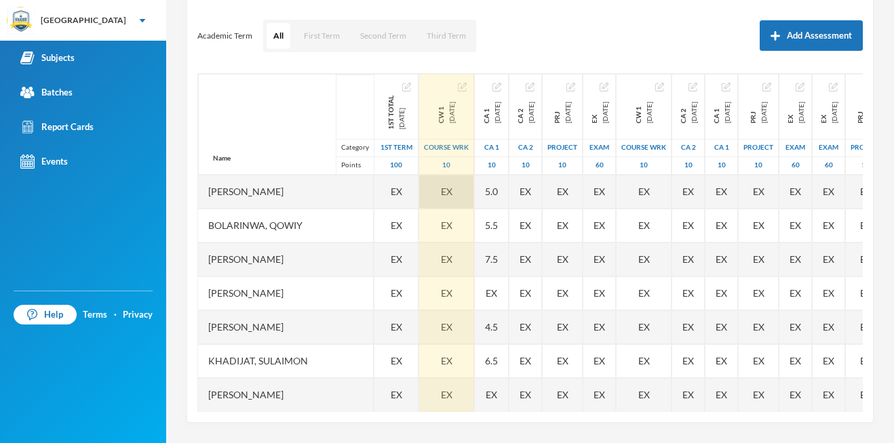
click at [437, 187] on div "EX" at bounding box center [446, 192] width 55 height 34
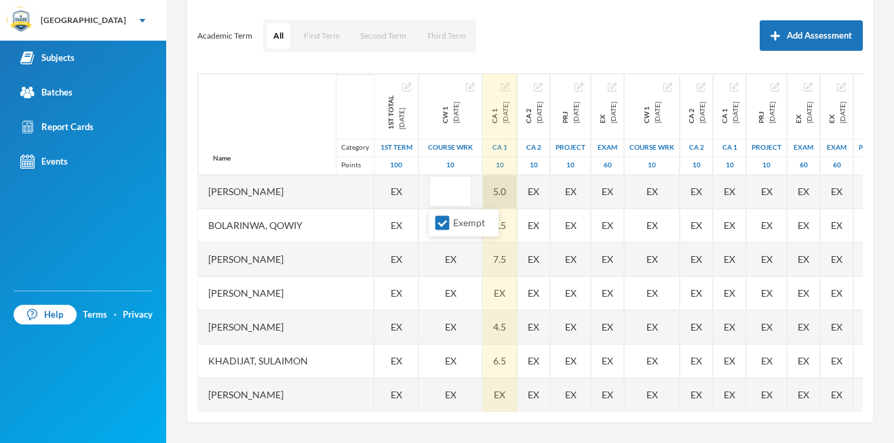
click at [508, 186] on div "5.0" at bounding box center [500, 192] width 34 height 34
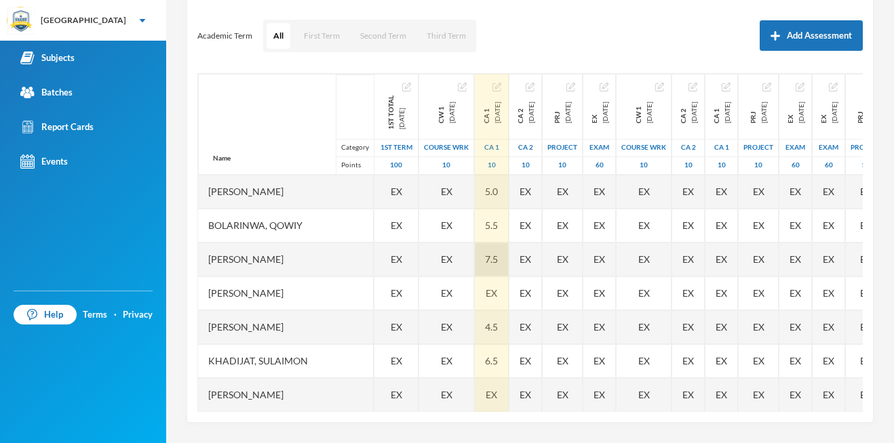
click at [507, 257] on div "7.5" at bounding box center [492, 260] width 34 height 34
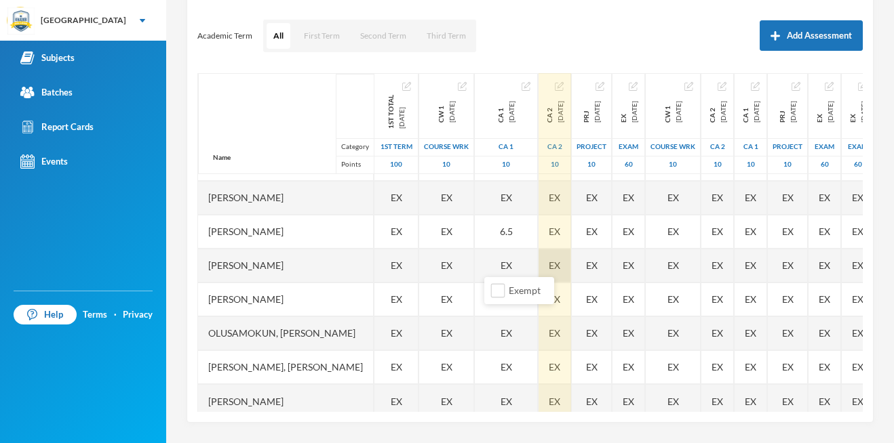
scroll to position [148, 0]
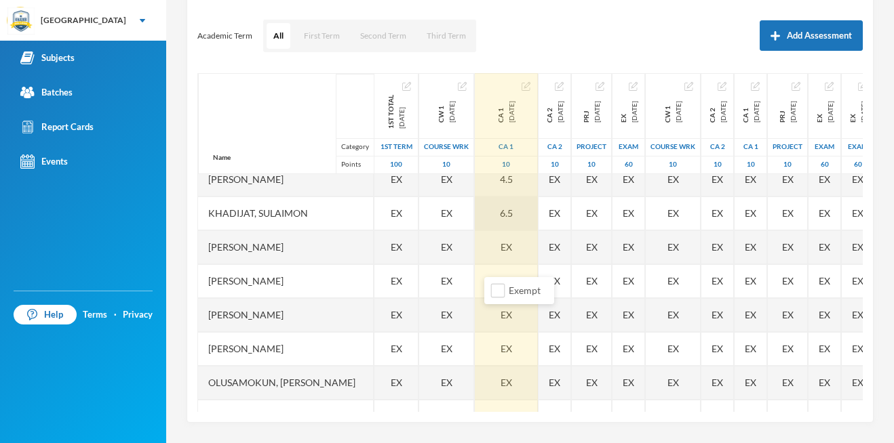
click at [512, 213] on div "6.5" at bounding box center [506, 214] width 63 height 34
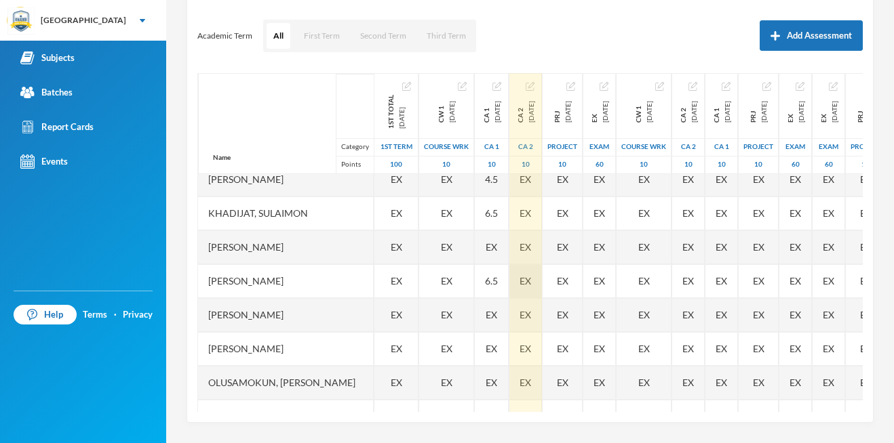
click at [570, 267] on div "Name Category Points [PERSON_NAME], [PERSON_NAME], [PERSON_NAME], [PERSON_NAME]…" at bounding box center [529, 242] width 665 height 339
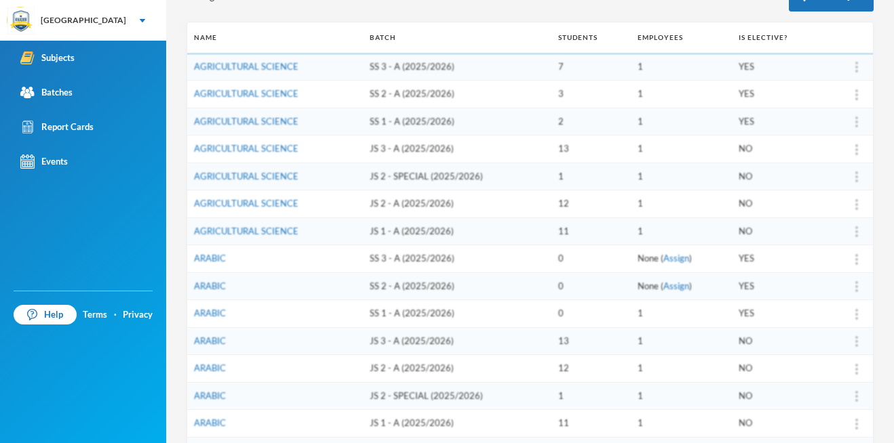
click at [502, 275] on td "SS 2 - A (2025/2026)" at bounding box center [457, 287] width 189 height 28
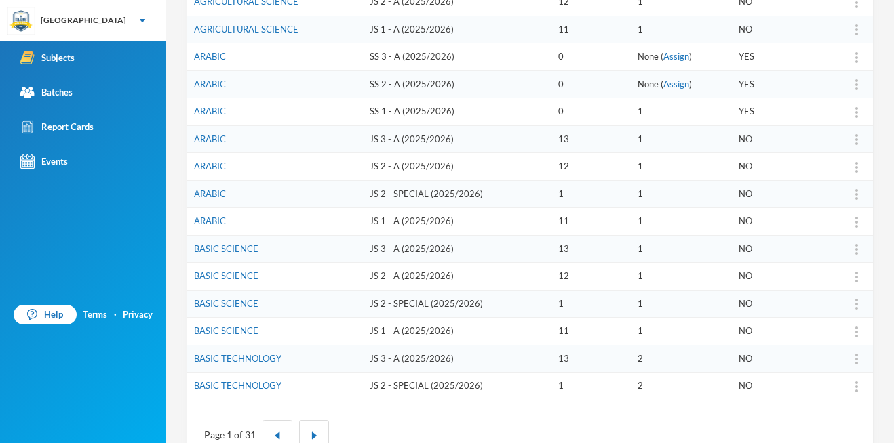
scroll to position [418, 0]
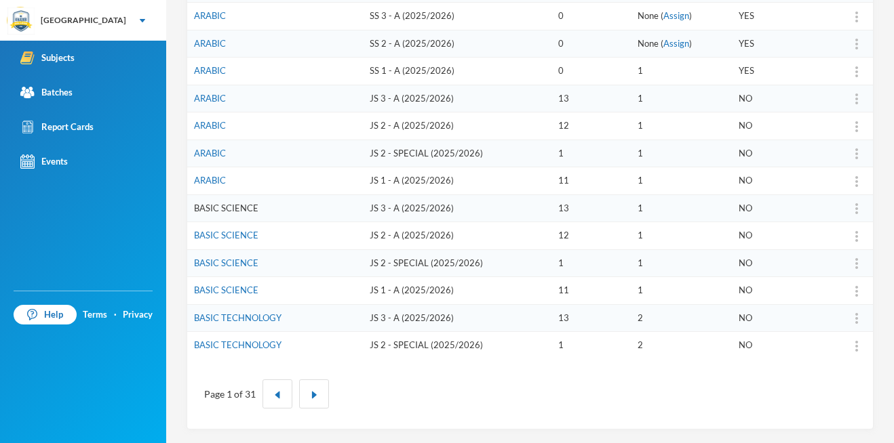
click at [228, 209] on link "BASIC SCIENCE" at bounding box center [226, 208] width 64 height 11
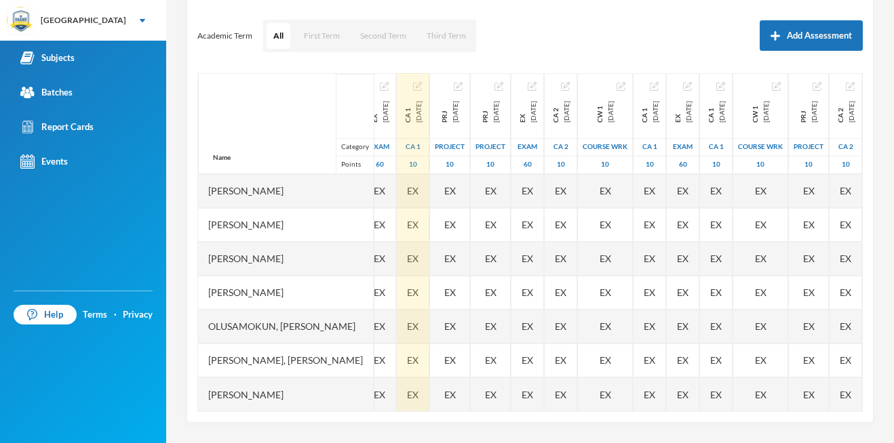
scroll to position [0, 97]
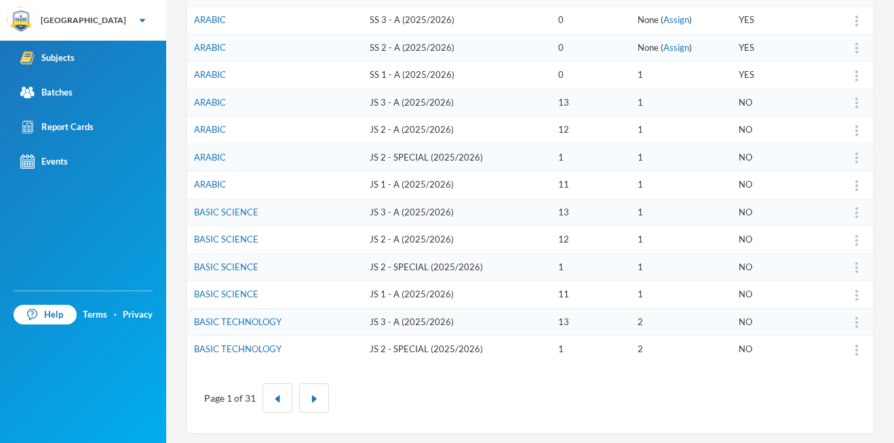
scroll to position [418, 0]
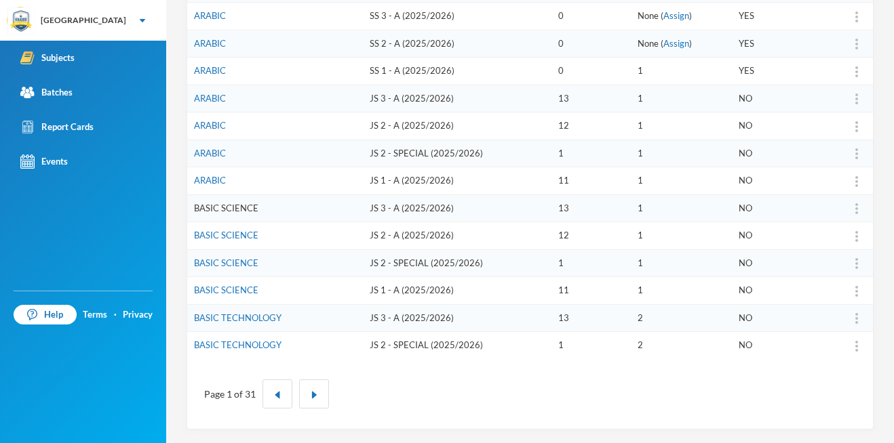
click at [229, 205] on link "BASIC SCIENCE" at bounding box center [226, 208] width 64 height 11
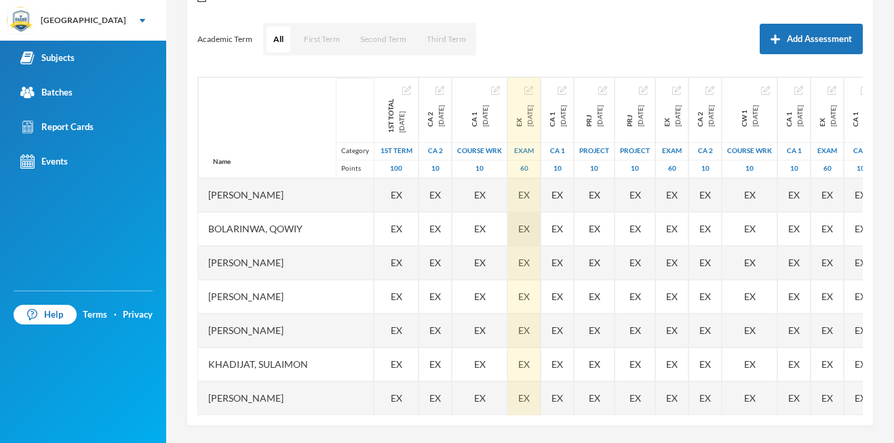
scroll to position [175, 0]
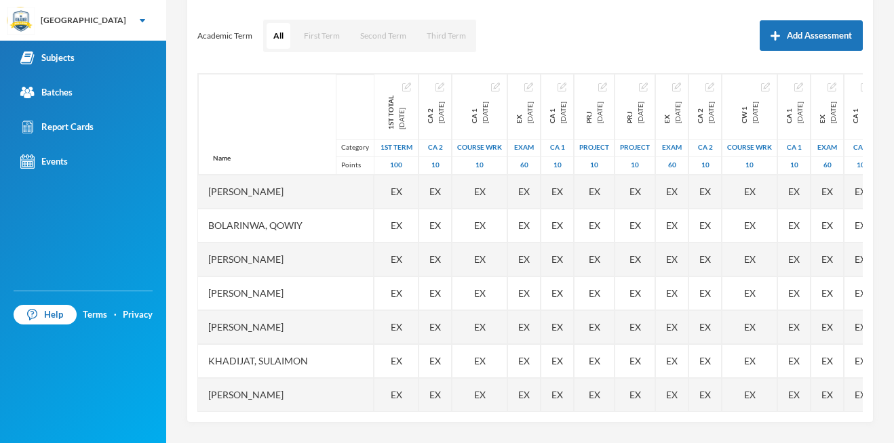
click at [329, 231] on div "Bolarinwa, Qowiy" at bounding box center [286, 226] width 176 height 34
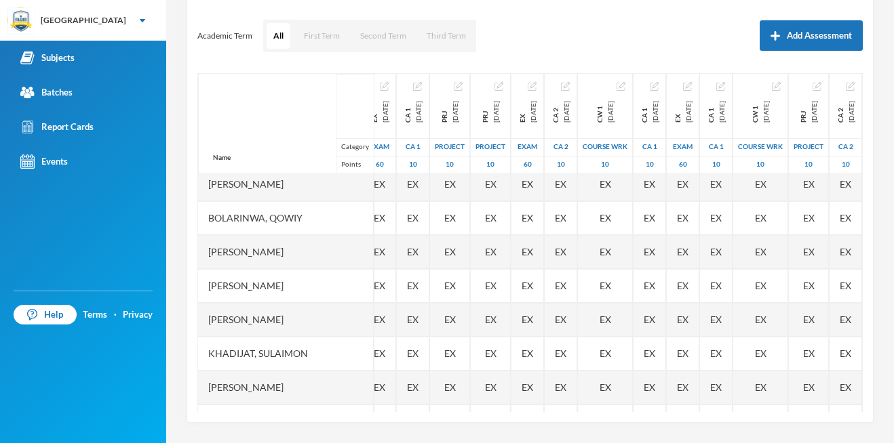
scroll to position [0, 210]
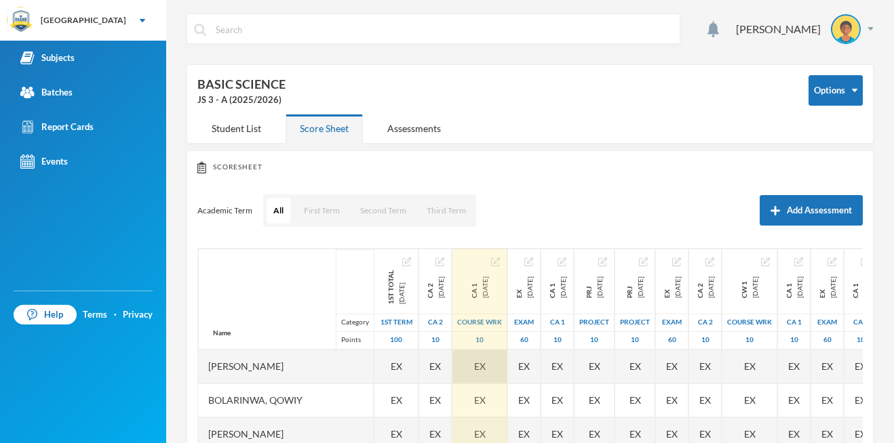
scroll to position [175, 0]
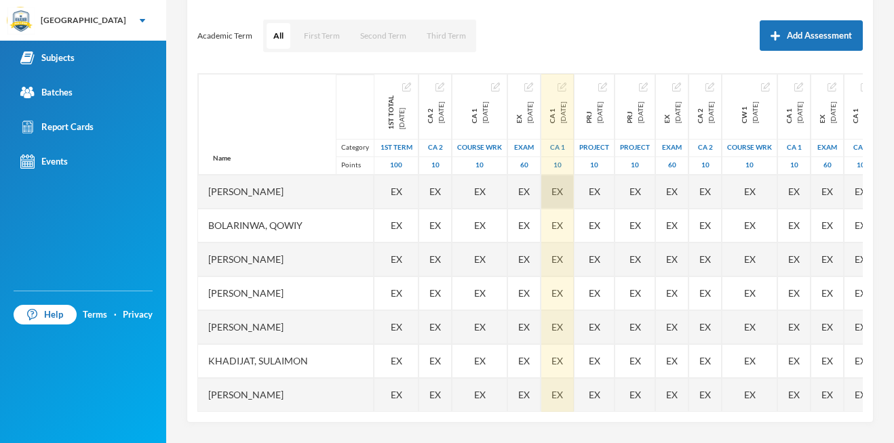
click at [574, 198] on div "EX" at bounding box center [557, 192] width 33 height 34
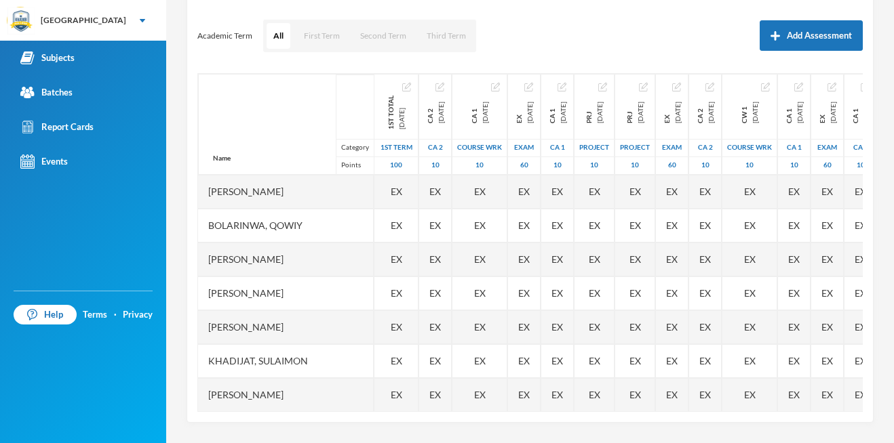
click at [275, 140] on div "Name Category Points" at bounding box center [286, 124] width 176 height 101
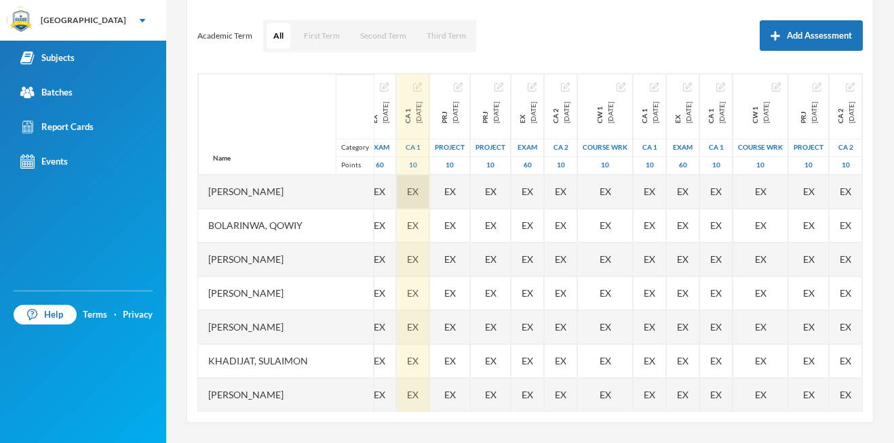
click at [413, 191] on div "EX" at bounding box center [413, 192] width 33 height 34
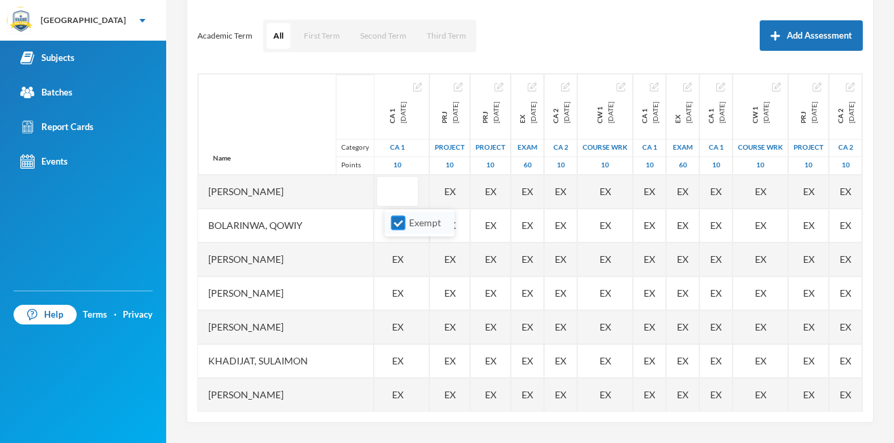
click at [399, 220] on input "Exempt" at bounding box center [398, 223] width 14 height 14
checkbox input "false"
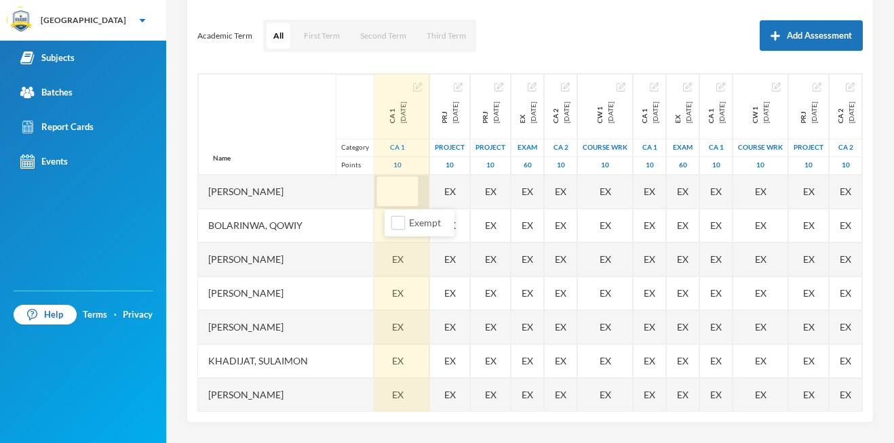
click at [406, 197] on input "text" at bounding box center [397, 192] width 27 height 31
type input "5"
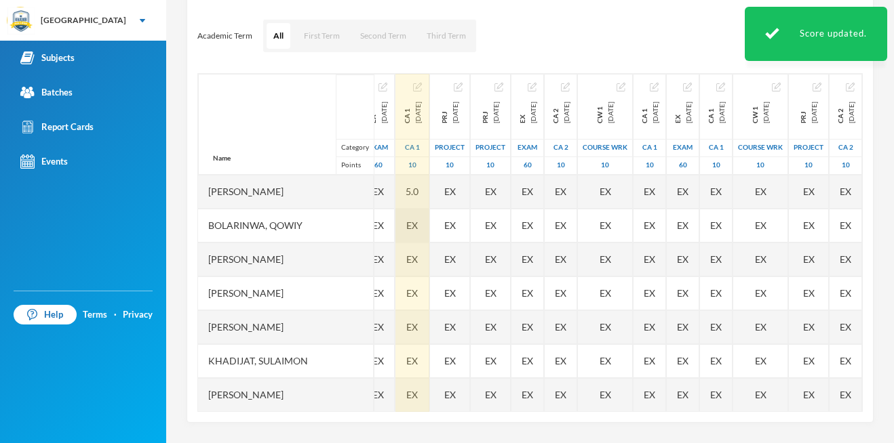
click at [406, 224] on span "EX" at bounding box center [412, 225] width 12 height 14
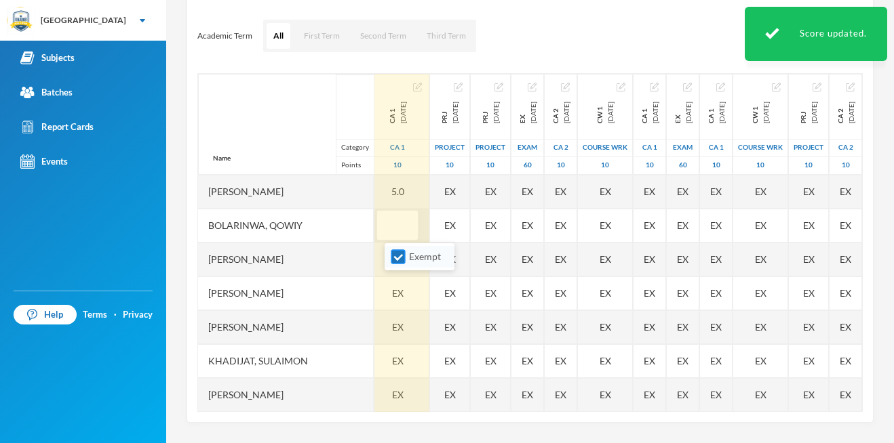
click at [399, 254] on input "Exempt" at bounding box center [398, 257] width 14 height 14
checkbox input "false"
click at [405, 231] on input "text" at bounding box center [397, 226] width 27 height 31
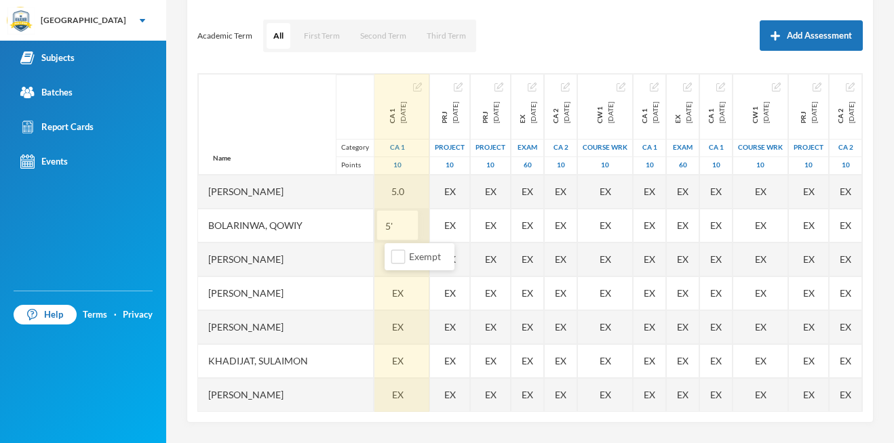
type input "5"
type input "6"
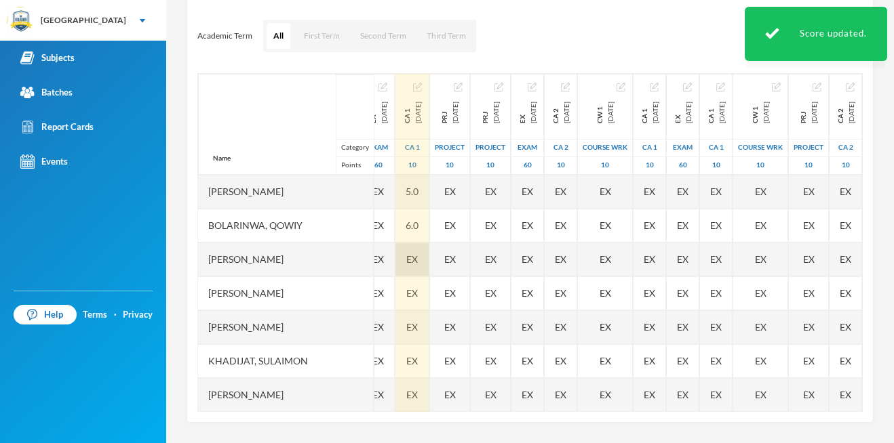
click at [413, 254] on div "EX" at bounding box center [412, 260] width 34 height 34
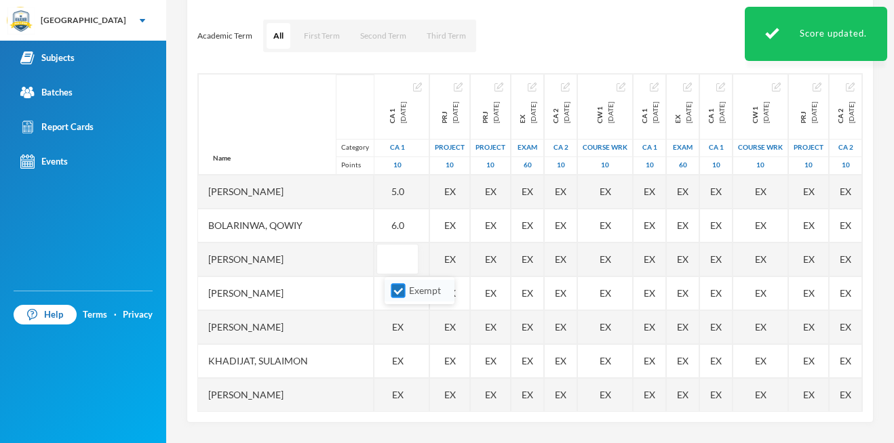
click at [401, 285] on input "Exempt" at bounding box center [398, 291] width 14 height 14
checkbox input "false"
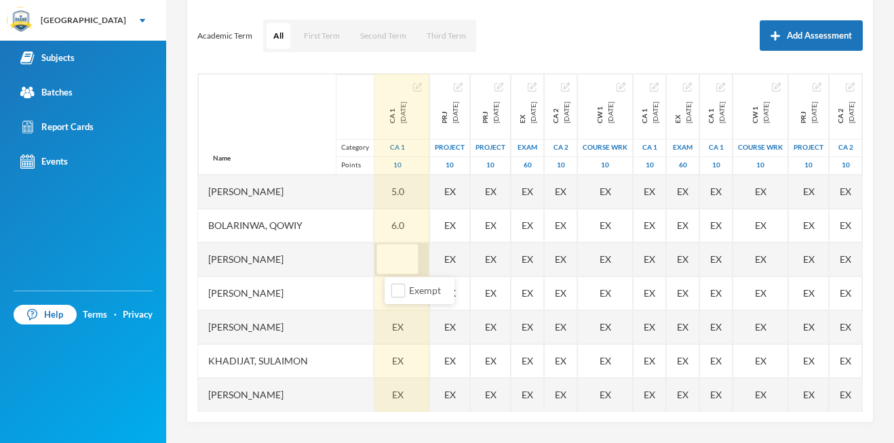
click at [405, 269] on input "text" at bounding box center [397, 260] width 27 height 31
type input "8"
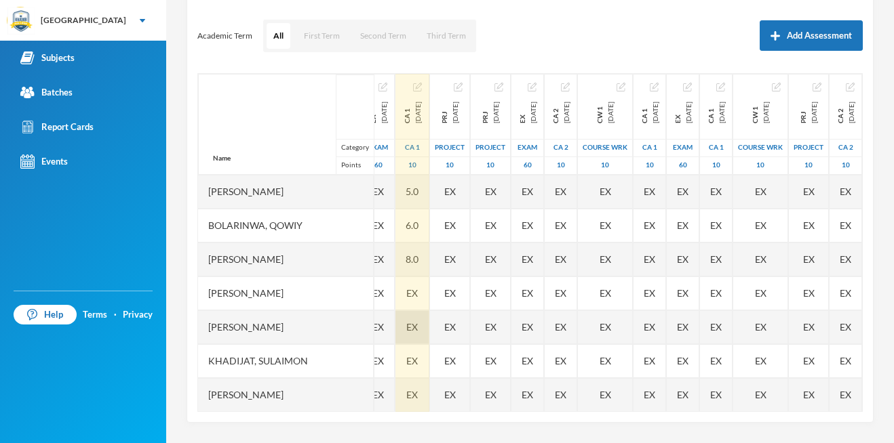
click at [405, 330] on div "CA 1 2025-12-12 CA 1 10 5.0 6.0 8.0 EX EX EX EX EX EX EX EX EX EX" at bounding box center [412, 344] width 35 height 543
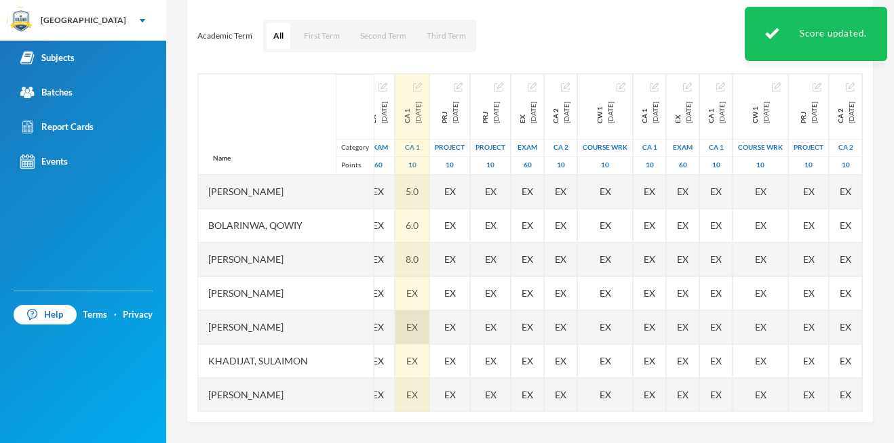
click at [406, 326] on span "EX" at bounding box center [412, 327] width 12 height 14
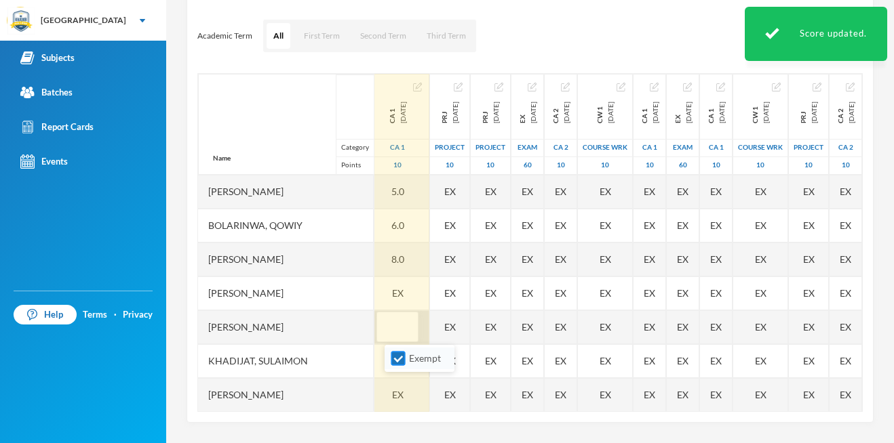
click at [395, 359] on input "Exempt" at bounding box center [398, 359] width 14 height 14
checkbox input "false"
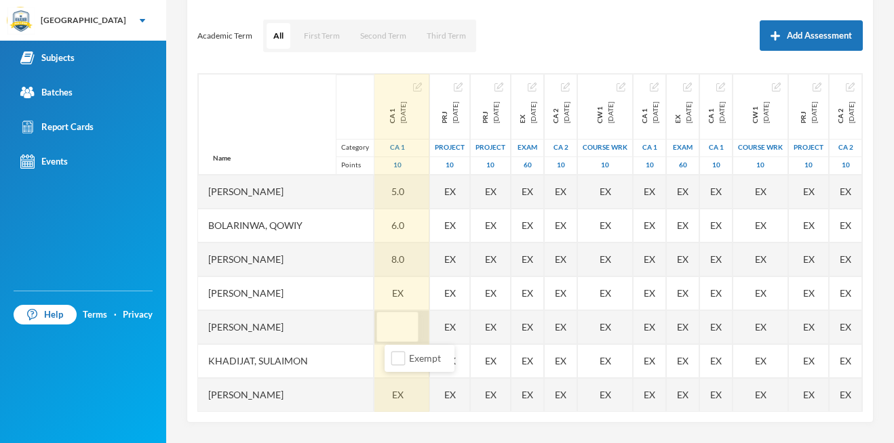
click at [407, 334] on input "text" at bounding box center [397, 328] width 27 height 31
type input "5"
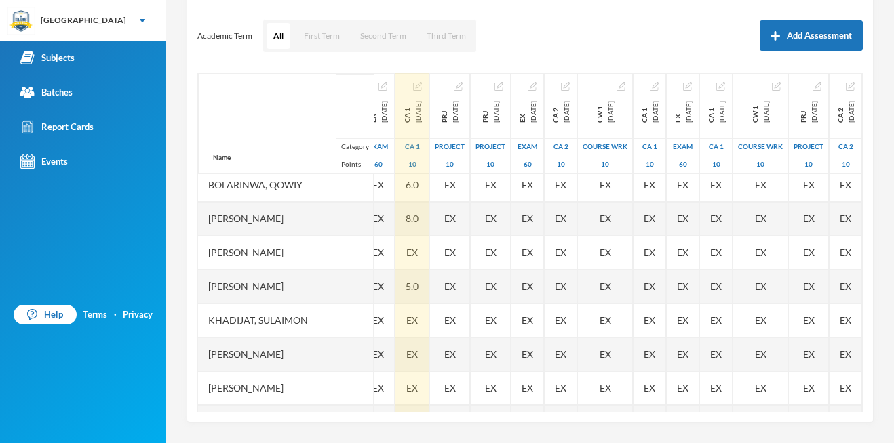
scroll to position [82, 193]
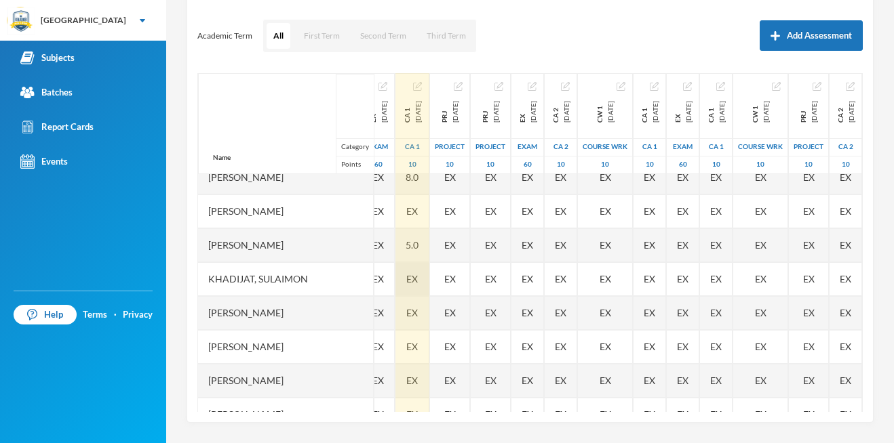
click at [395, 277] on div "EX" at bounding box center [412, 279] width 34 height 34
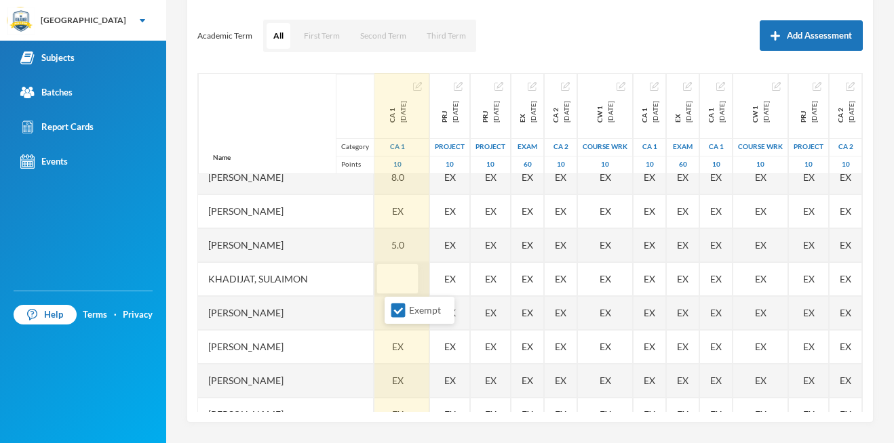
type input "7"
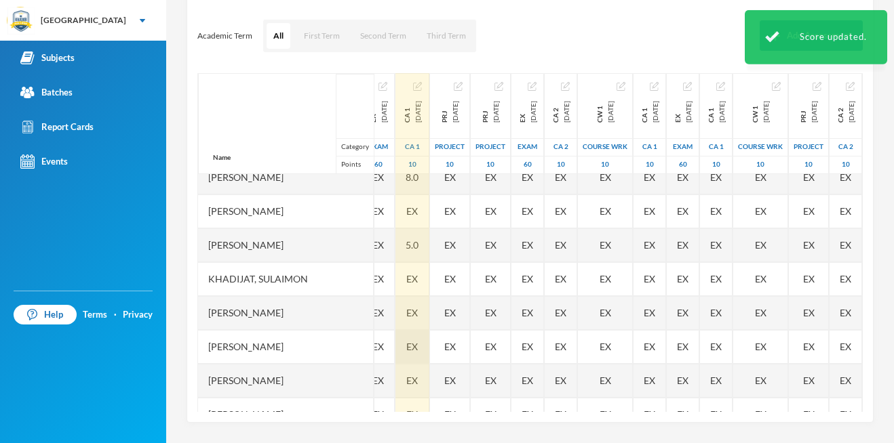
click at [406, 309] on span "EX" at bounding box center [412, 313] width 12 height 14
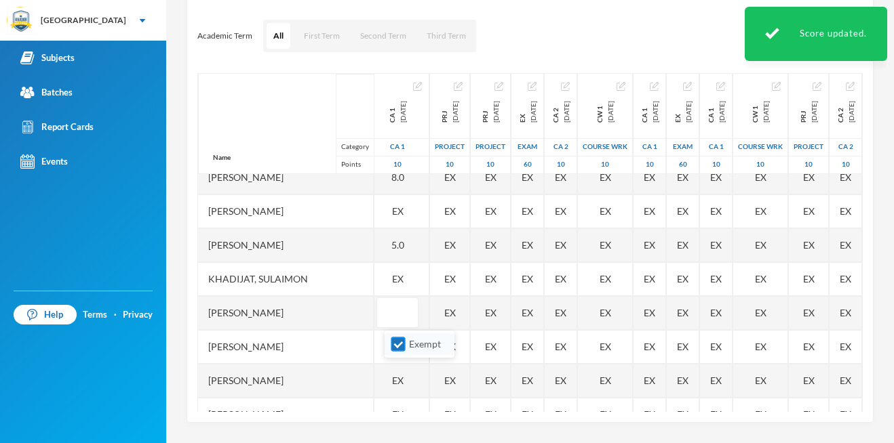
click at [401, 342] on input "Exempt" at bounding box center [398, 345] width 14 height 14
checkbox input "false"
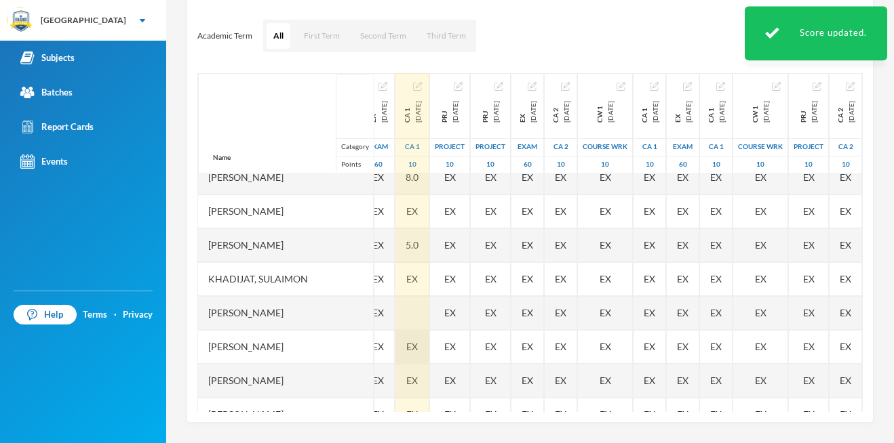
click at [406, 344] on span "EX" at bounding box center [412, 347] width 12 height 14
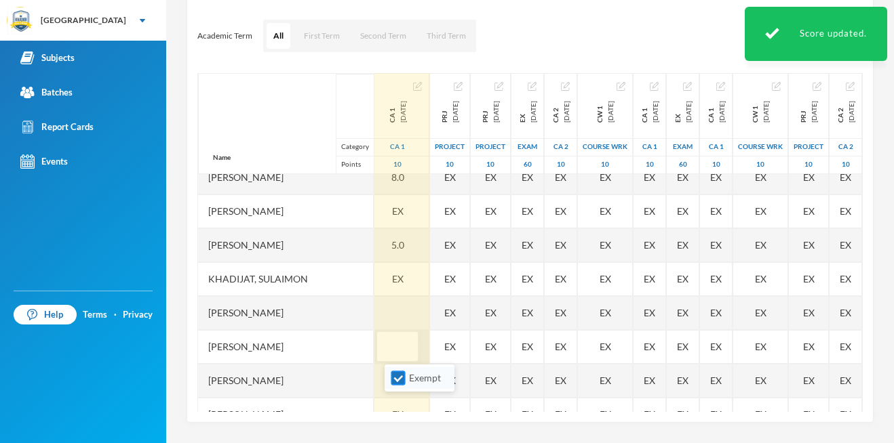
click at [397, 374] on input "Exempt" at bounding box center [398, 379] width 14 height 14
checkbox input "false"
click at [402, 344] on input "text" at bounding box center [397, 347] width 27 height 31
type input "14"
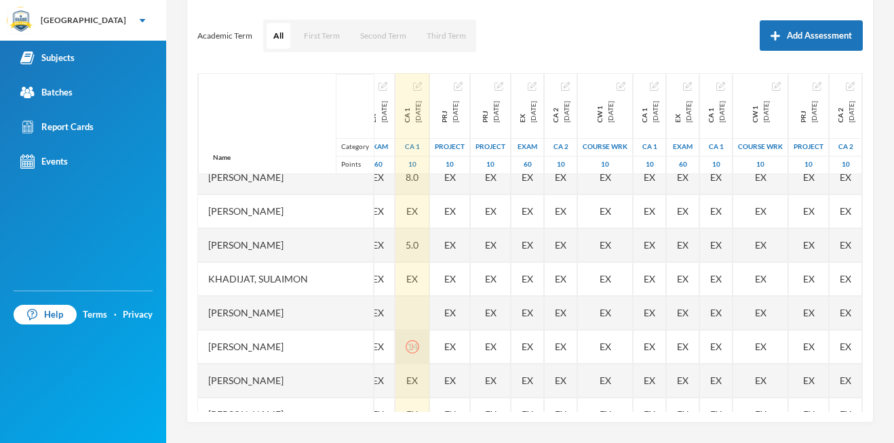
click at [405, 345] on icon "icon: exclamation-circle" at bounding box center [412, 347] width 14 height 14
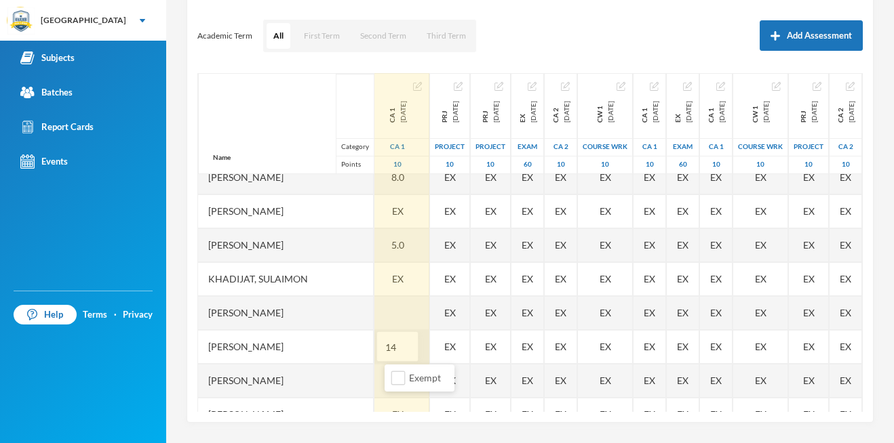
click at [399, 345] on input "14" at bounding box center [397, 347] width 27 height 31
type input "7"
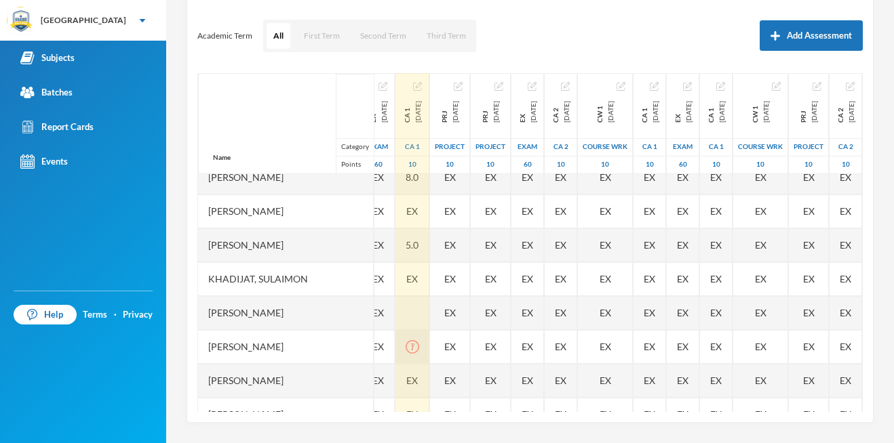
click at [405, 347] on icon "icon: exclamation-circle" at bounding box center [412, 347] width 14 height 14
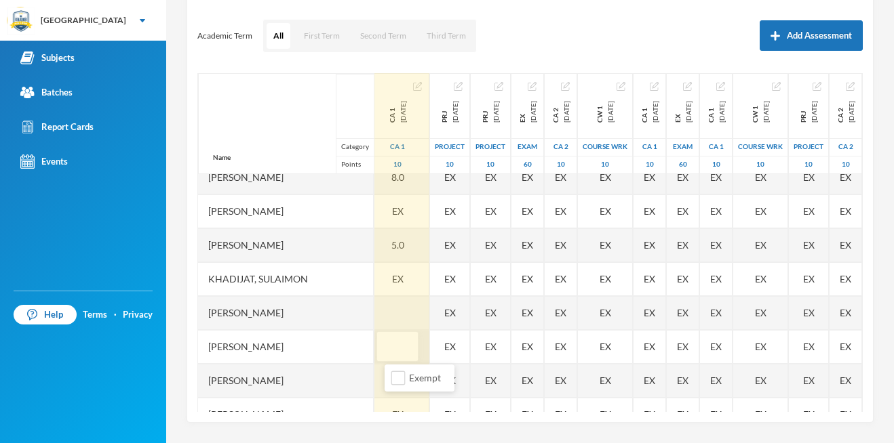
type input "7"
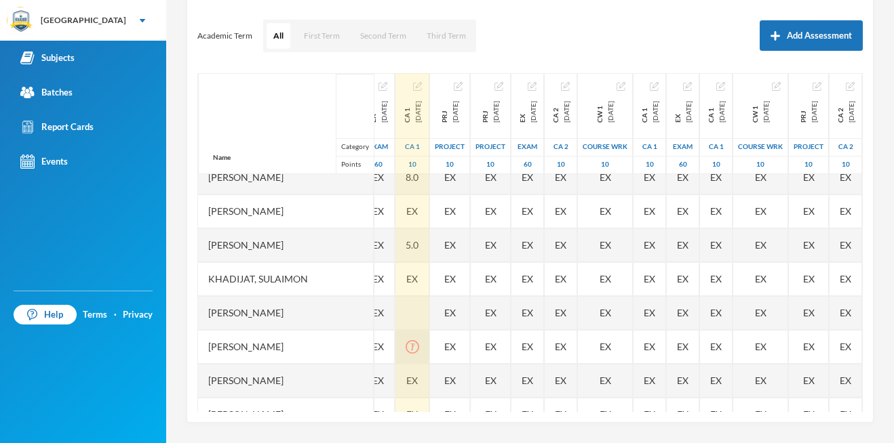
click at [405, 347] on icon "icon: exclamation-circle" at bounding box center [412, 347] width 14 height 14
